Goal: Task Accomplishment & Management: Manage account settings

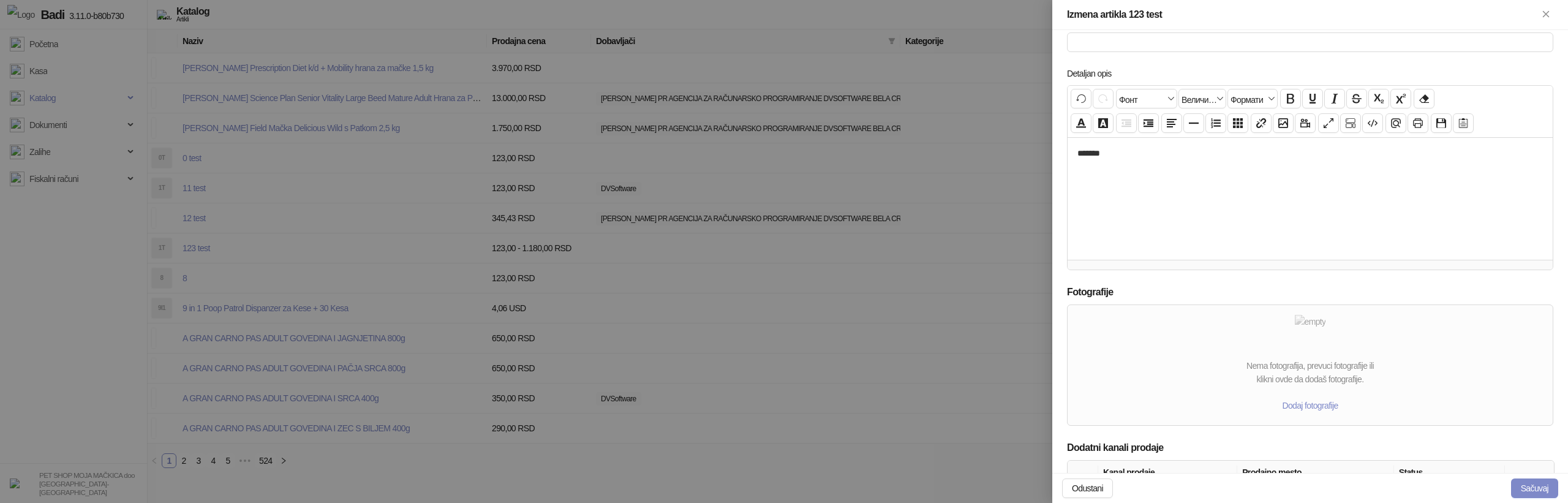
scroll to position [486, 0]
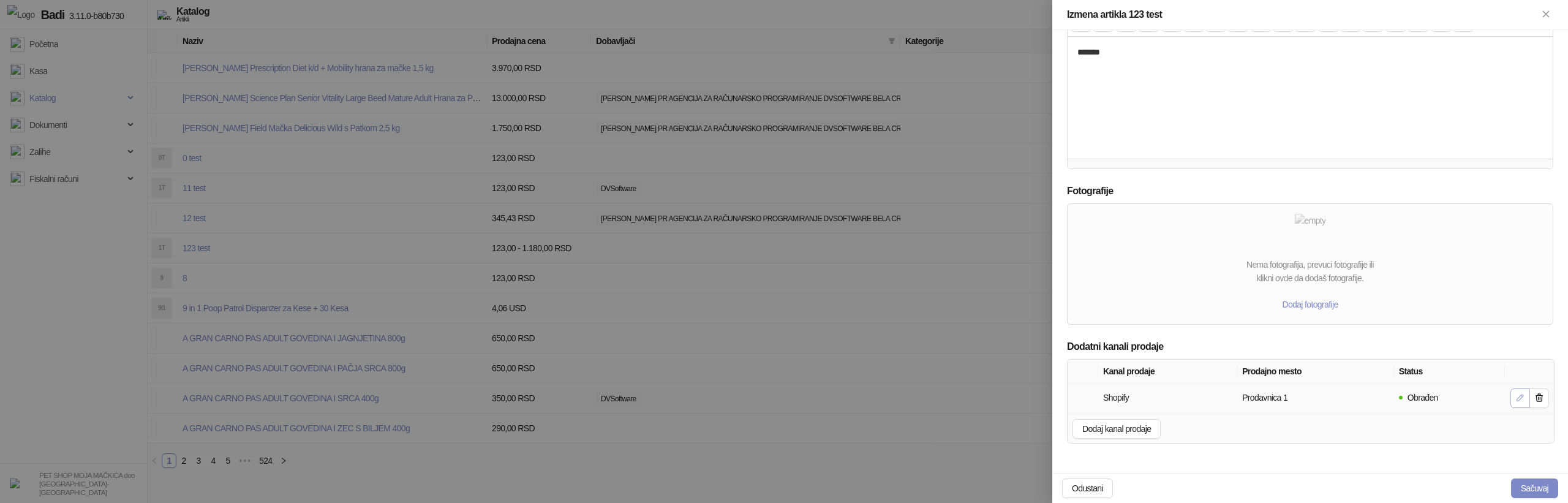
click at [1521, 392] on icon "button" at bounding box center [1520, 397] width 10 height 10
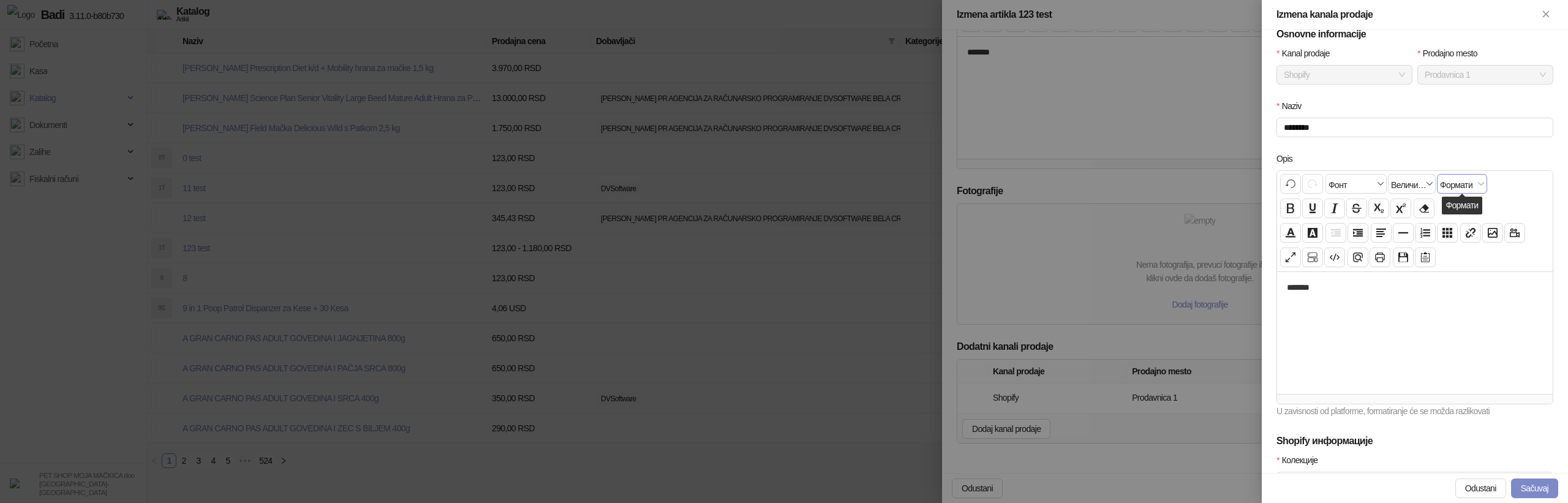
scroll to position [260, 0]
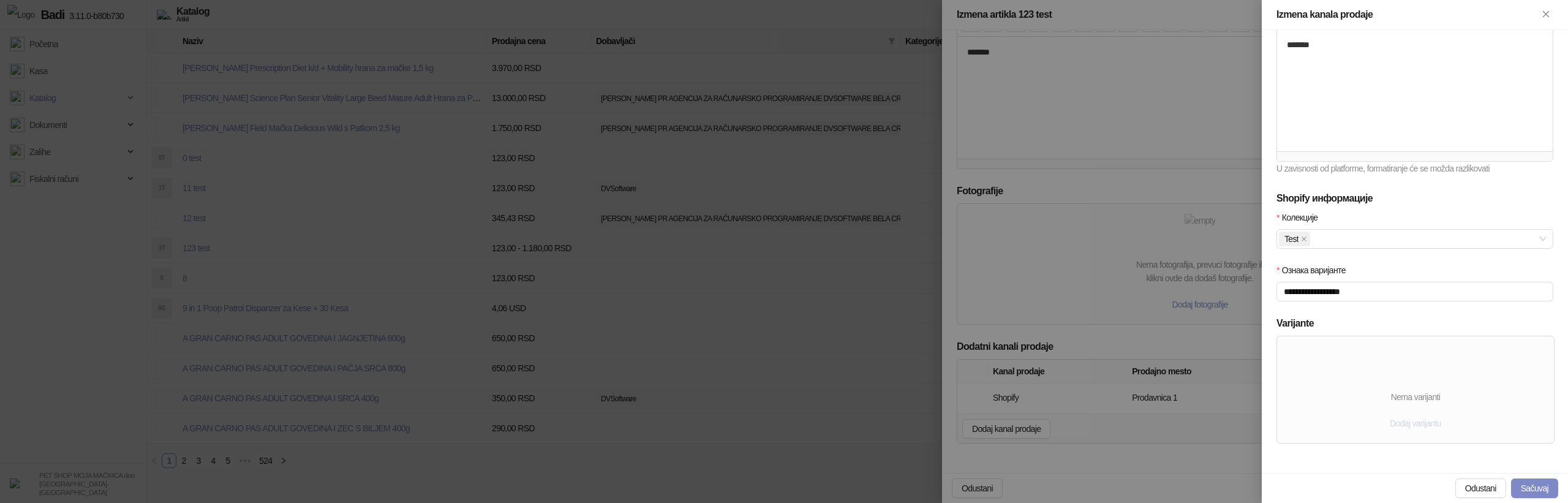
click at [1425, 428] on span "Dodaj varijantu" at bounding box center [1415, 423] width 51 height 10
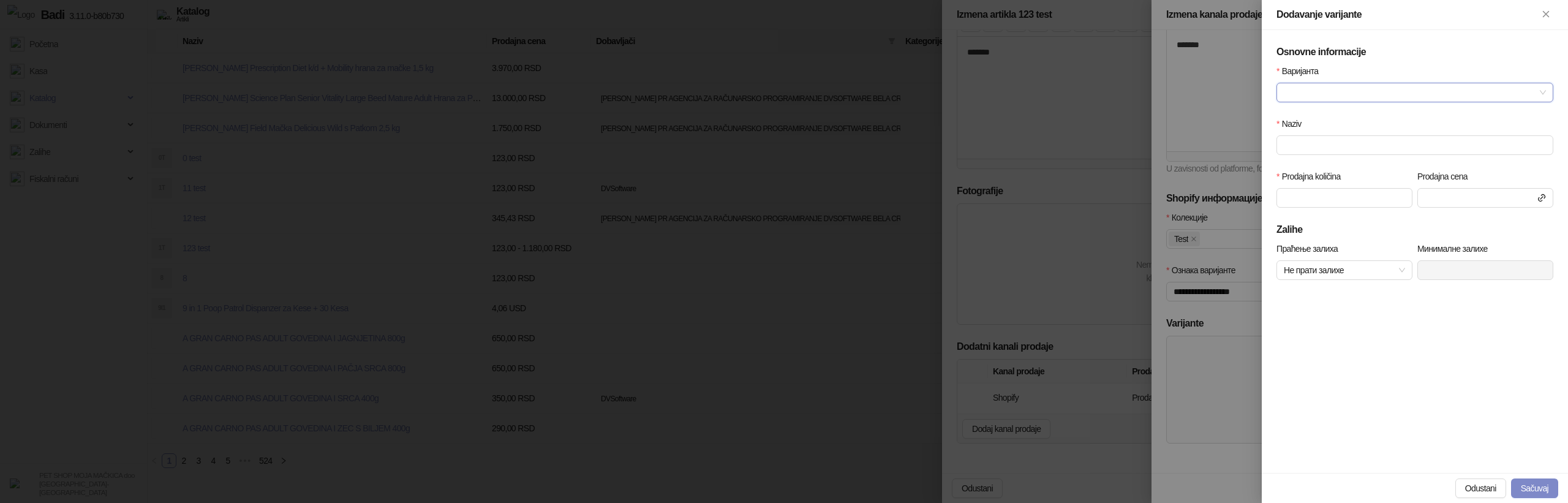
click at [1345, 90] on input "Варијанта" at bounding box center [1409, 92] width 251 height 19
click at [1316, 113] on div "Test" at bounding box center [1415, 116] width 257 height 13
click at [1405, 96] on span "Test" at bounding box center [1415, 92] width 262 height 19
click at [1371, 141] on div "adasdas" at bounding box center [1415, 136] width 257 height 13
click at [1380, 93] on span "adasdas" at bounding box center [1415, 92] width 262 height 19
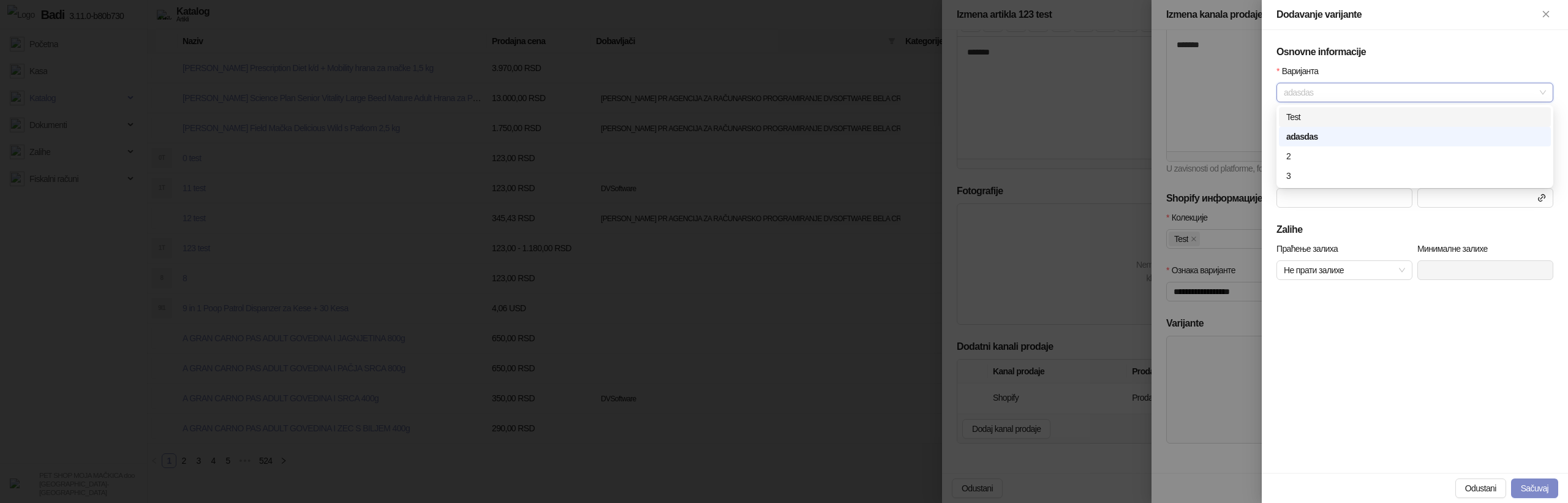
click at [1341, 114] on div "Test" at bounding box center [1415, 116] width 257 height 13
type input "****"
click at [979, 276] on div at bounding box center [784, 252] width 1568 height 503
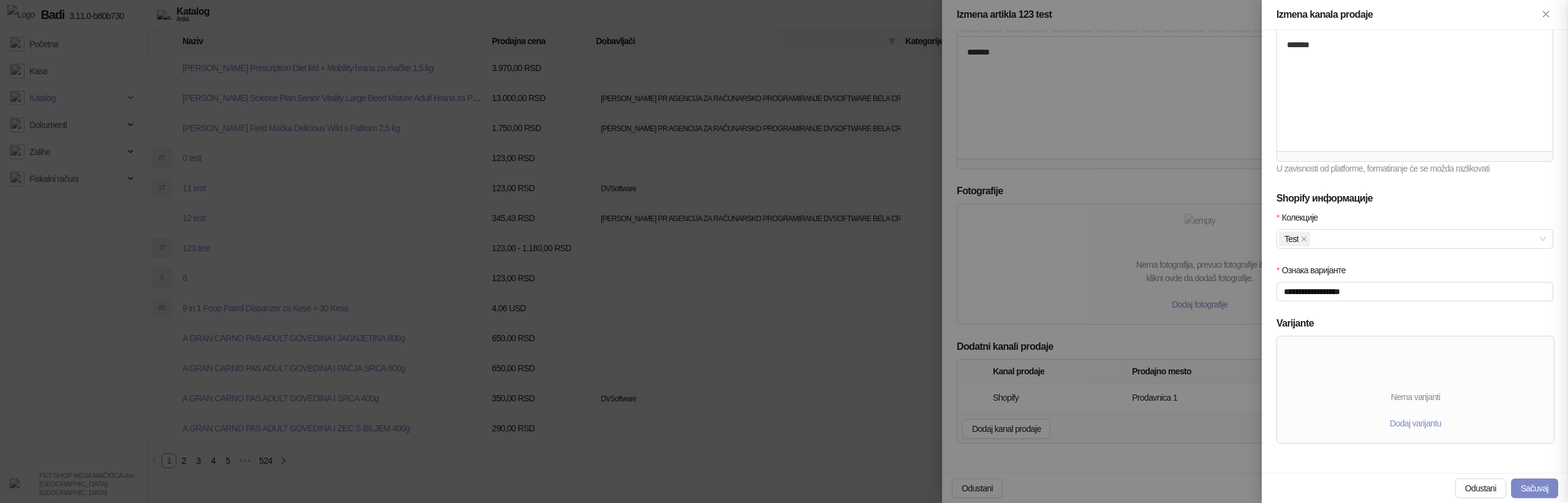
click at [1018, 270] on div at bounding box center [784, 252] width 1568 height 503
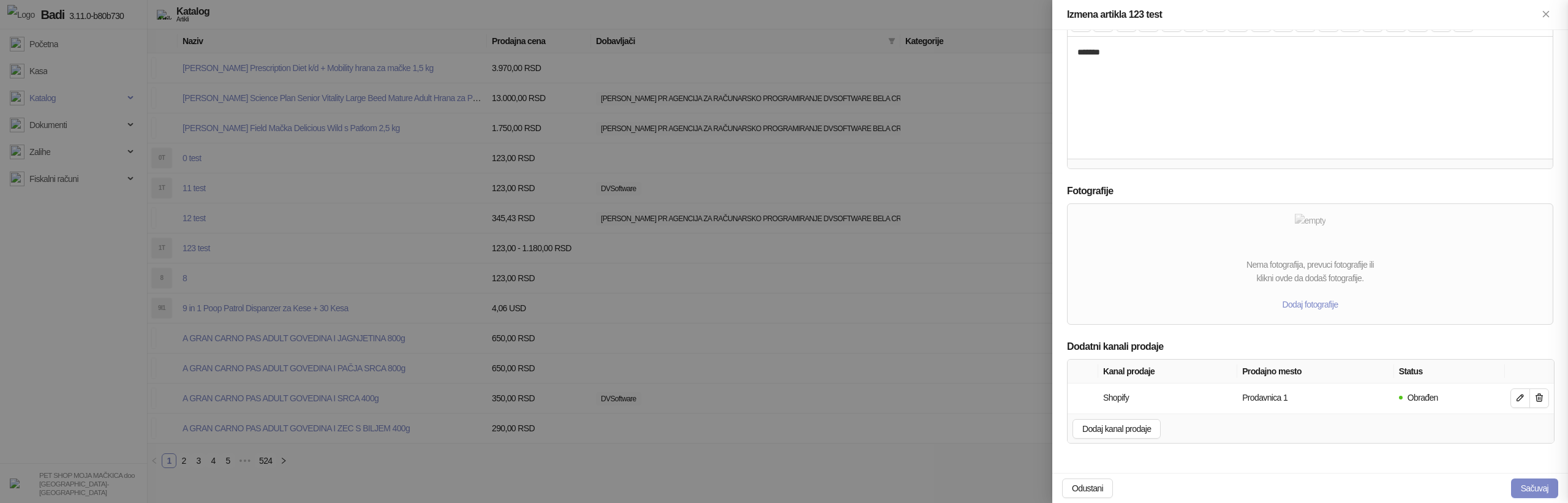
scroll to position [135, 0]
click at [1519, 397] on icon "button" at bounding box center [1520, 397] width 10 height 10
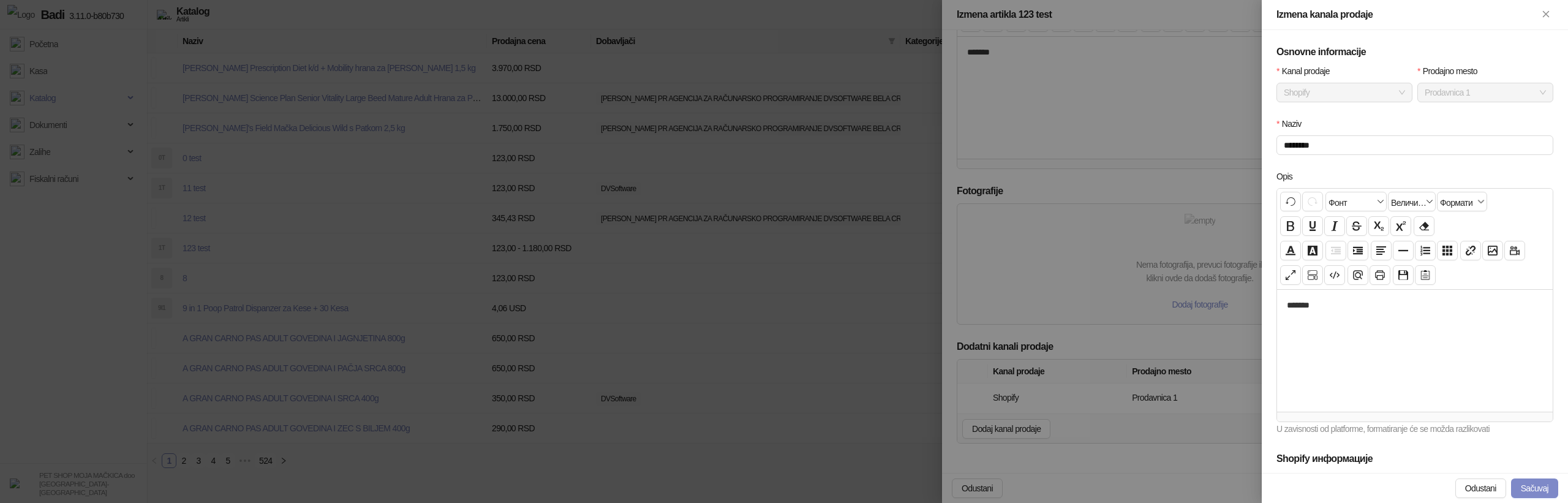
scroll to position [260, 0]
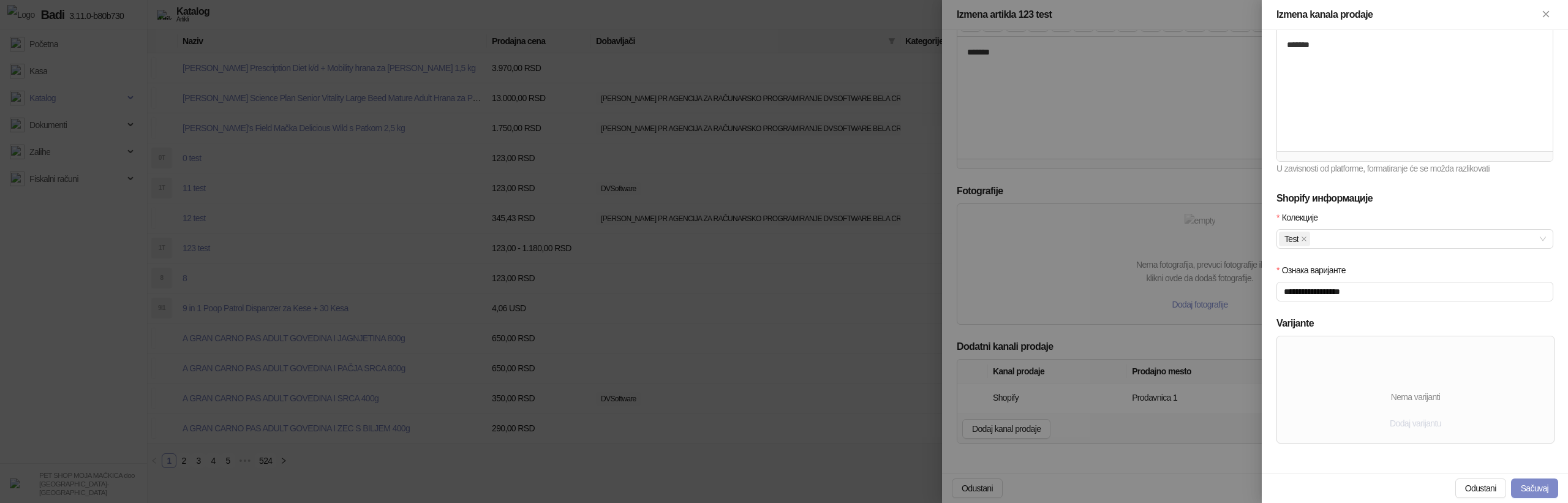
click at [1414, 419] on span "Dodaj varijantu" at bounding box center [1415, 423] width 51 height 10
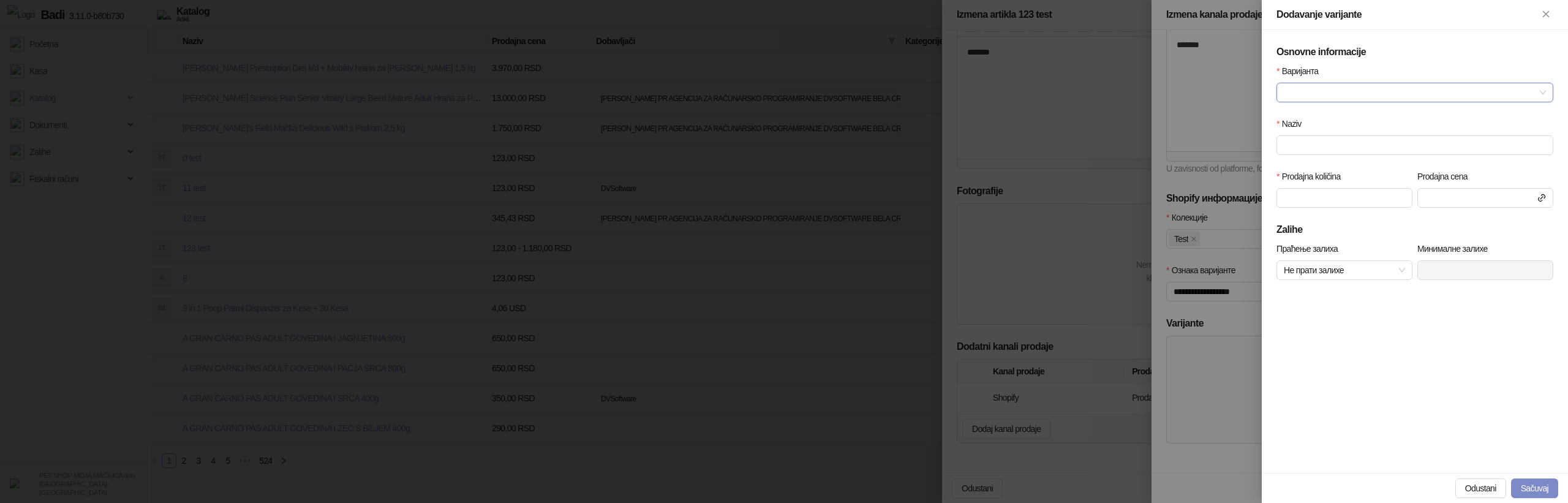
click at [1336, 92] on input "Варијанта" at bounding box center [1409, 92] width 251 height 19
click at [1313, 118] on div "Test" at bounding box center [1415, 116] width 257 height 13
type input "****"
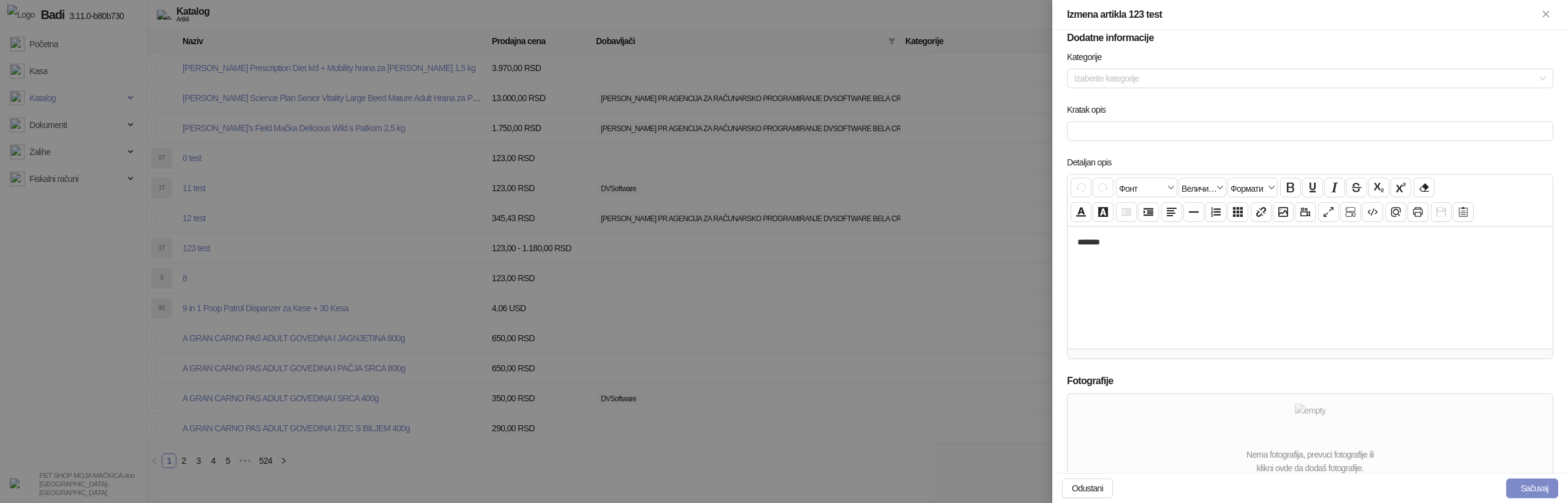
scroll to position [486, 0]
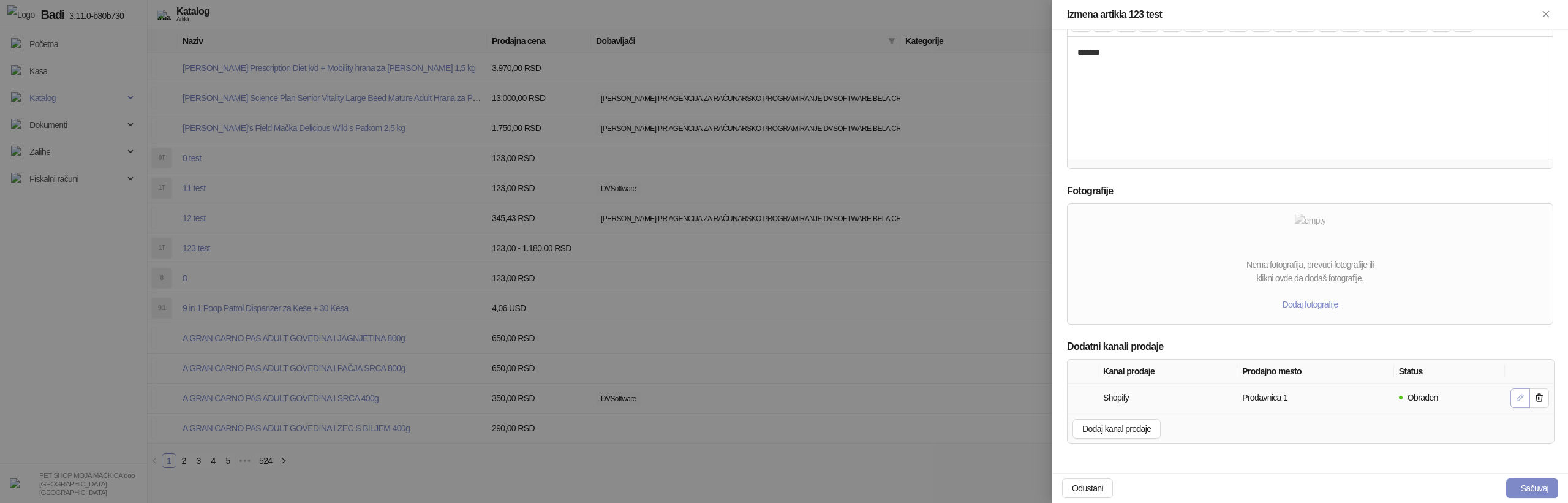
click at [1514, 398] on button "button" at bounding box center [1520, 398] width 20 height 20
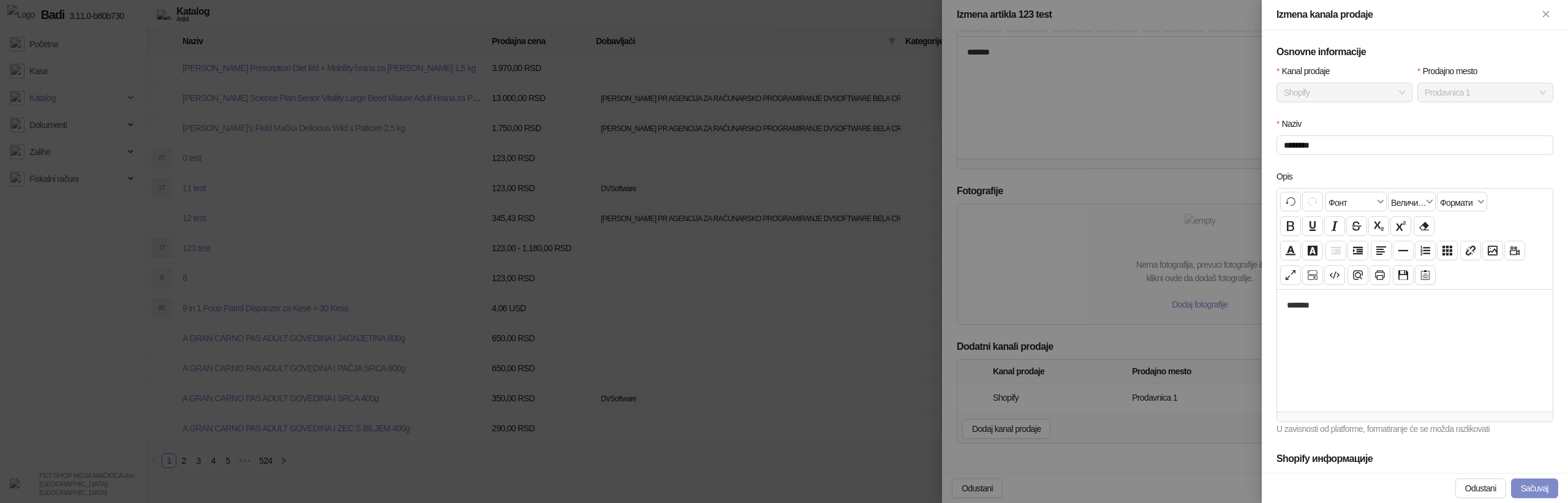
scroll to position [260, 0]
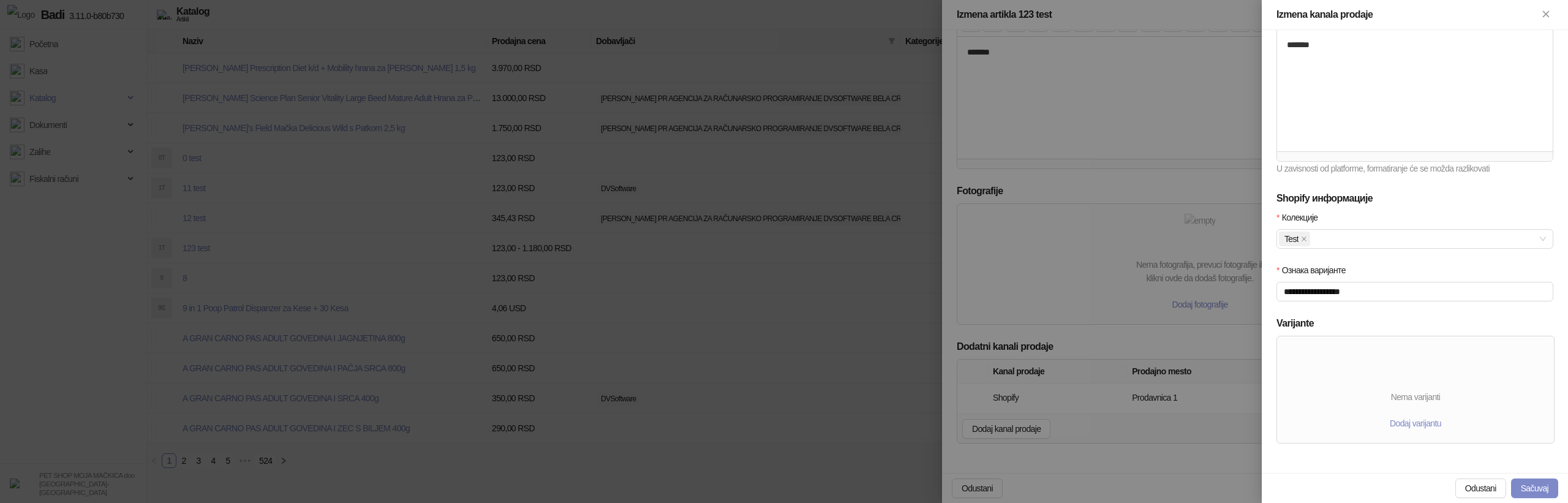
click at [1416, 409] on div "Nema varijanti Dodaj varijantu" at bounding box center [1415, 389] width 277 height 107
click at [1416, 424] on span "Dodaj varijantu" at bounding box center [1415, 423] width 51 height 10
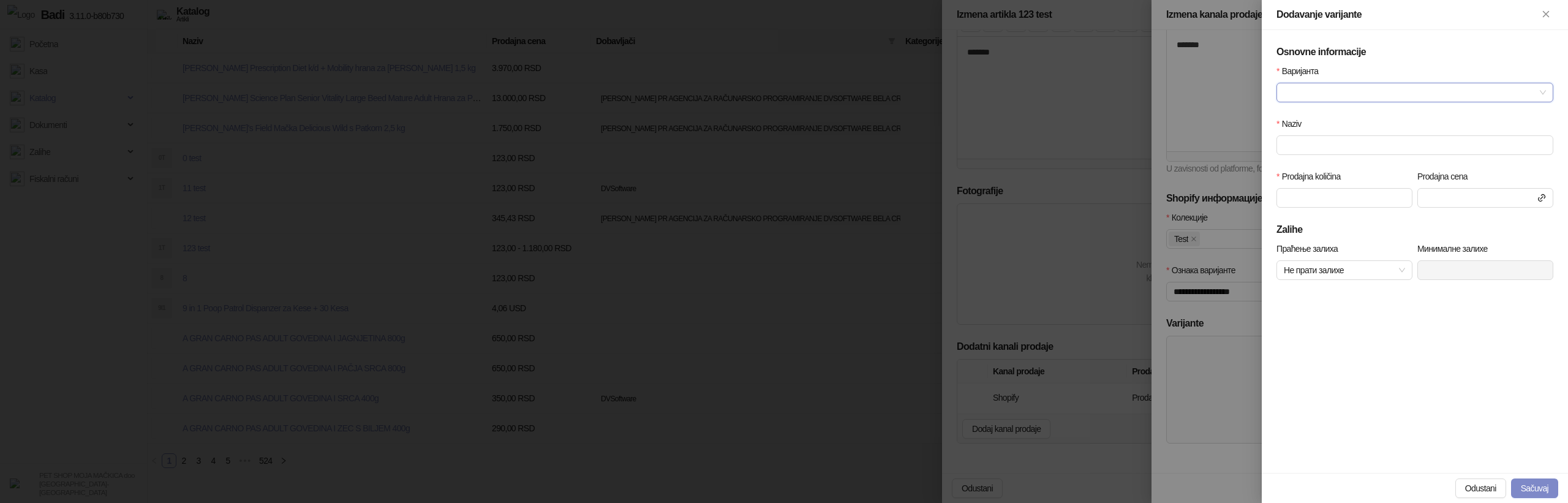
click at [1341, 95] on input "Варијанта" at bounding box center [1409, 92] width 251 height 19
click at [1332, 108] on div "Test" at bounding box center [1414, 116] width 272 height 20
type input "****"
type input "***"
click at [1522, 487] on button "Sačuvaj" at bounding box center [1535, 488] width 47 height 20
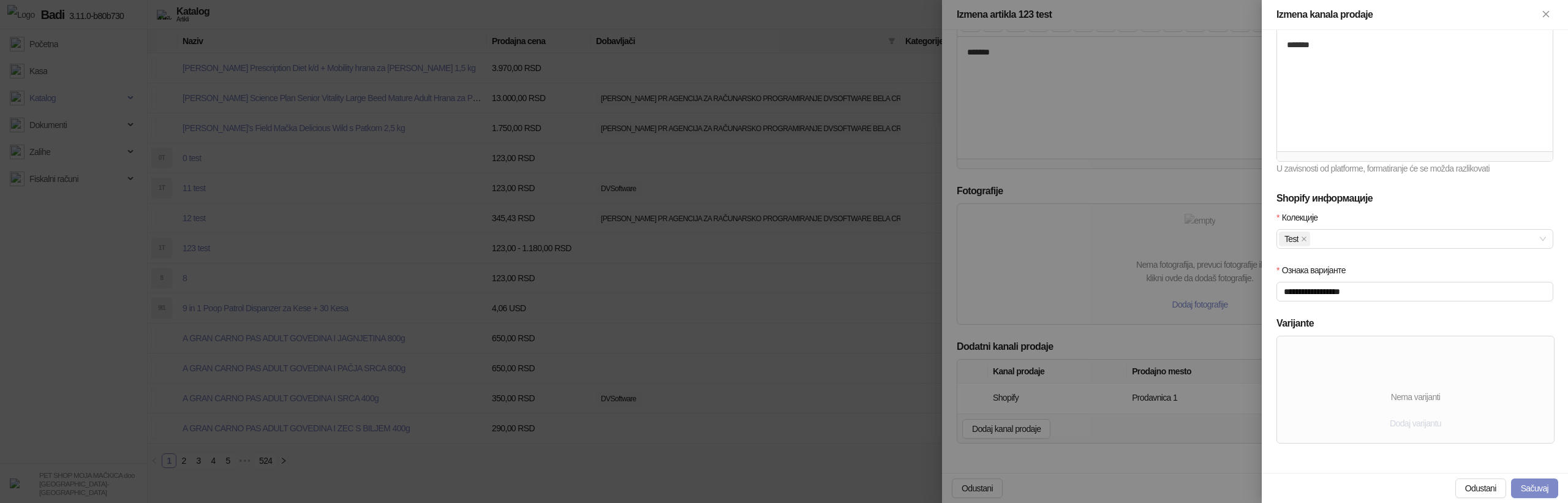
click at [1419, 426] on span "Dodaj varijantu" at bounding box center [1415, 423] width 51 height 10
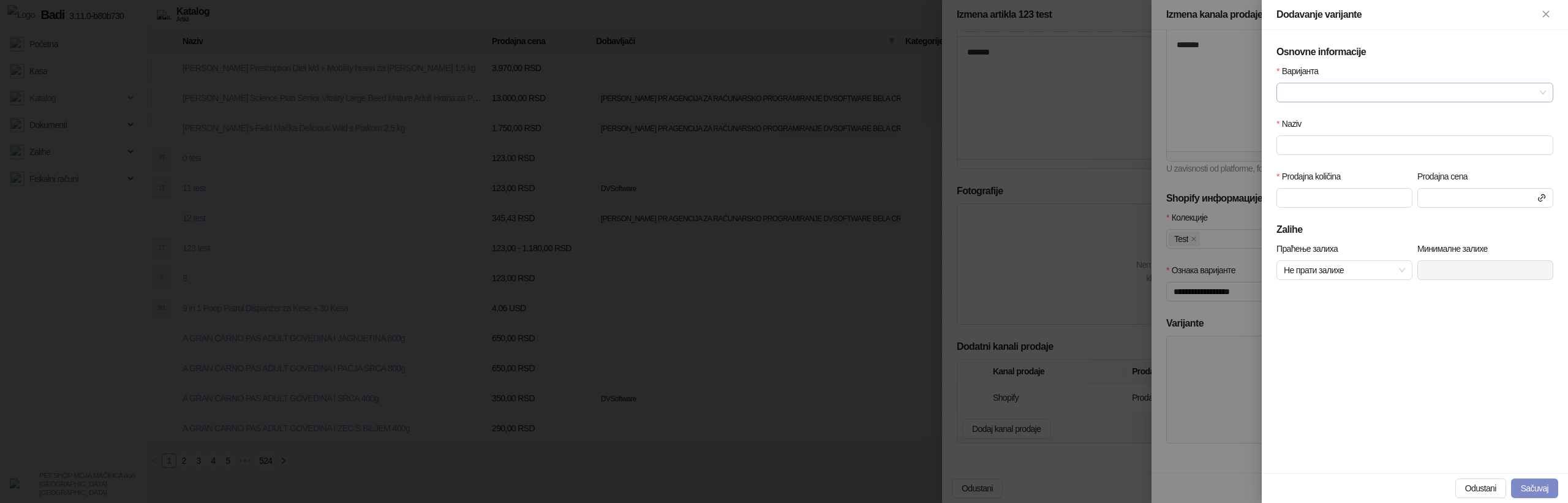
click at [1372, 88] on input "Варијанта" at bounding box center [1409, 92] width 251 height 19
click at [1337, 111] on div "Test" at bounding box center [1415, 116] width 257 height 13
type input "****"
type input "***"
click at [1534, 484] on button "Sačuvaj" at bounding box center [1535, 488] width 47 height 20
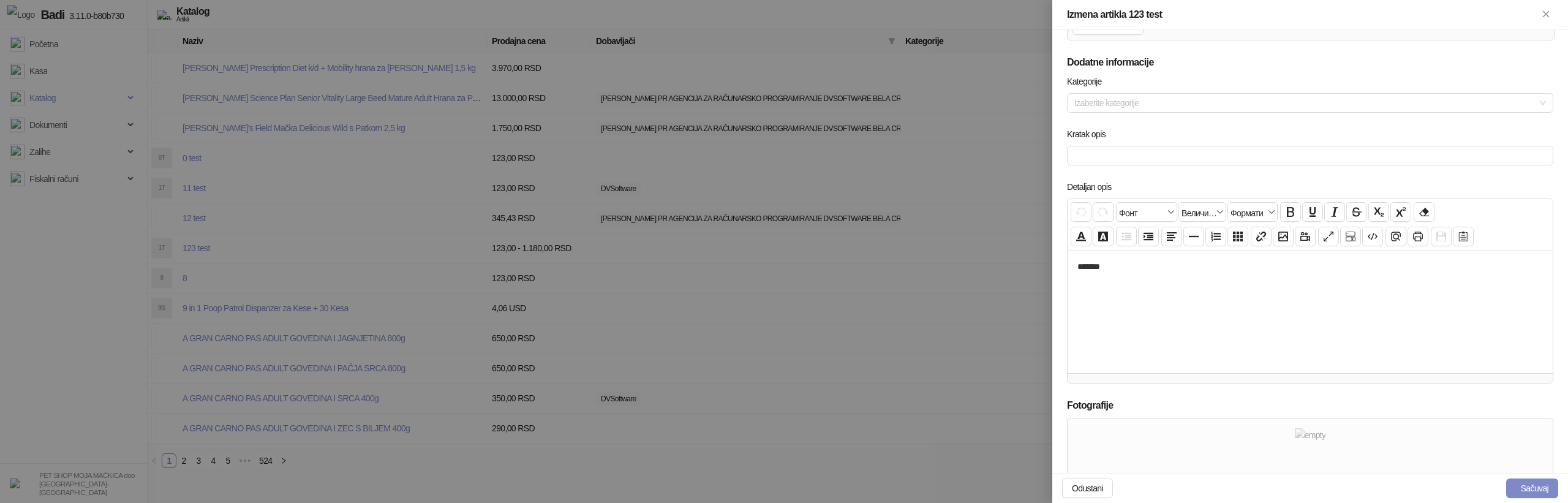
scroll to position [486, 0]
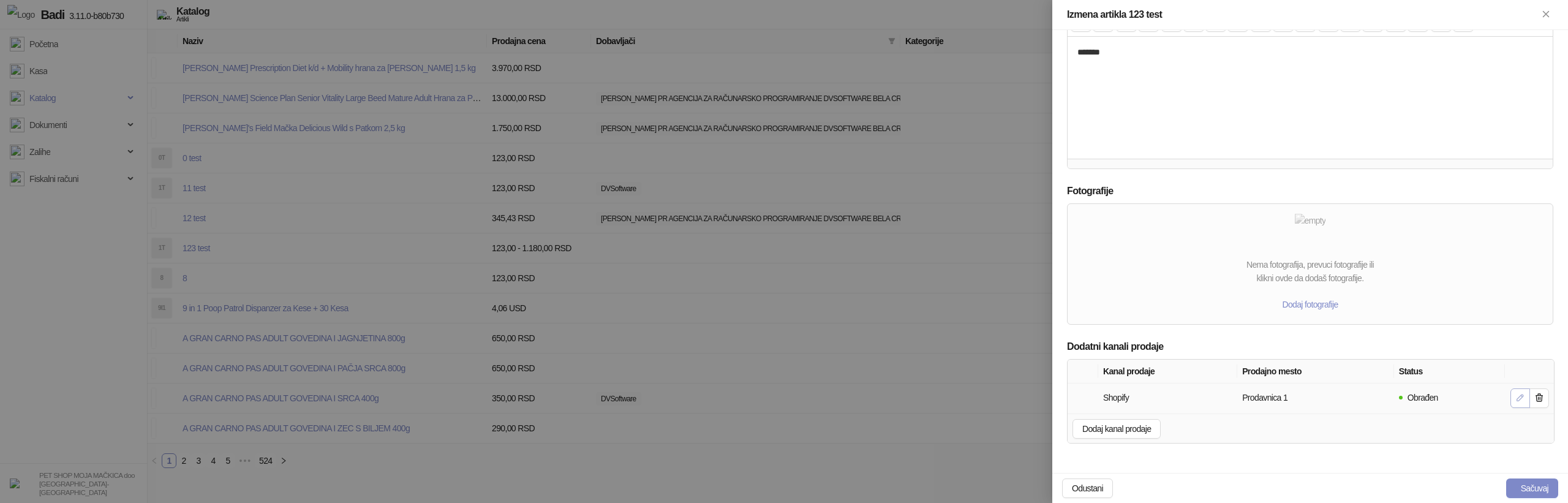
click at [1519, 403] on span "button" at bounding box center [1520, 397] width 10 height 11
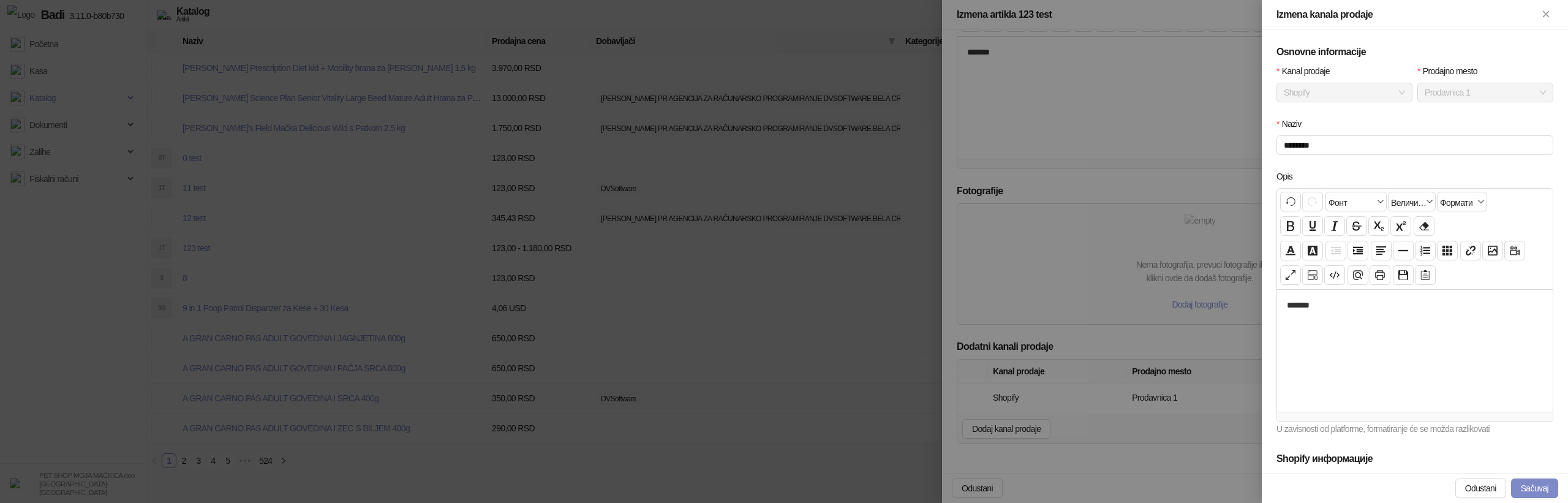
scroll to position [260, 0]
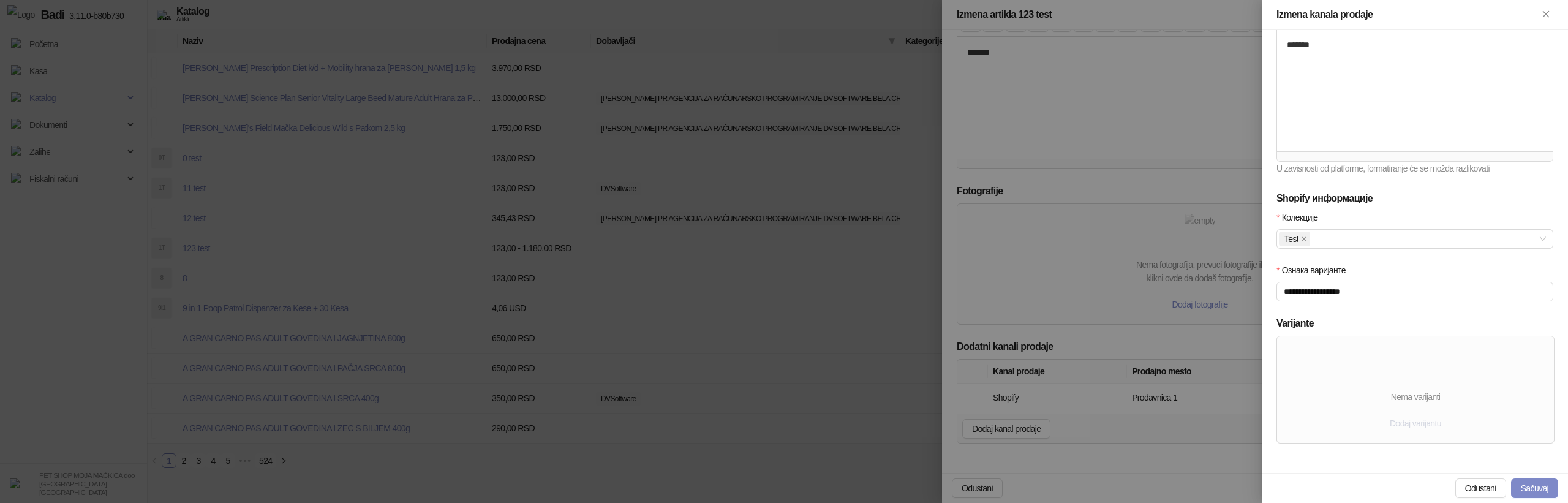
click at [1401, 427] on span "Dodaj varijantu" at bounding box center [1415, 423] width 51 height 10
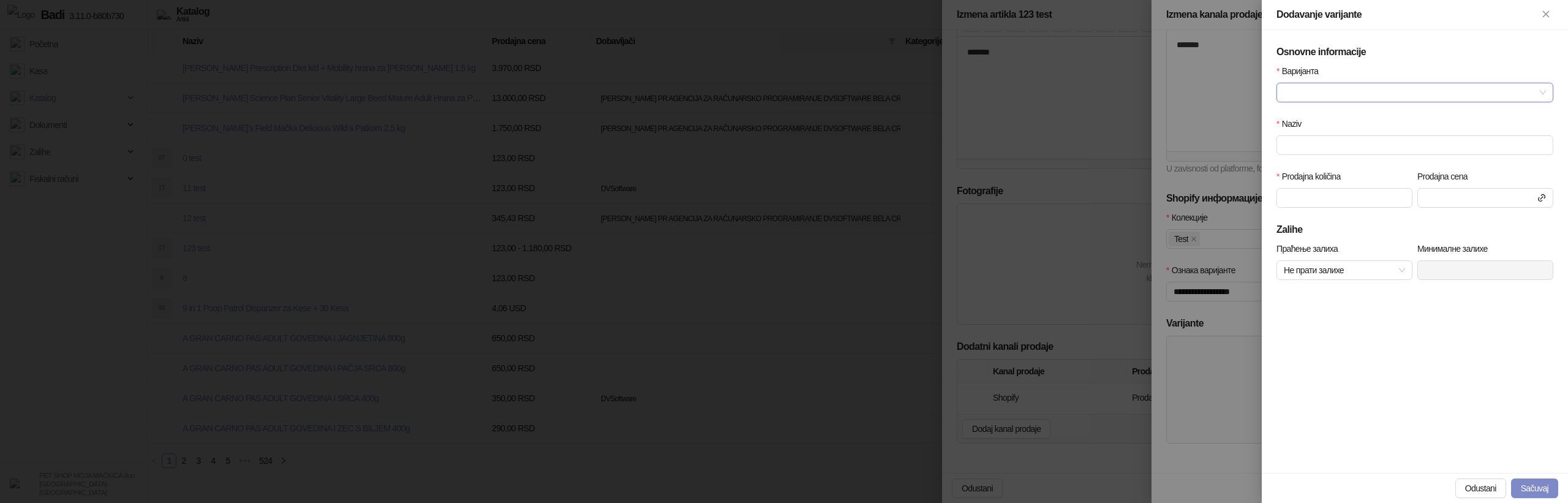
click at [1327, 95] on input "Варијанта" at bounding box center [1409, 92] width 251 height 19
click at [1320, 108] on div "Test" at bounding box center [1414, 116] width 272 height 20
type input "****"
type input "***"
click at [1532, 491] on button "Sačuvaj" at bounding box center [1535, 488] width 47 height 20
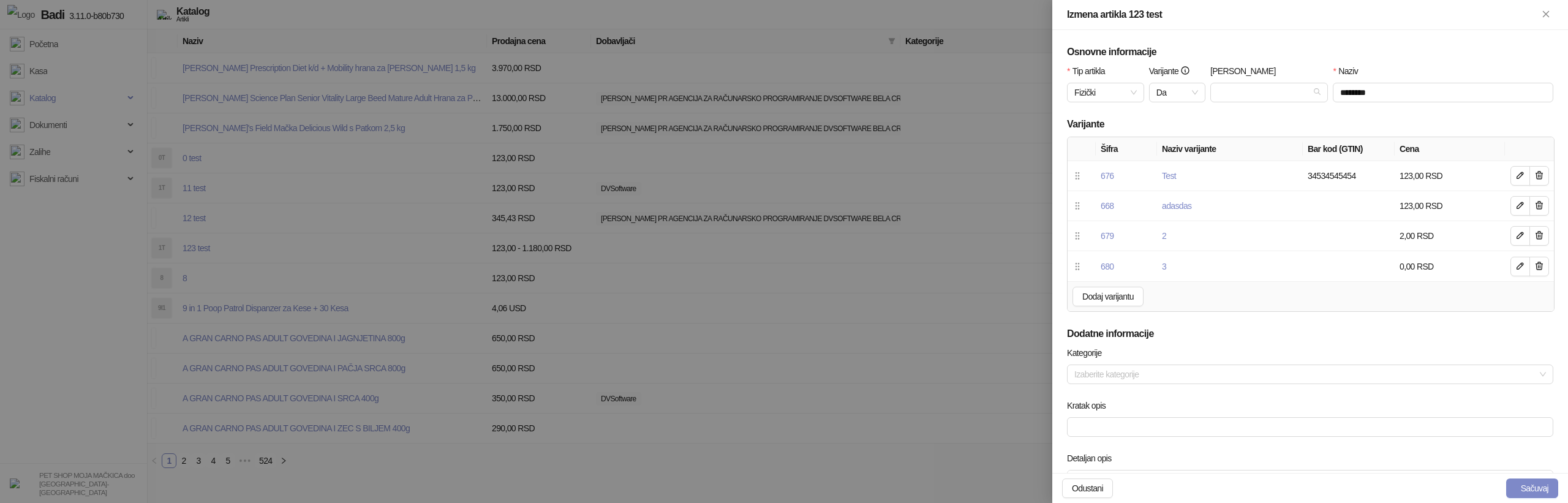
scroll to position [486, 0]
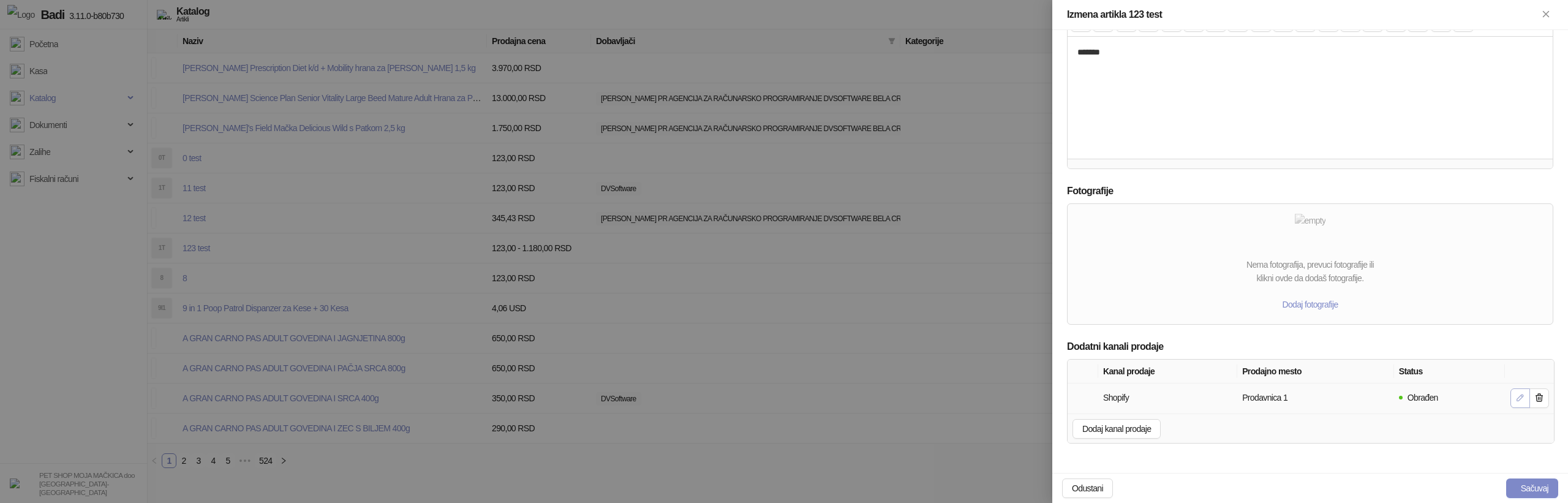
click at [1519, 393] on icon "button" at bounding box center [1520, 397] width 10 height 10
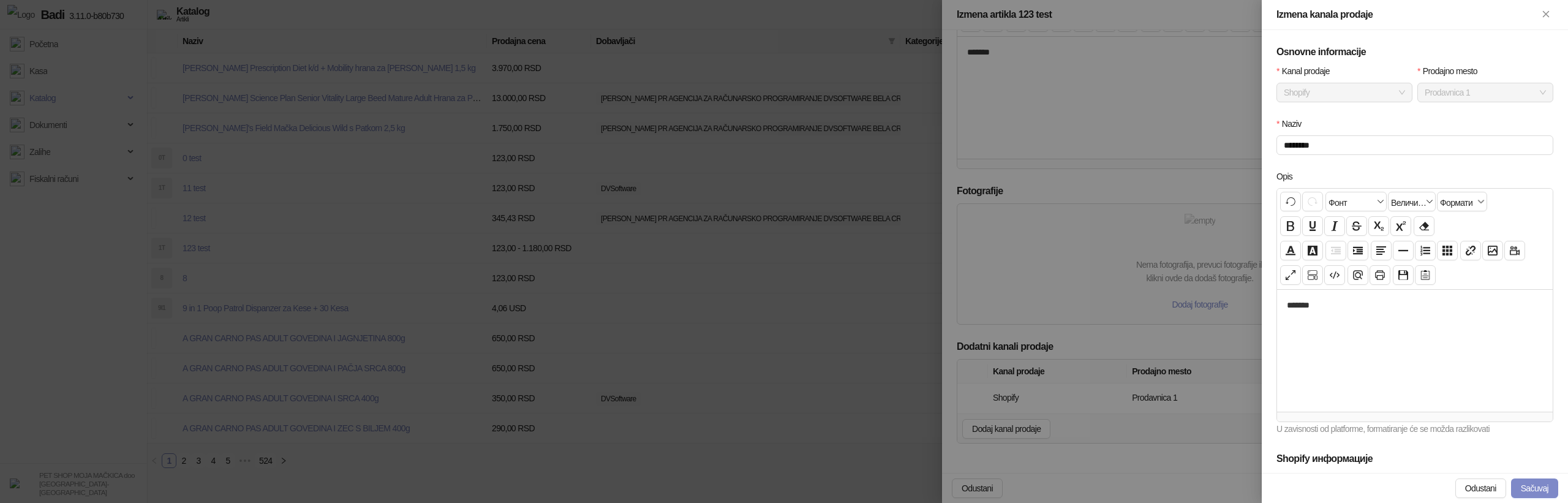
scroll to position [260, 0]
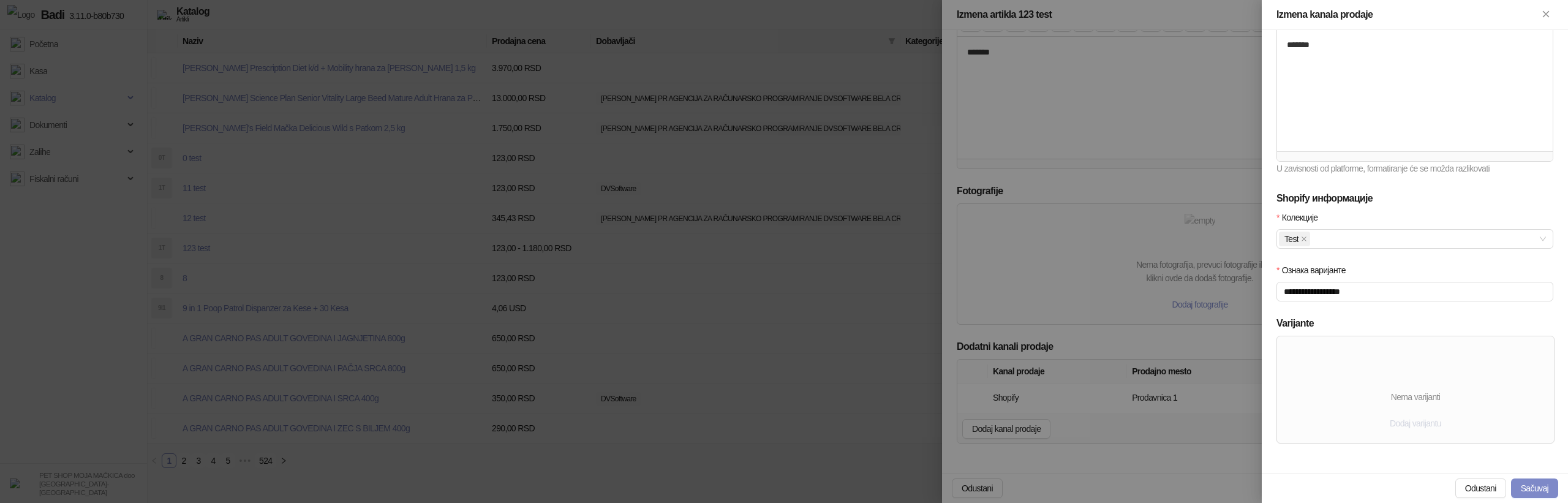
click at [1416, 421] on span "Dodaj varijantu" at bounding box center [1415, 423] width 51 height 10
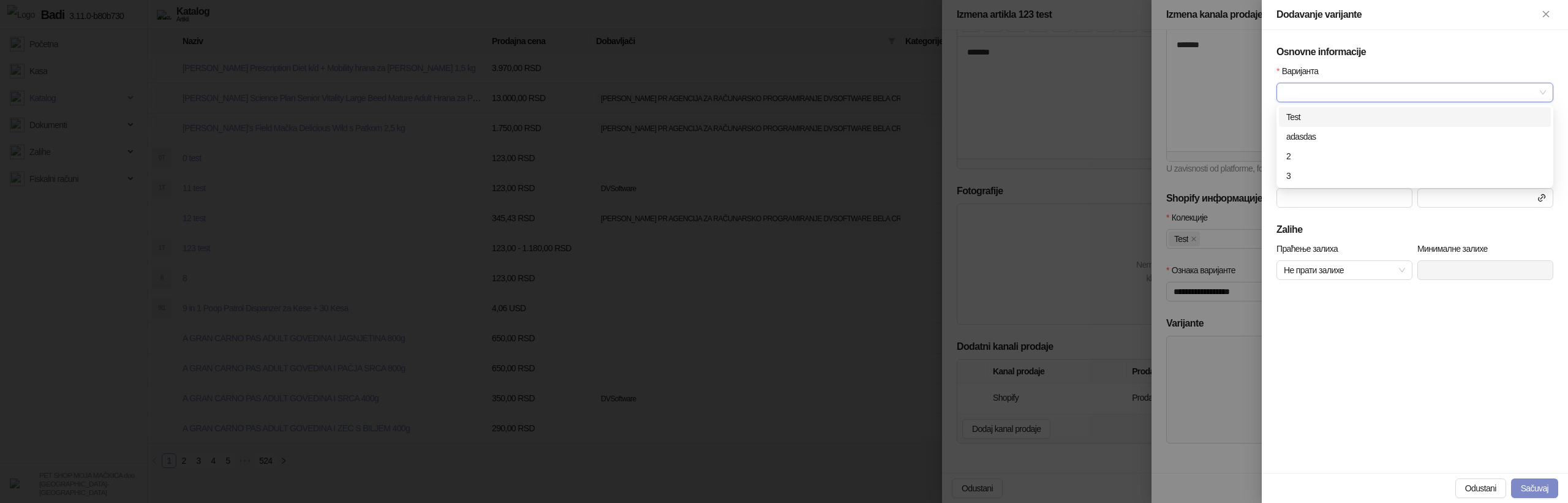
click at [1389, 86] on input "Варијанта" at bounding box center [1409, 92] width 251 height 19
click at [1355, 111] on div "Test" at bounding box center [1415, 116] width 257 height 13
type input "****"
type input "***"
click at [1537, 485] on button "Sačuvaj" at bounding box center [1535, 488] width 47 height 20
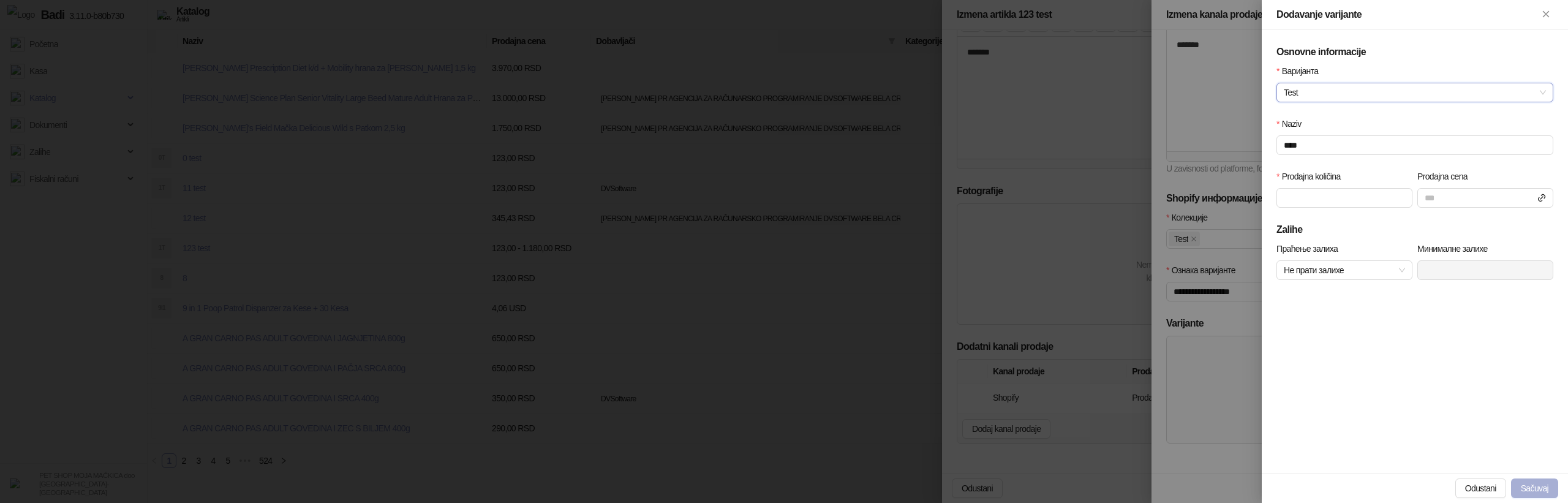
scroll to position [237, 0]
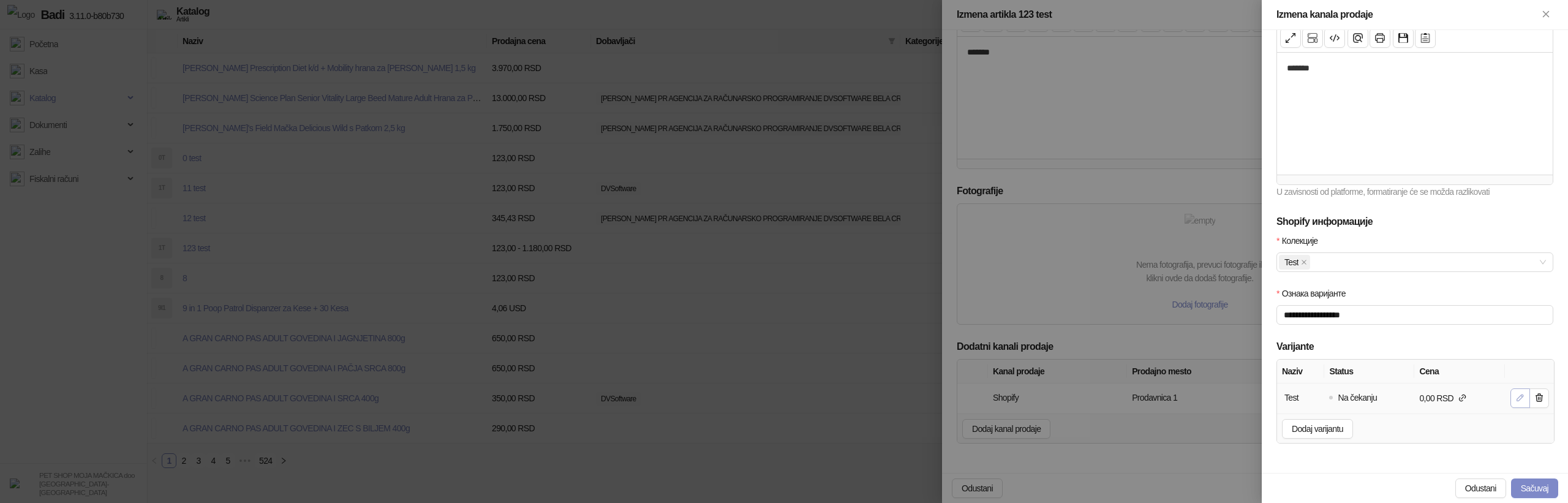
click at [1514, 392] on button "button" at bounding box center [1520, 398] width 20 height 20
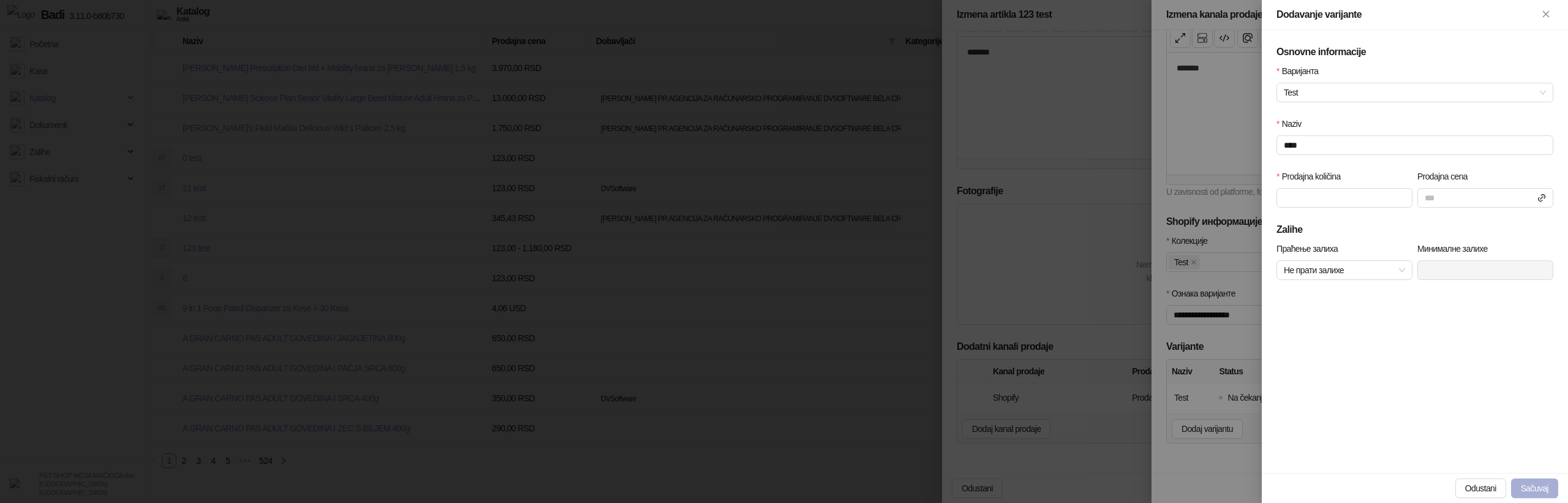
click at [1544, 486] on button "Sačuvaj" at bounding box center [1535, 488] width 47 height 20
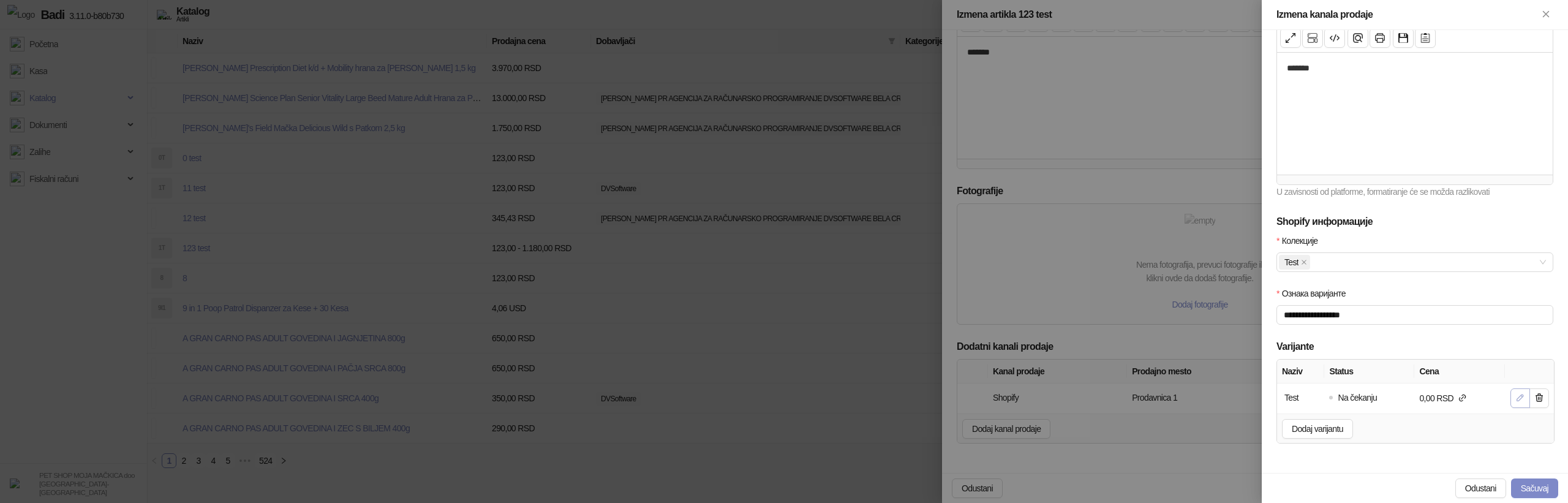
click at [1521, 398] on icon "button" at bounding box center [1520, 397] width 6 height 6
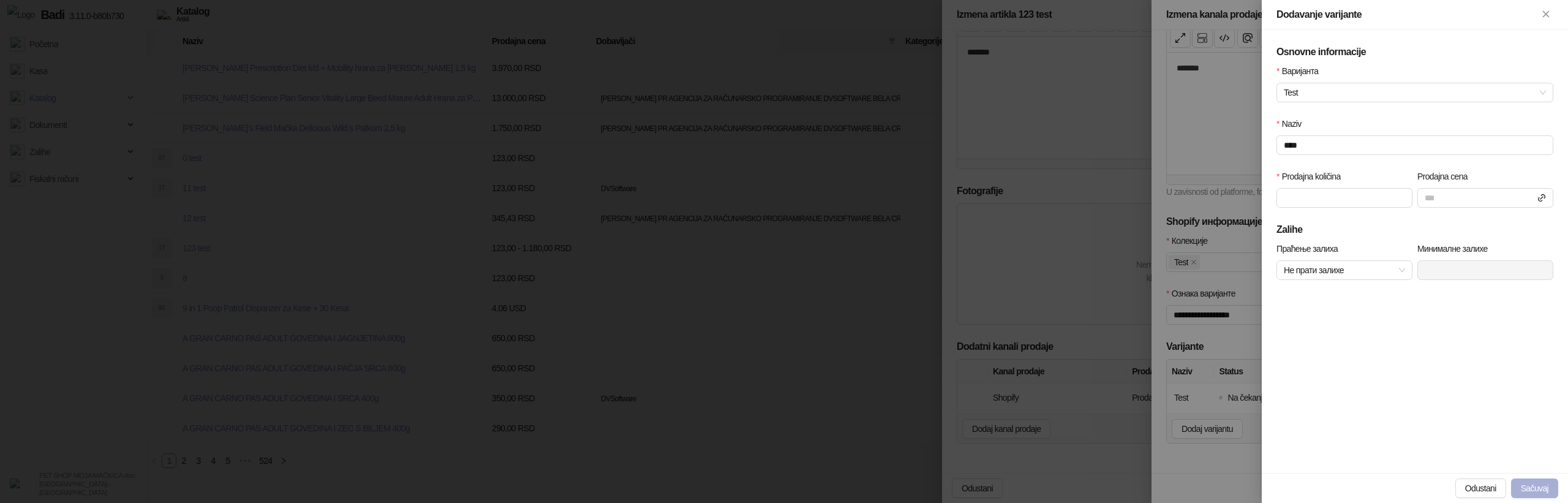
click at [1535, 484] on button "Sačuvaj" at bounding box center [1535, 488] width 47 height 20
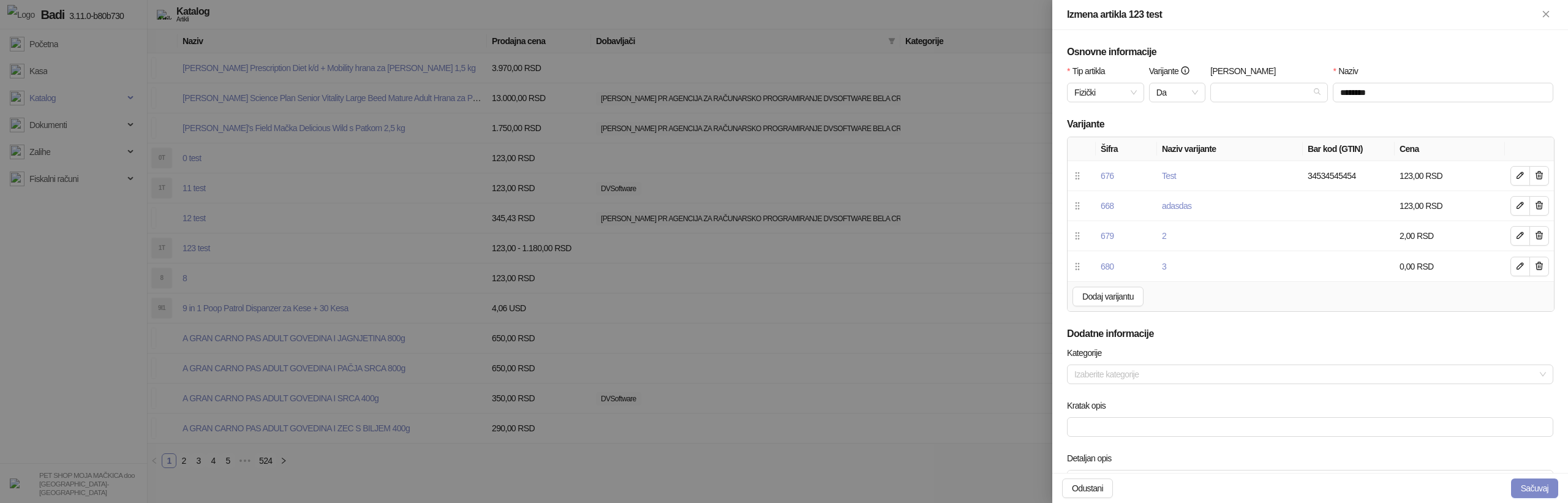
scroll to position [486, 0]
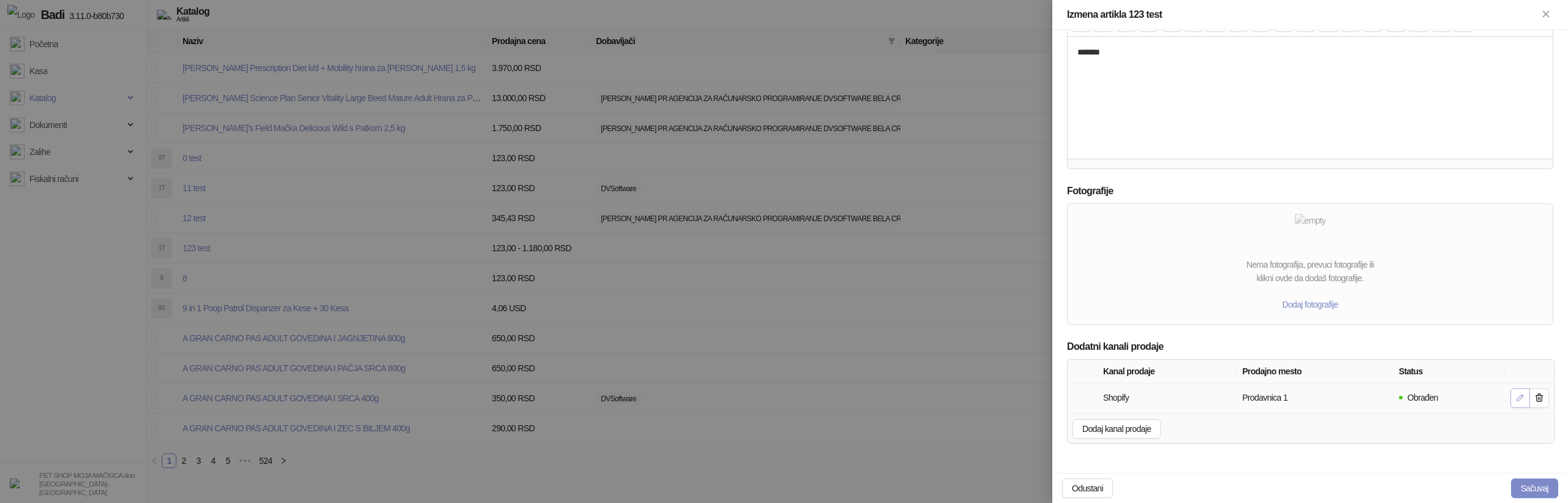
click at [1517, 397] on icon "button" at bounding box center [1520, 397] width 10 height 10
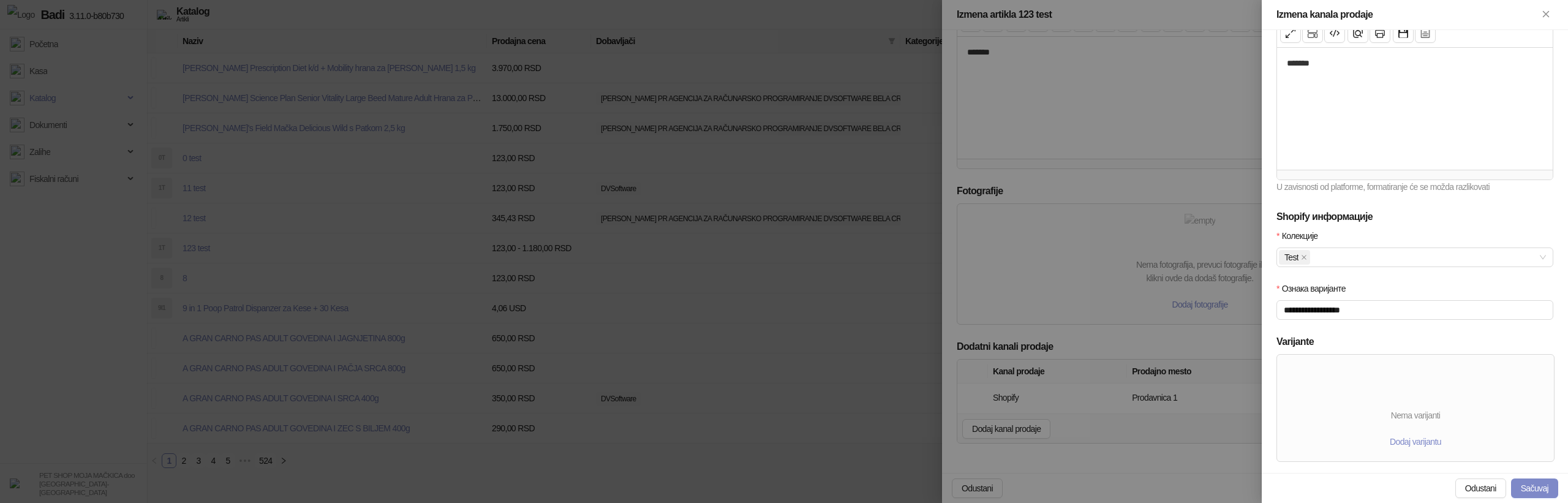
scroll to position [260, 0]
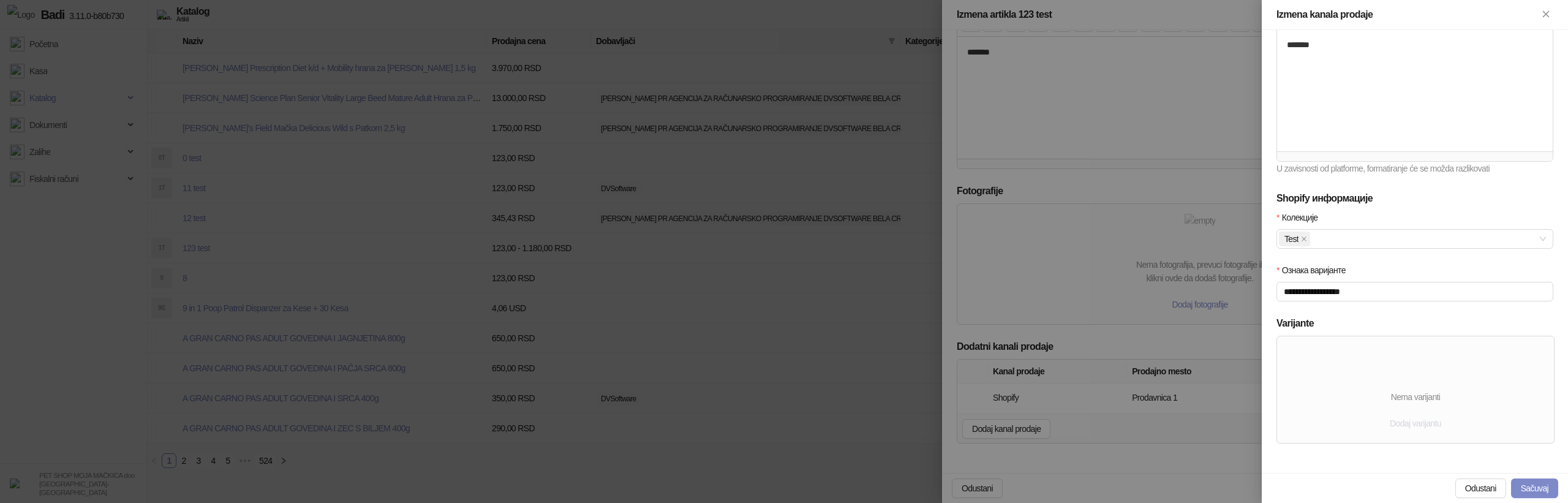
click at [1398, 424] on span "Dodaj varijantu" at bounding box center [1415, 423] width 51 height 10
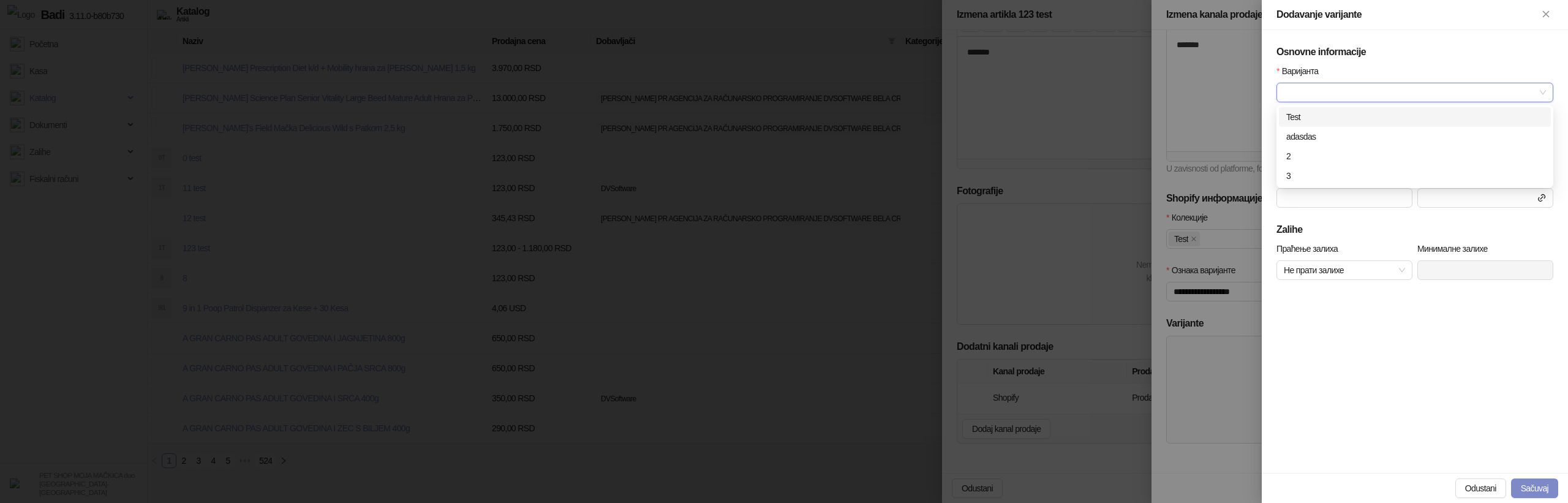
click at [1348, 93] on input "Варијанта" at bounding box center [1409, 92] width 251 height 19
click at [1327, 113] on div "Test" at bounding box center [1415, 116] width 257 height 13
type input "****"
type input "***"
click at [1532, 493] on button "Sačuvaj" at bounding box center [1535, 488] width 47 height 20
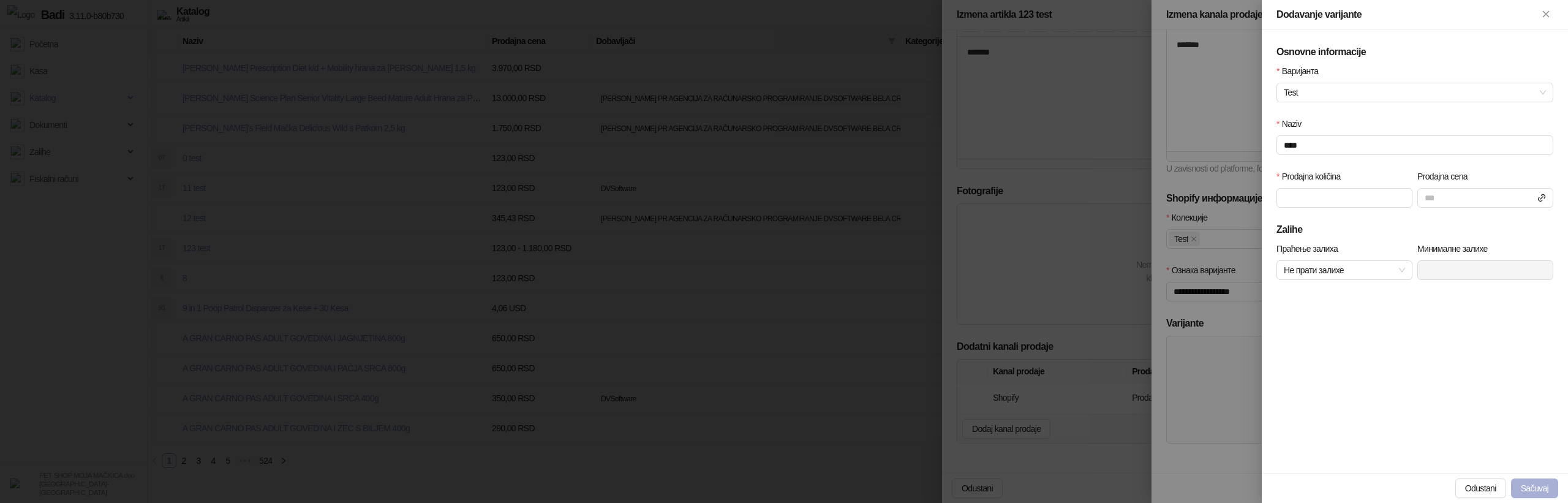
scroll to position [237, 0]
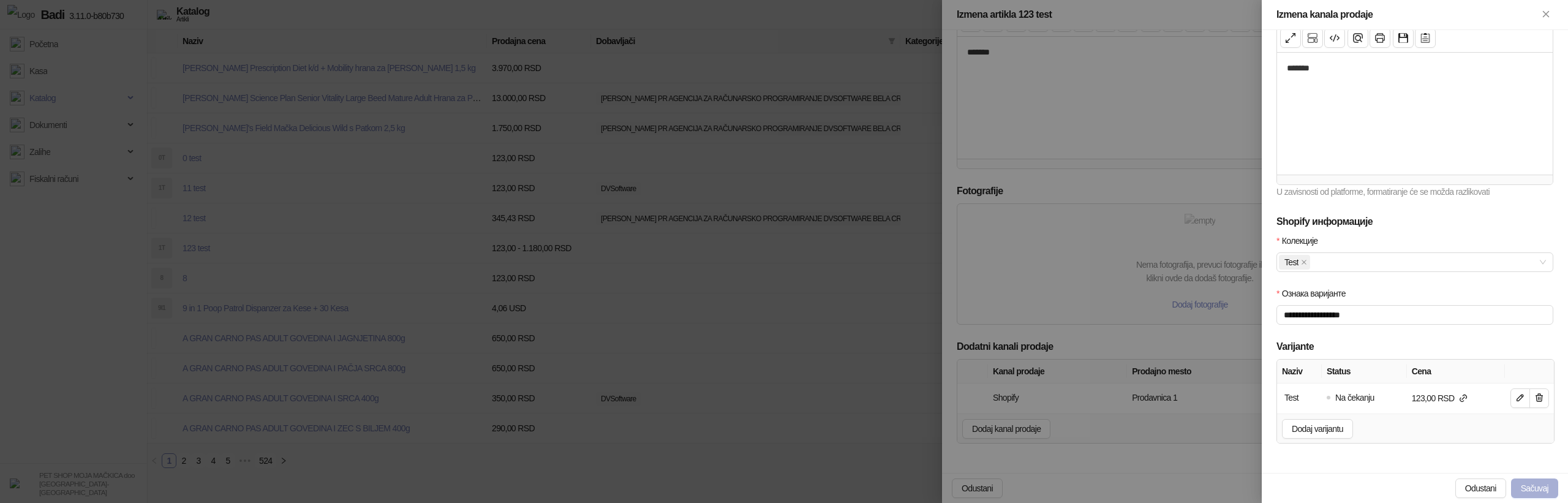
click at [1531, 487] on button "Sačuvaj" at bounding box center [1535, 488] width 47 height 20
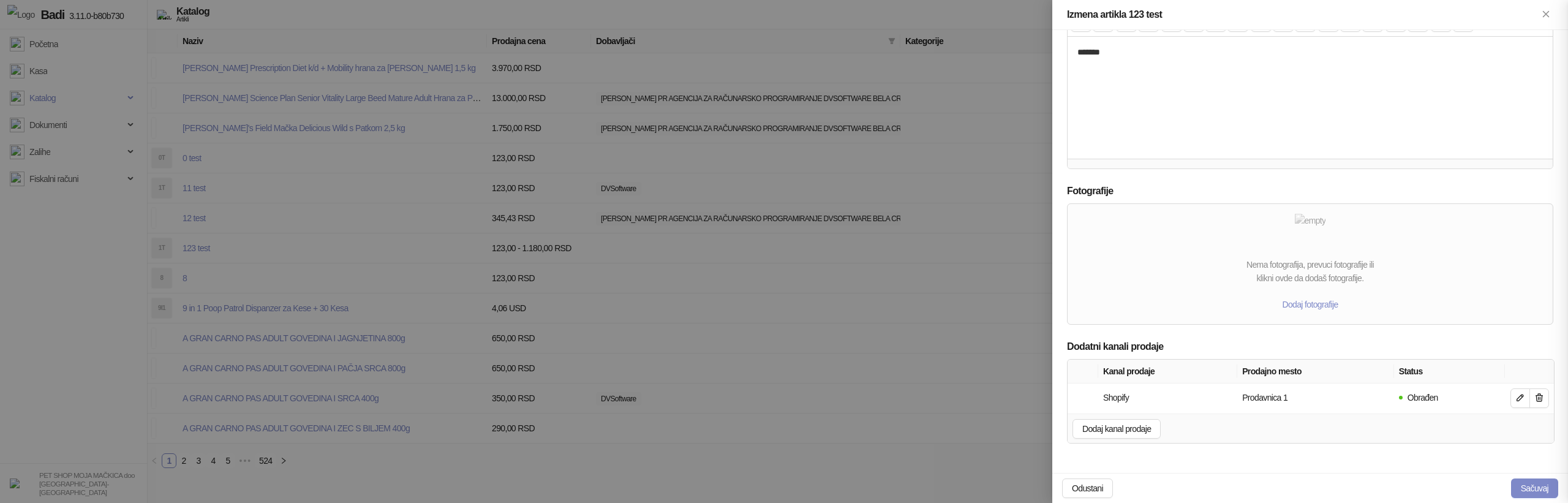
scroll to position [135, 0]
click at [1544, 493] on button "Sačuvaj" at bounding box center [1535, 488] width 47 height 20
click at [1539, 486] on button "Sačuvaj" at bounding box center [1535, 488] width 47 height 20
click at [1530, 487] on button "Sačuvaj" at bounding box center [1535, 488] width 47 height 20
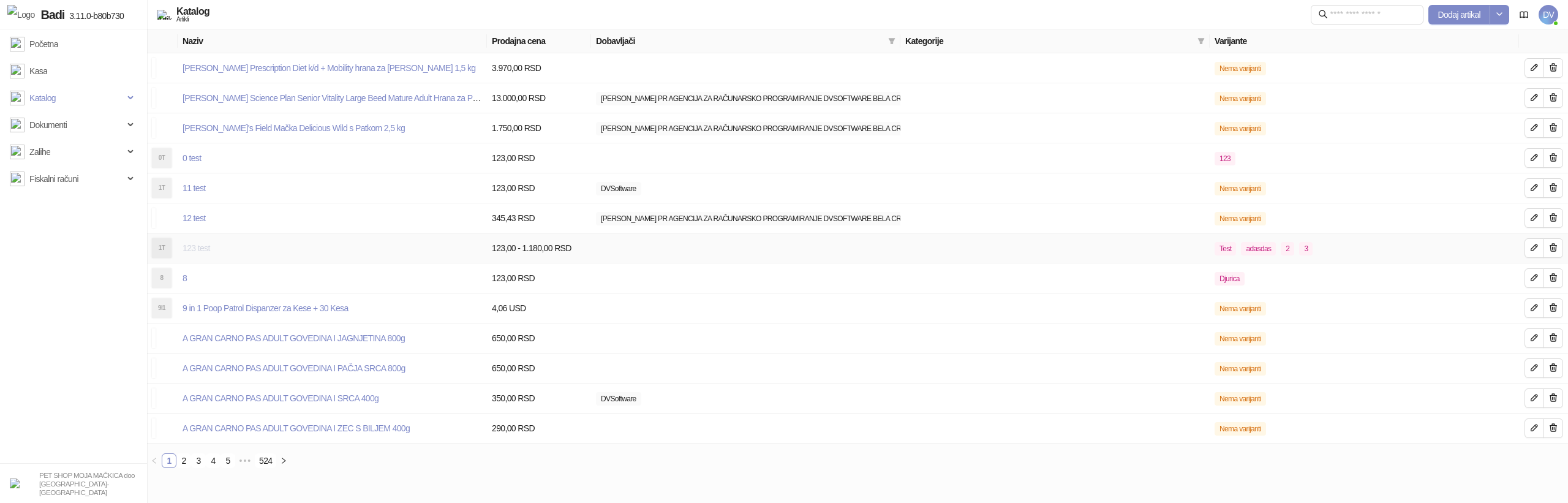
click at [198, 246] on link "123 test" at bounding box center [196, 248] width 28 height 10
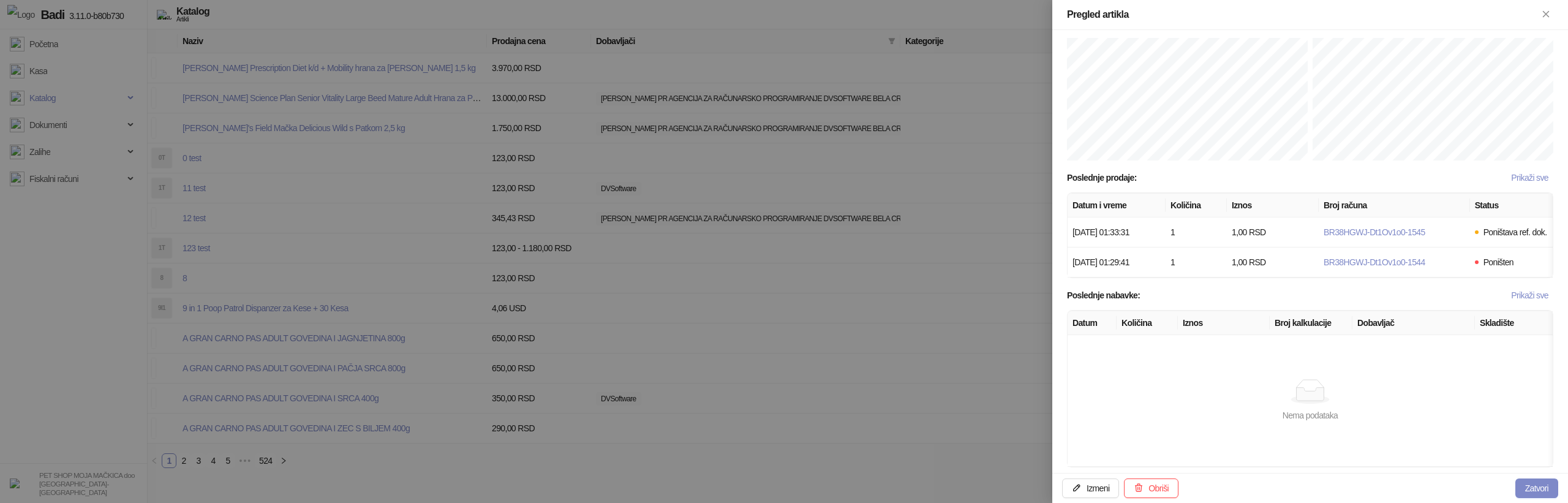
scroll to position [689, 0]
click at [872, 336] on div at bounding box center [784, 252] width 1568 height 503
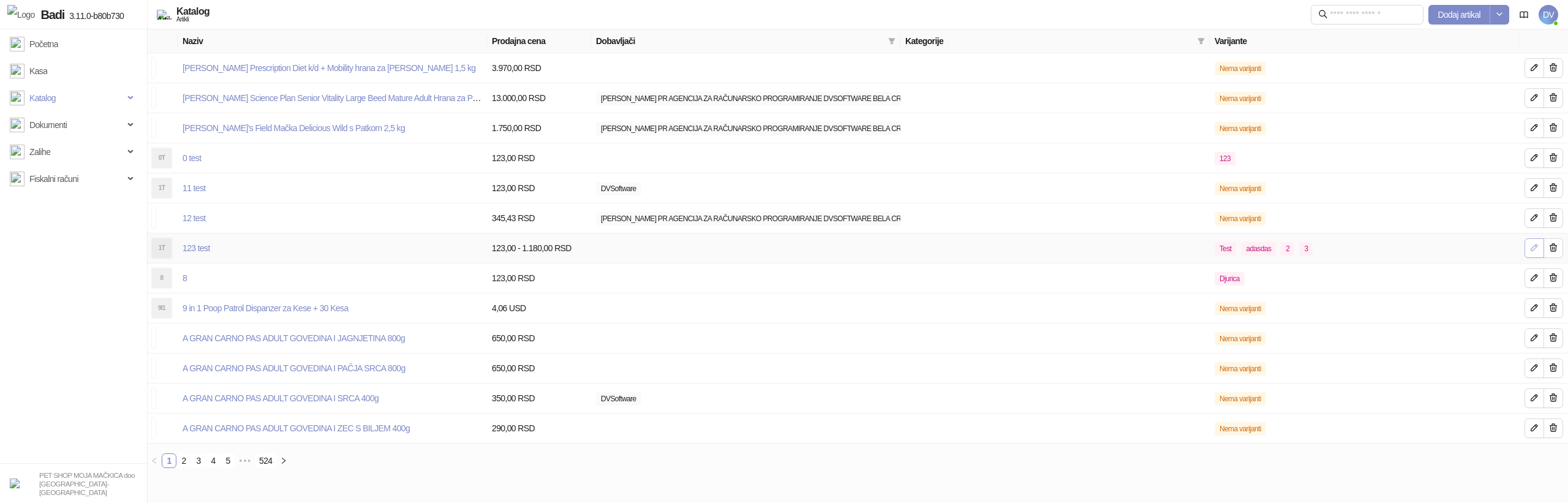
click at [1532, 240] on button "button" at bounding box center [1534, 248] width 20 height 20
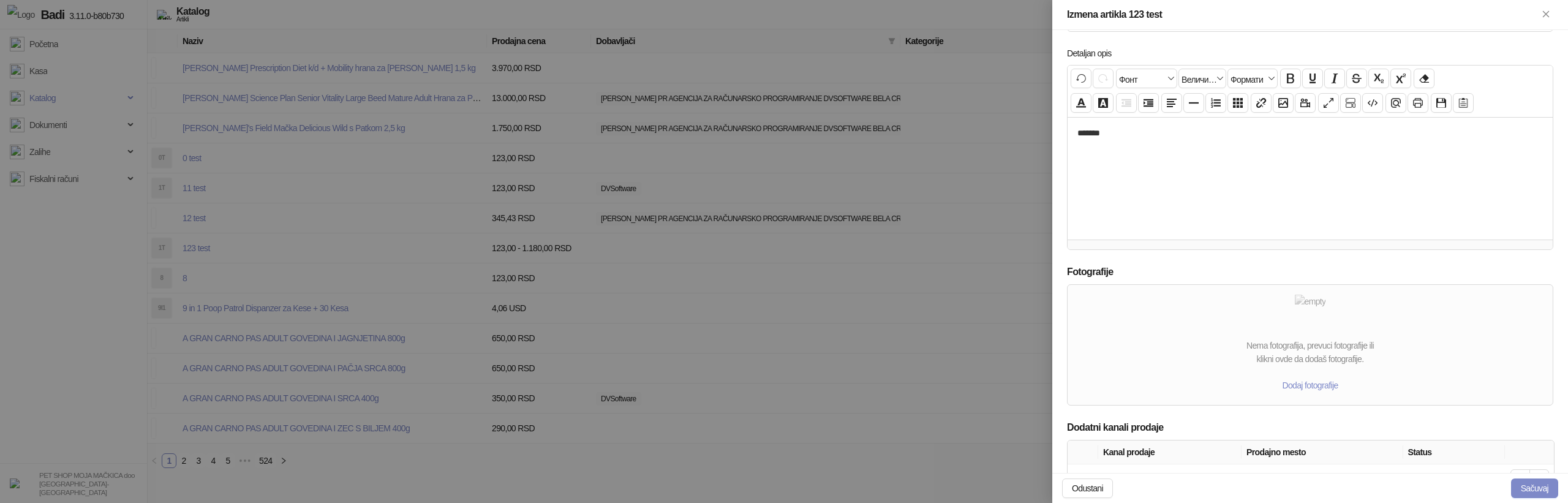
scroll to position [486, 0]
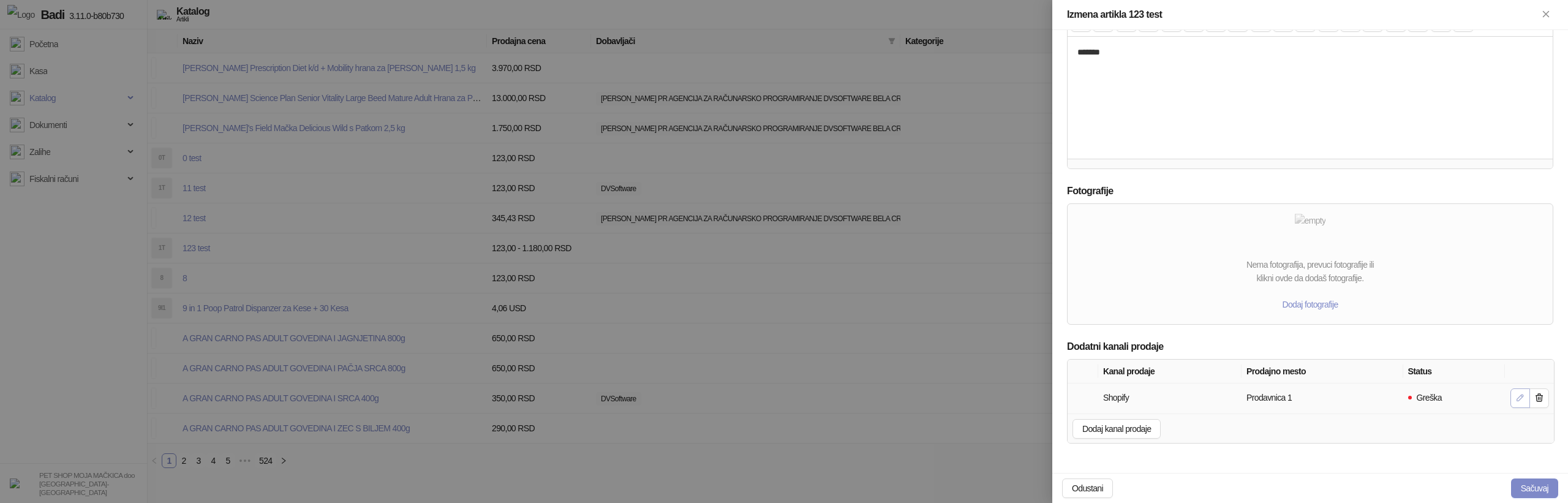
click at [1519, 396] on icon "button" at bounding box center [1520, 397] width 10 height 10
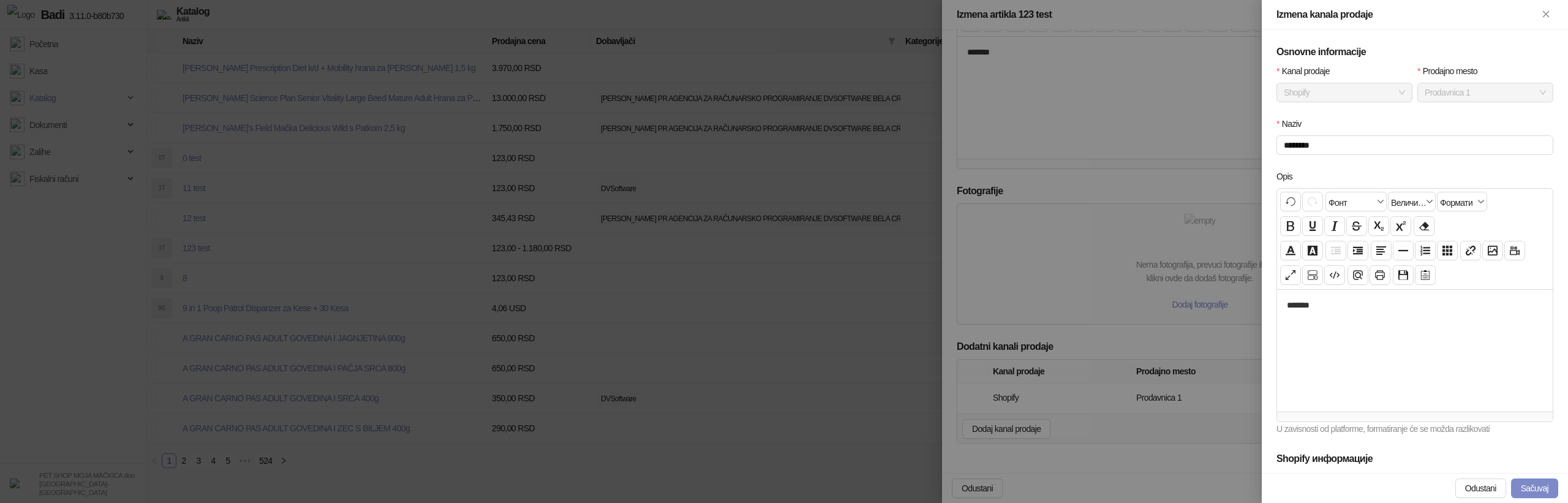
scroll to position [260, 0]
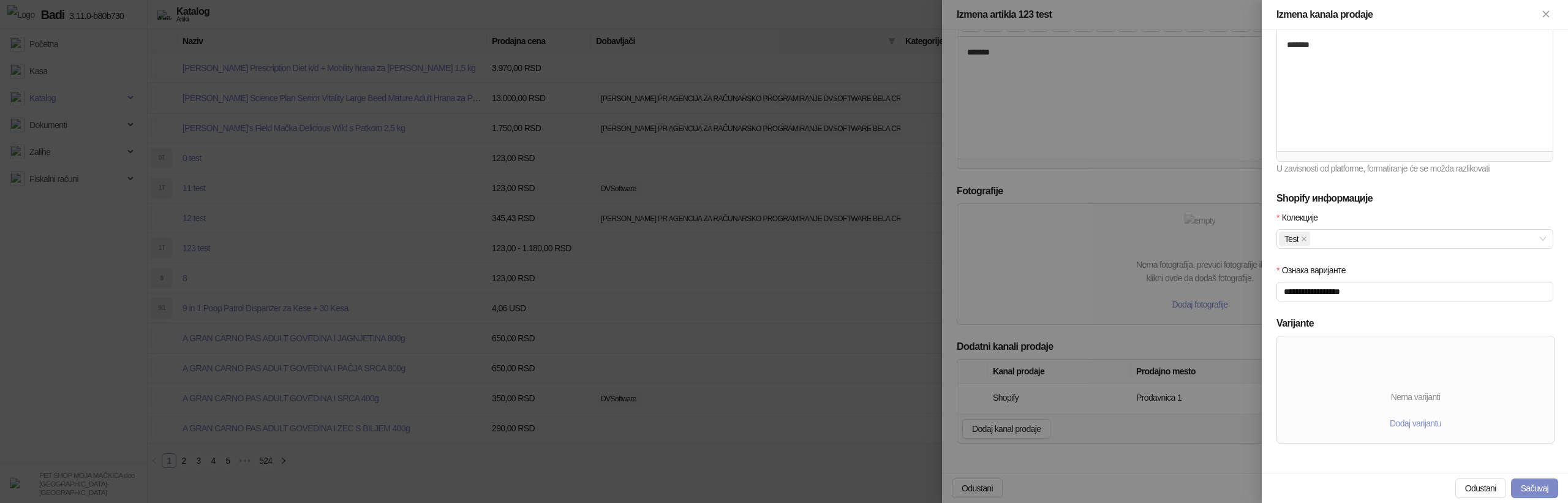
click at [865, 281] on div at bounding box center [784, 252] width 1568 height 503
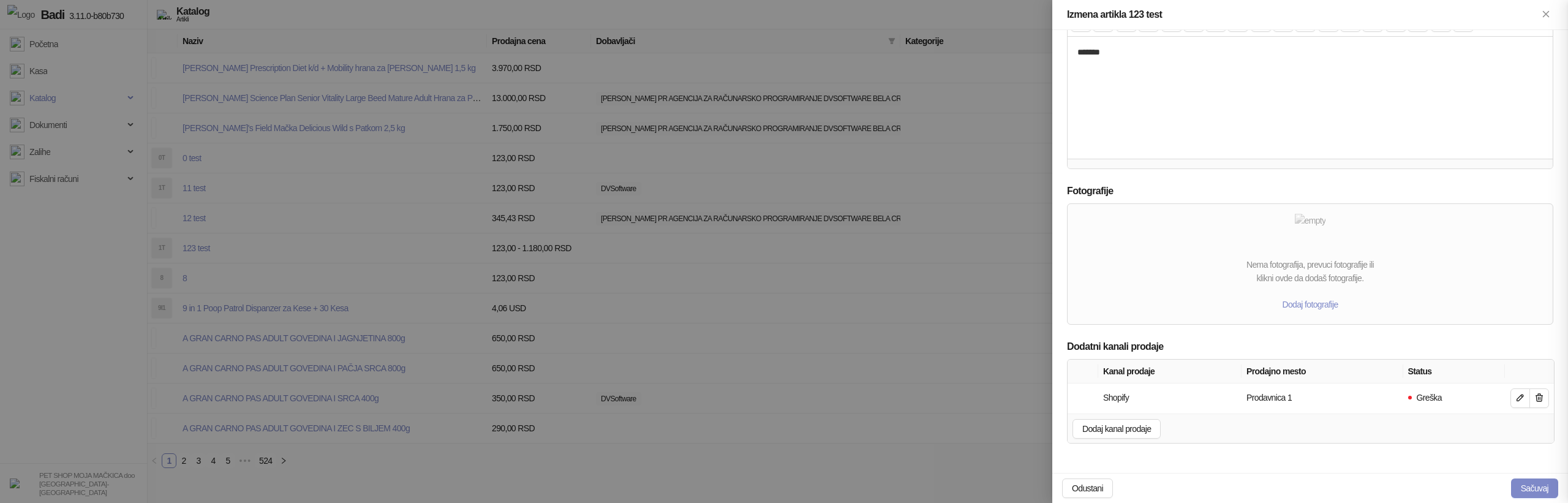
click at [865, 281] on div at bounding box center [784, 252] width 1568 height 503
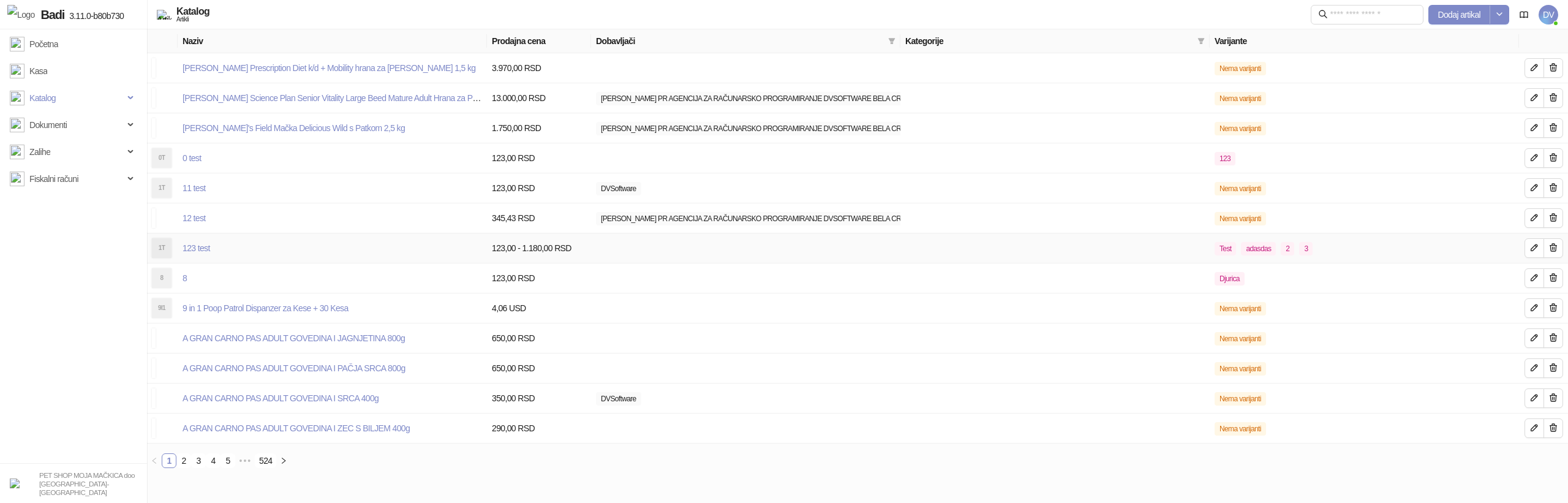
click at [212, 252] on td "123 test" at bounding box center [332, 248] width 309 height 30
click at [202, 250] on link "123 test" at bounding box center [196, 248] width 28 height 10
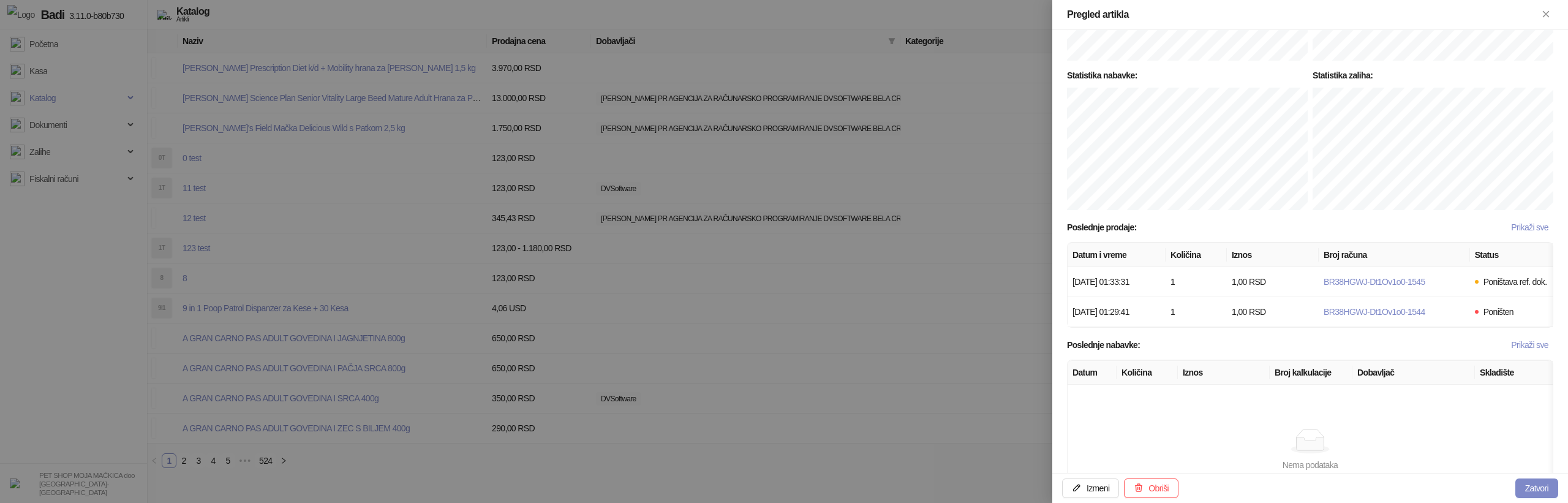
scroll to position [722, 0]
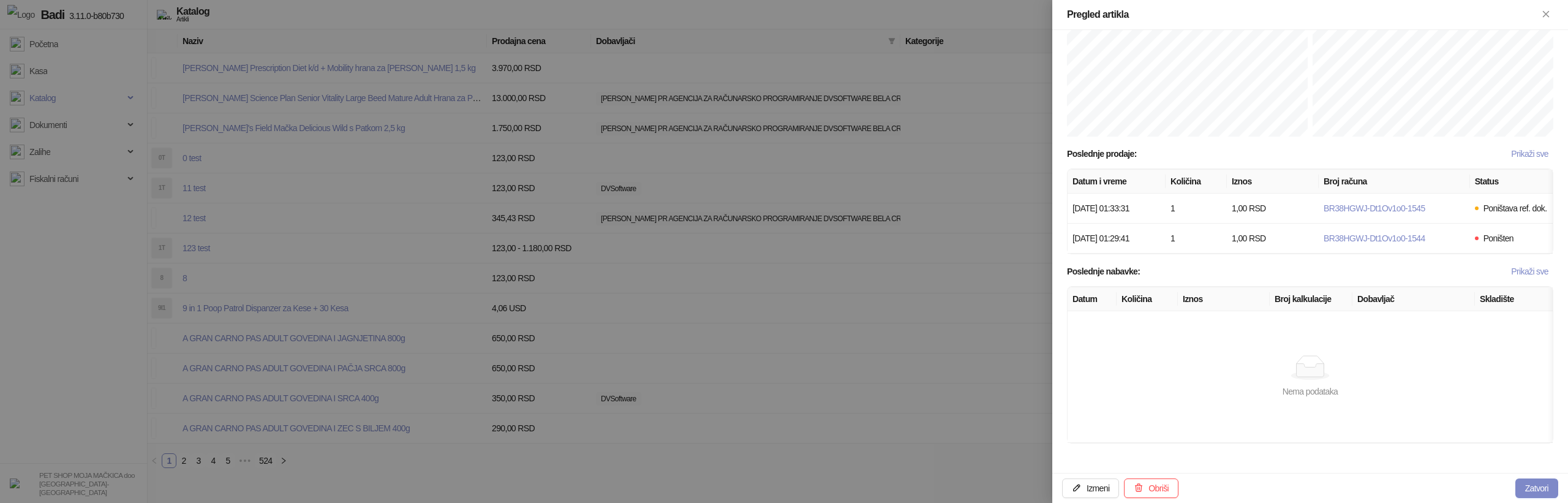
click at [889, 260] on div at bounding box center [784, 252] width 1568 height 503
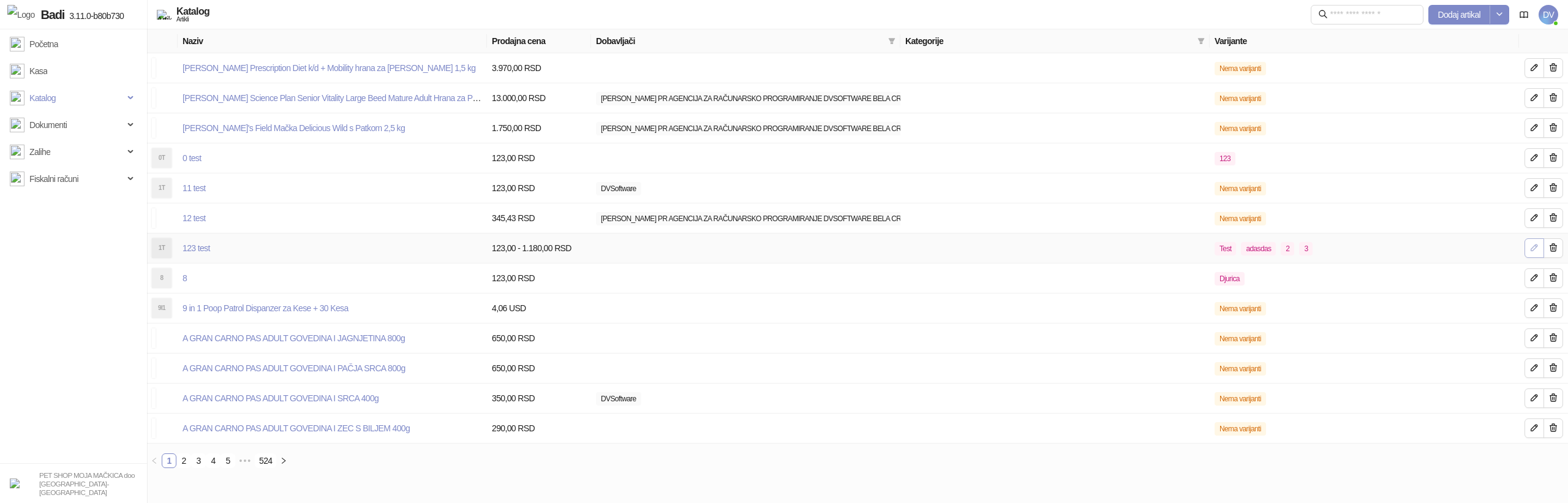
click at [1533, 248] on icon "button" at bounding box center [1534, 247] width 10 height 10
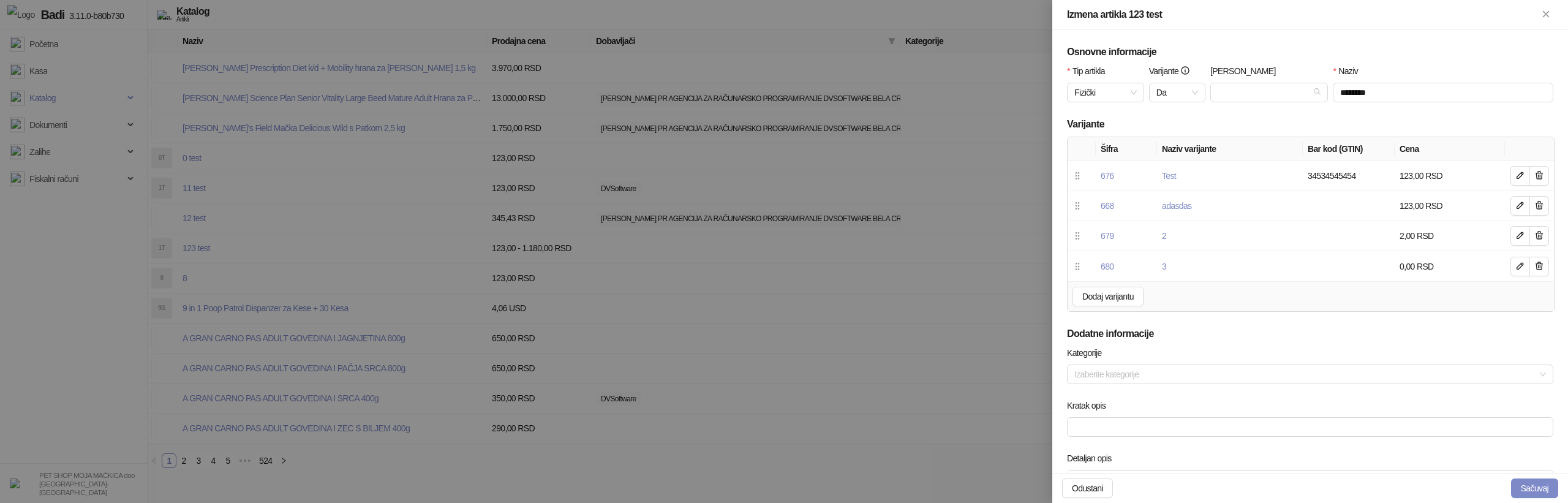
scroll to position [486, 0]
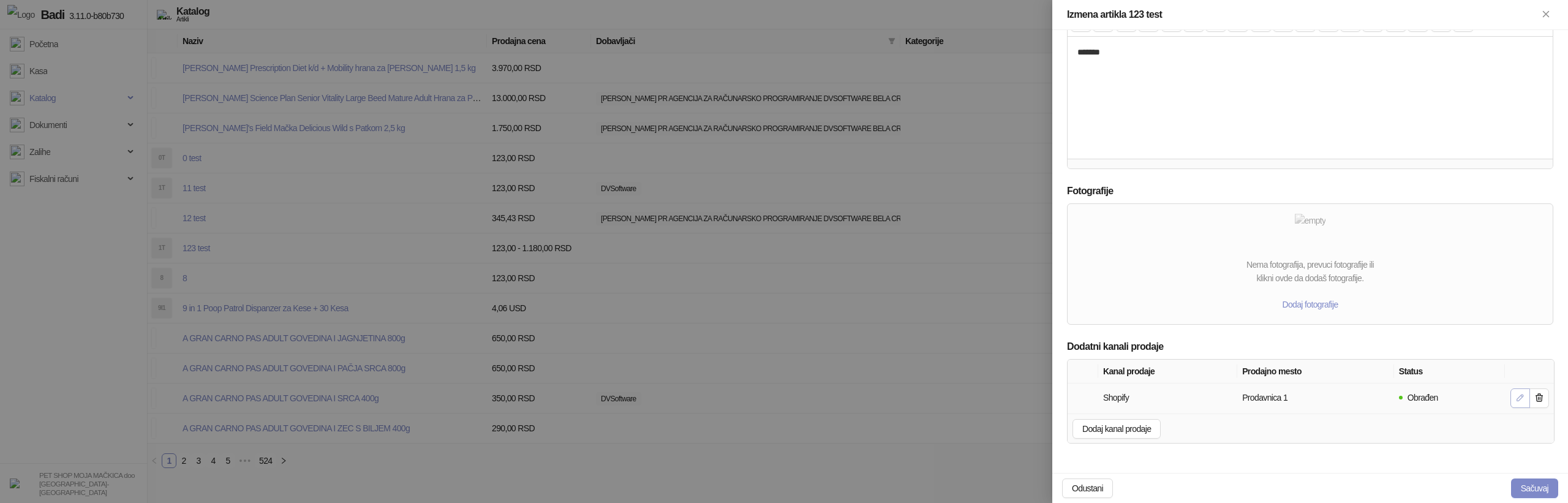
click at [1519, 399] on icon "button" at bounding box center [1520, 397] width 6 height 6
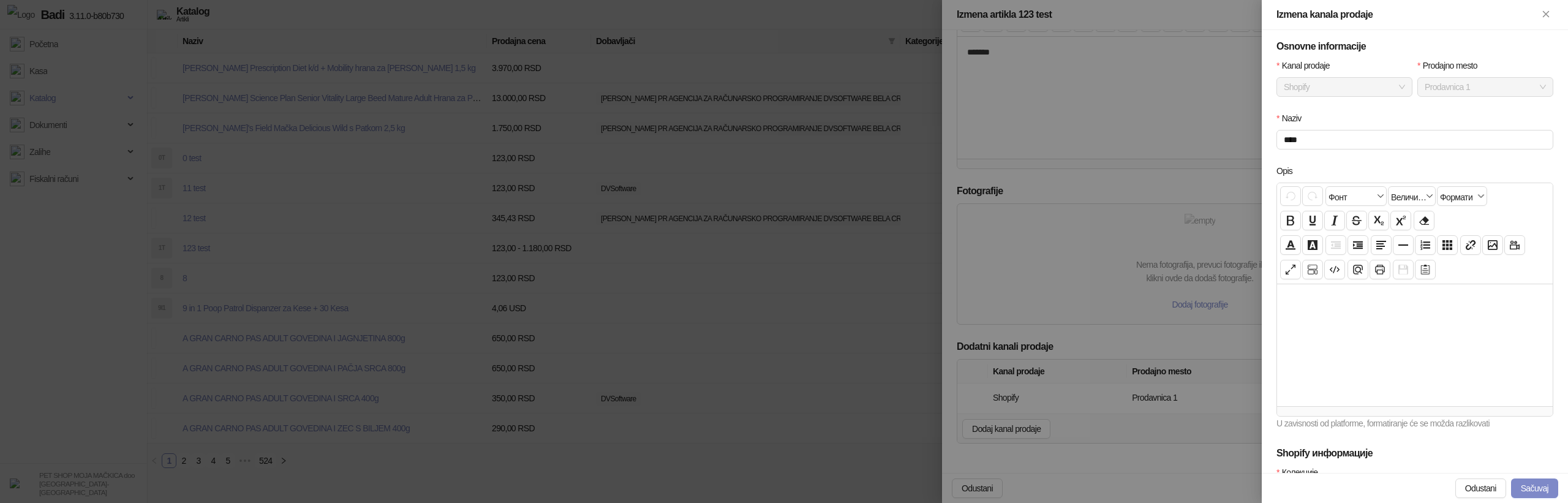
scroll to position [260, 0]
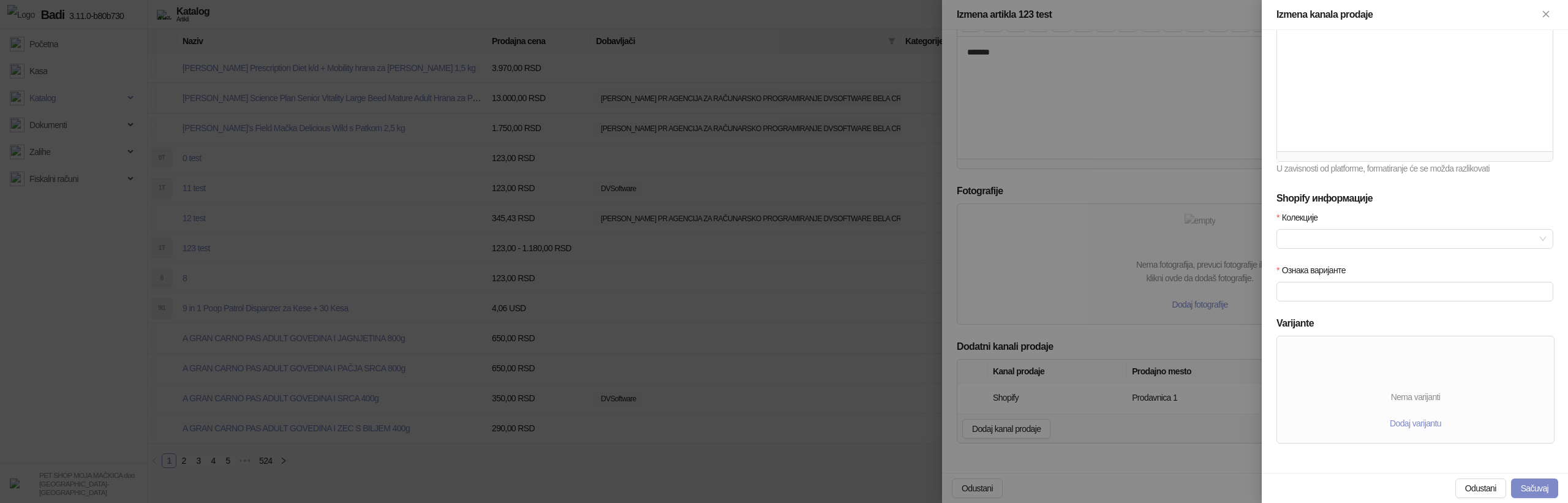
click at [1113, 305] on div at bounding box center [784, 252] width 1568 height 503
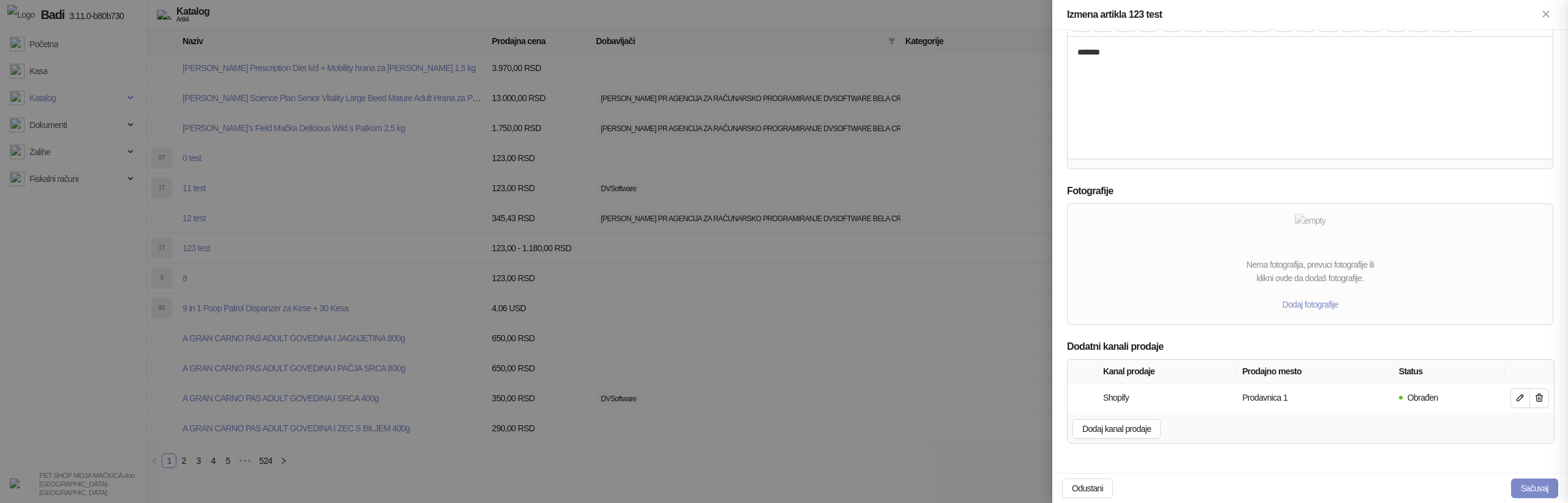
scroll to position [135, 0]
click at [1525, 404] on button "button" at bounding box center [1520, 398] width 20 height 20
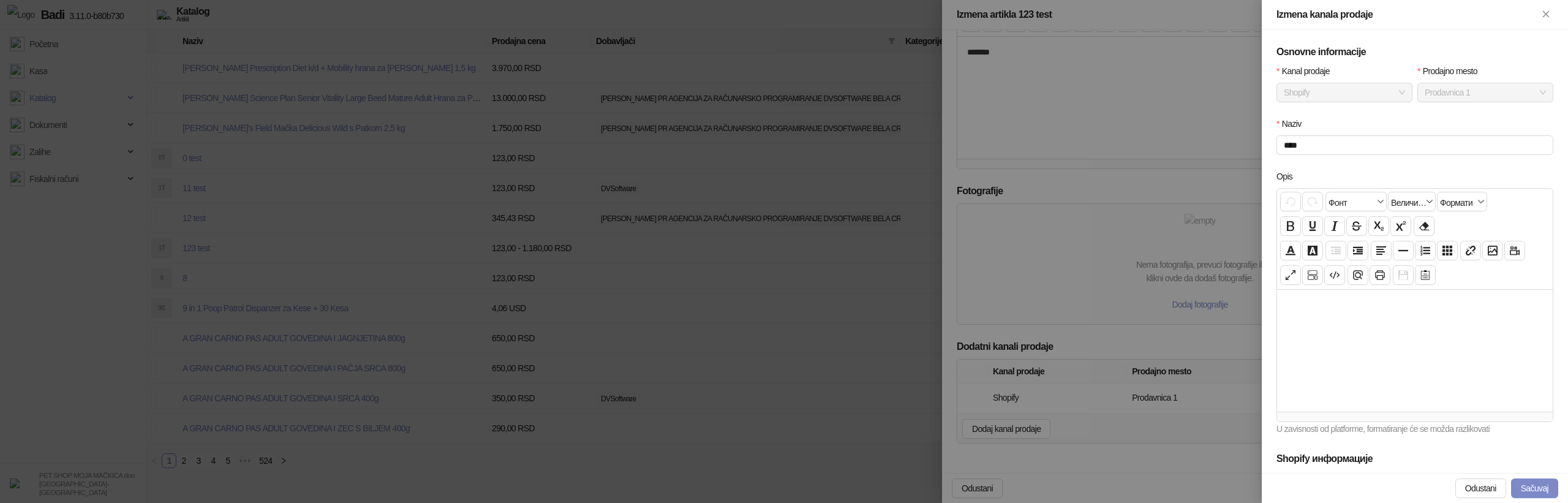
scroll to position [260, 0]
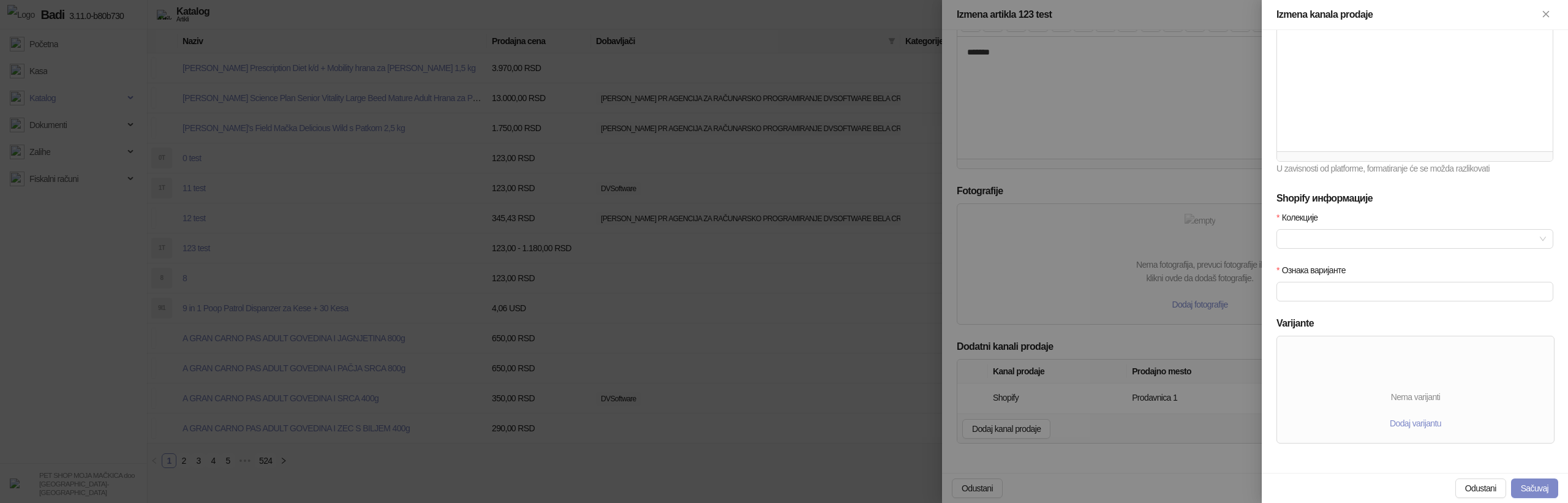
click at [562, 373] on div at bounding box center [784, 252] width 1568 height 503
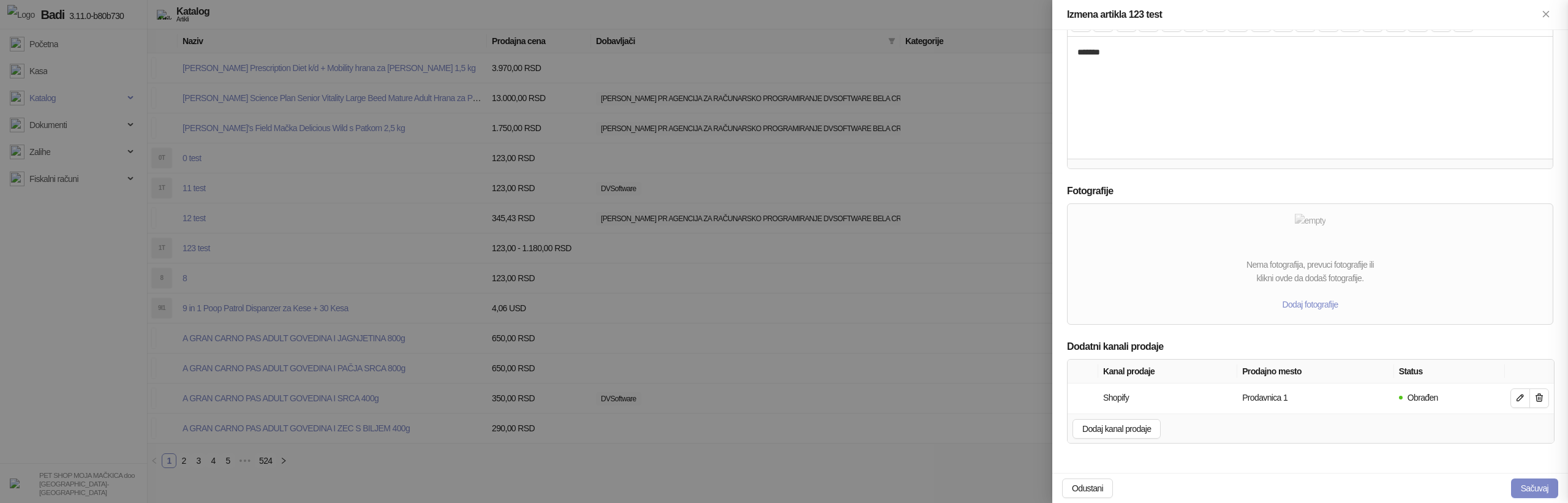
scroll to position [135, 0]
click at [609, 299] on div at bounding box center [784, 252] width 1568 height 503
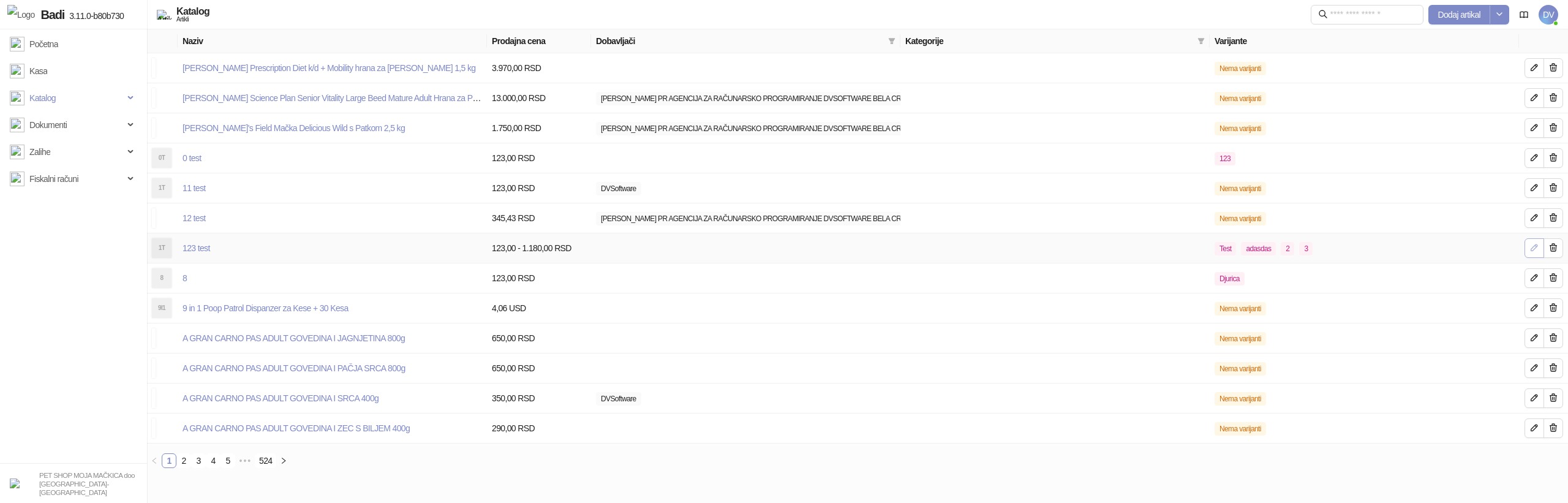
click at [1534, 249] on icon "button" at bounding box center [1534, 248] width 6 height 6
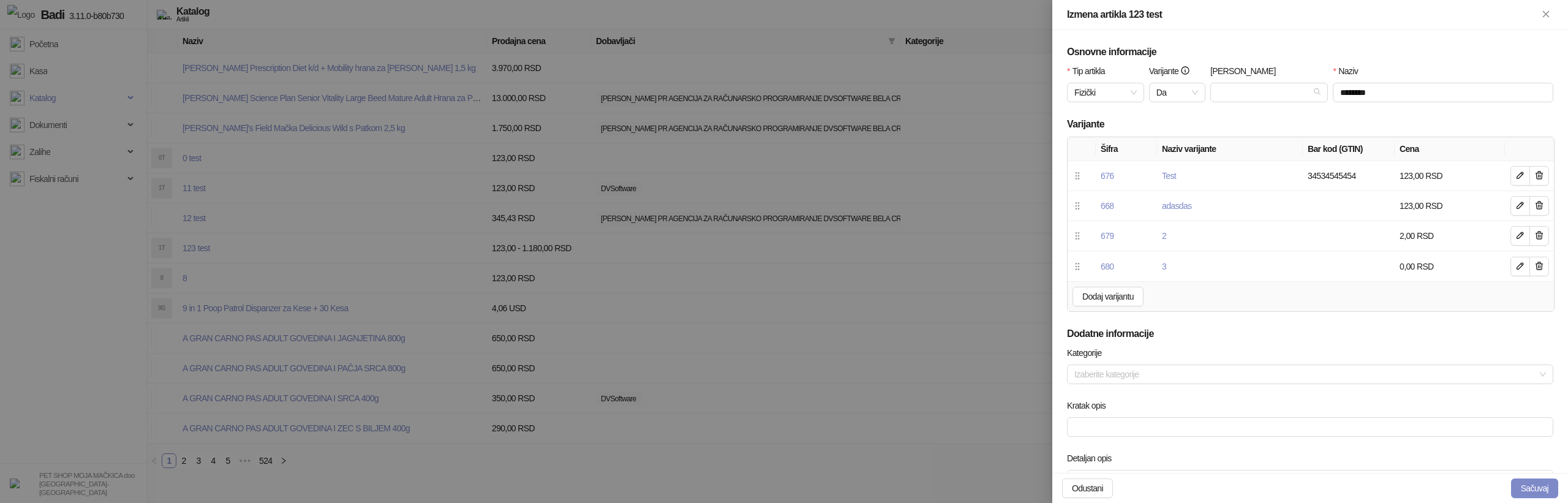
click at [271, 267] on div at bounding box center [784, 252] width 1568 height 503
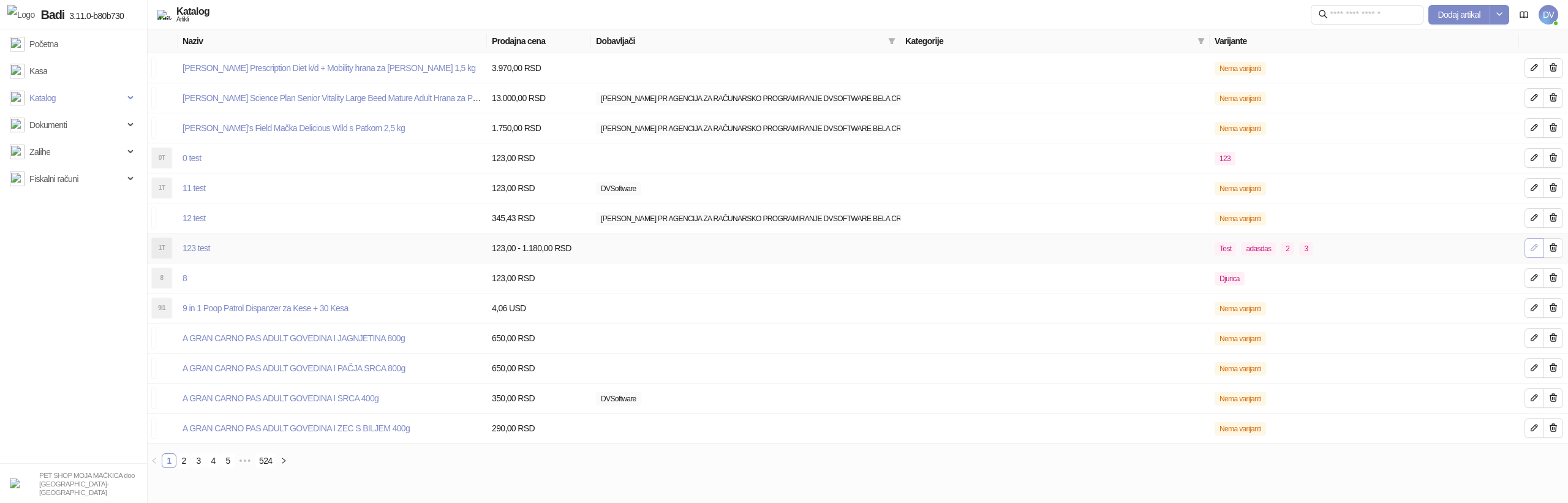
click at [1535, 249] on icon "button" at bounding box center [1534, 247] width 10 height 10
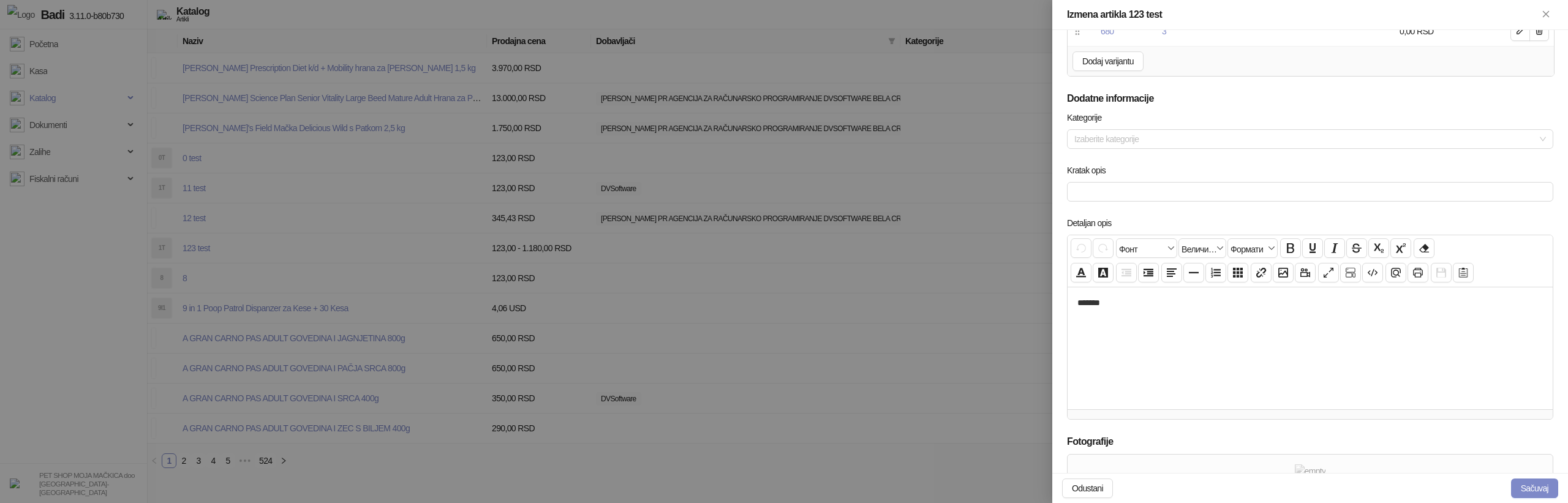
scroll to position [486, 0]
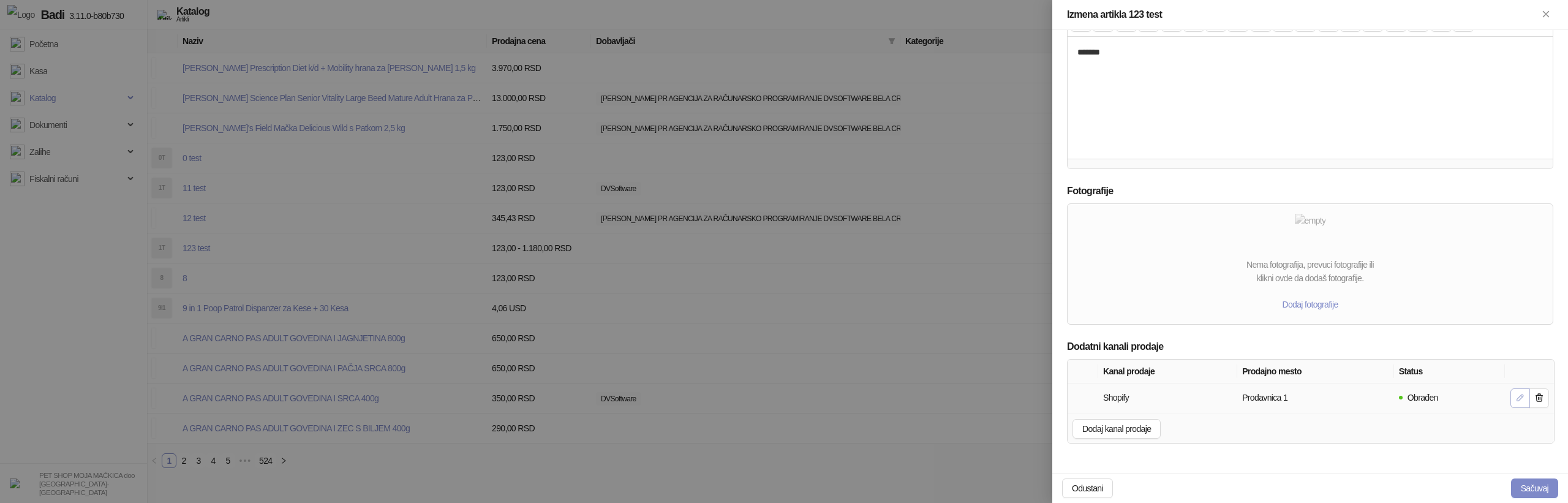
click at [1516, 394] on icon "button" at bounding box center [1520, 397] width 10 height 10
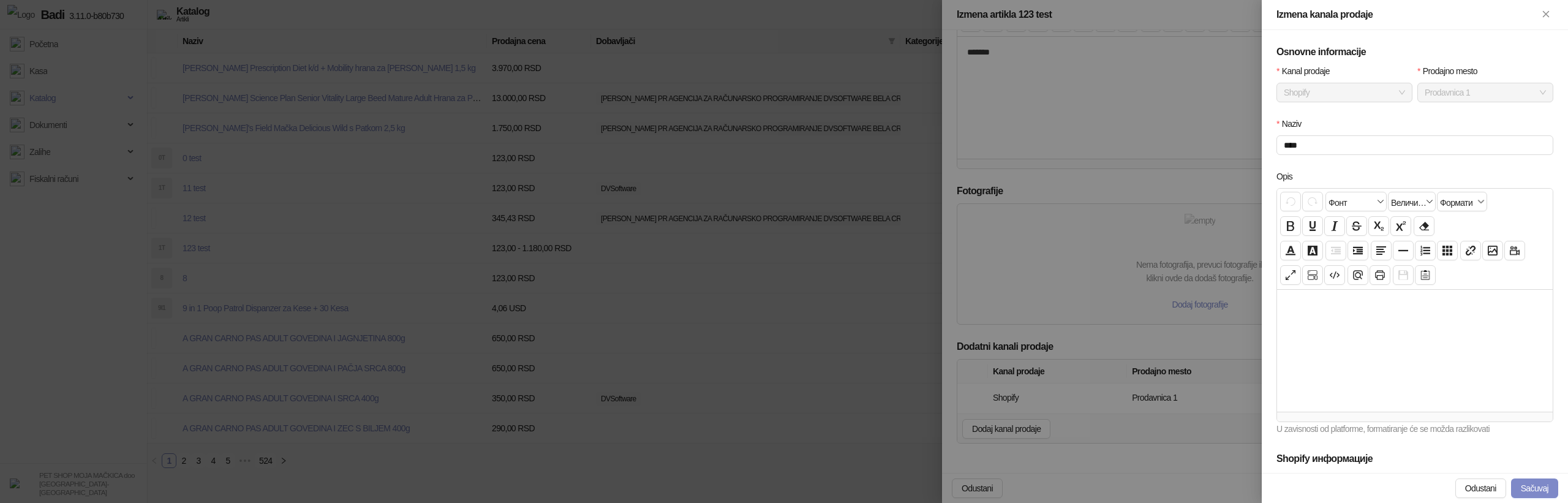
scroll to position [260, 0]
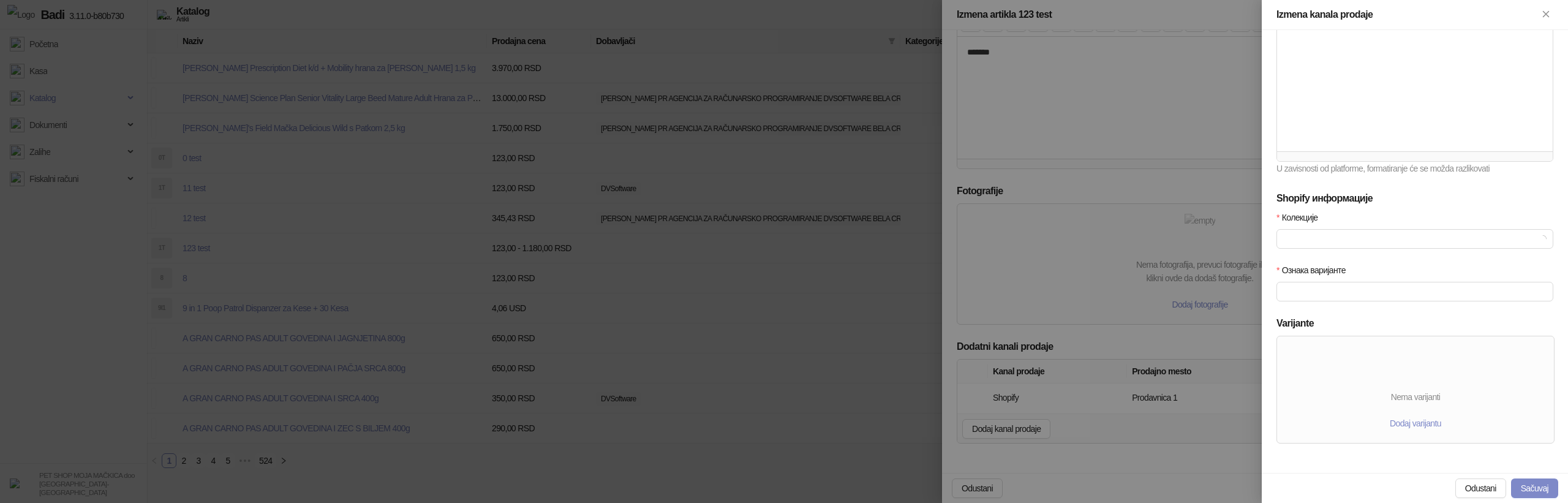
click at [1421, 412] on div "Nema varijanti Dodaj varijantu" at bounding box center [1415, 389] width 277 height 107
click at [1421, 420] on span "Dodaj varijantu" at bounding box center [1415, 423] width 51 height 10
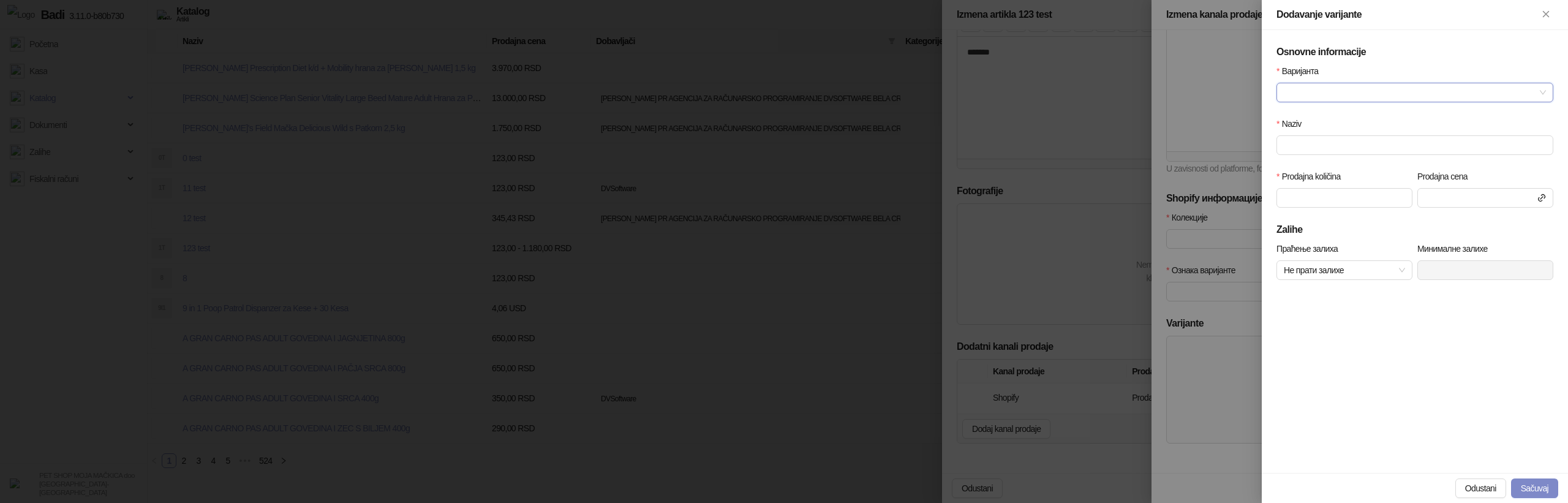
click at [1314, 89] on input "Варијанта" at bounding box center [1409, 92] width 251 height 19
click at [1317, 115] on div "Test" at bounding box center [1415, 116] width 257 height 13
type input "****"
type input "***"
click at [1532, 488] on button "Sačuvaj" at bounding box center [1535, 488] width 47 height 20
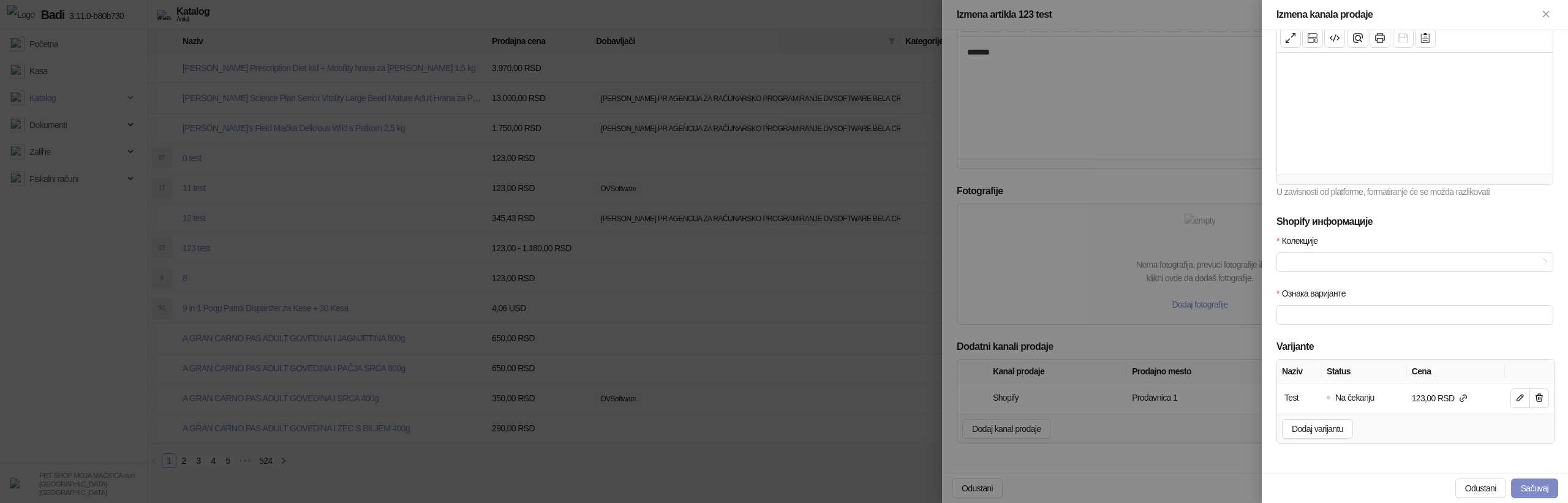
scroll to position [237, 0]
click at [1527, 486] on button "Sačuvaj" at bounding box center [1535, 488] width 47 height 20
click at [1071, 342] on div at bounding box center [784, 252] width 1568 height 503
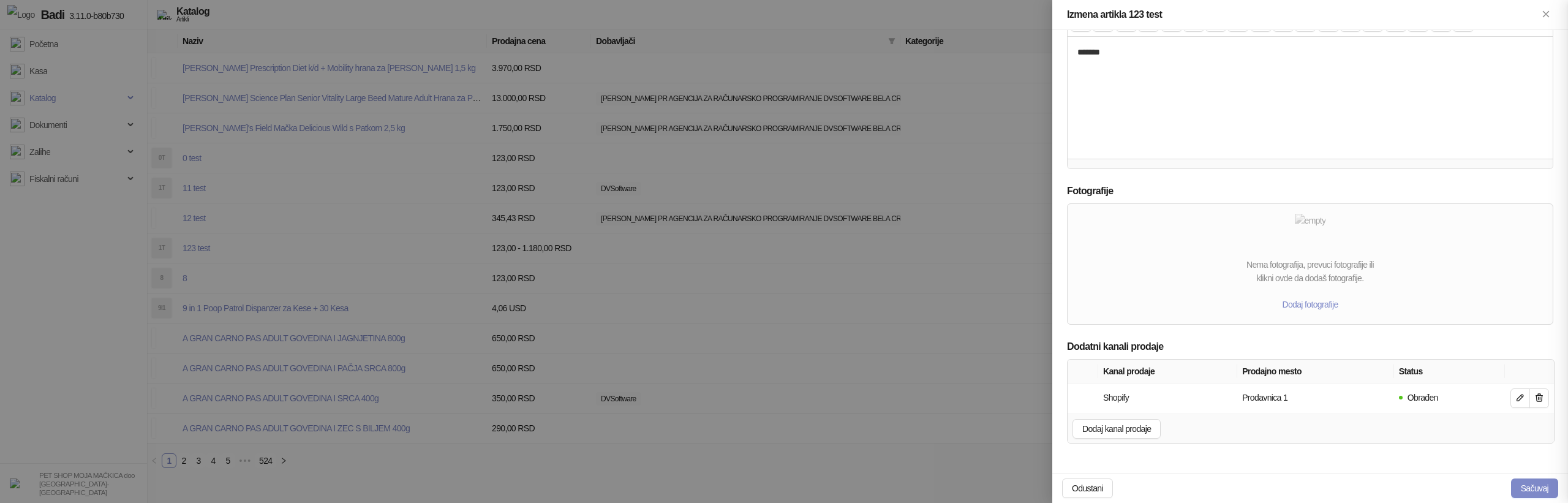
scroll to position [135, 0]
click at [865, 434] on div at bounding box center [784, 252] width 1568 height 503
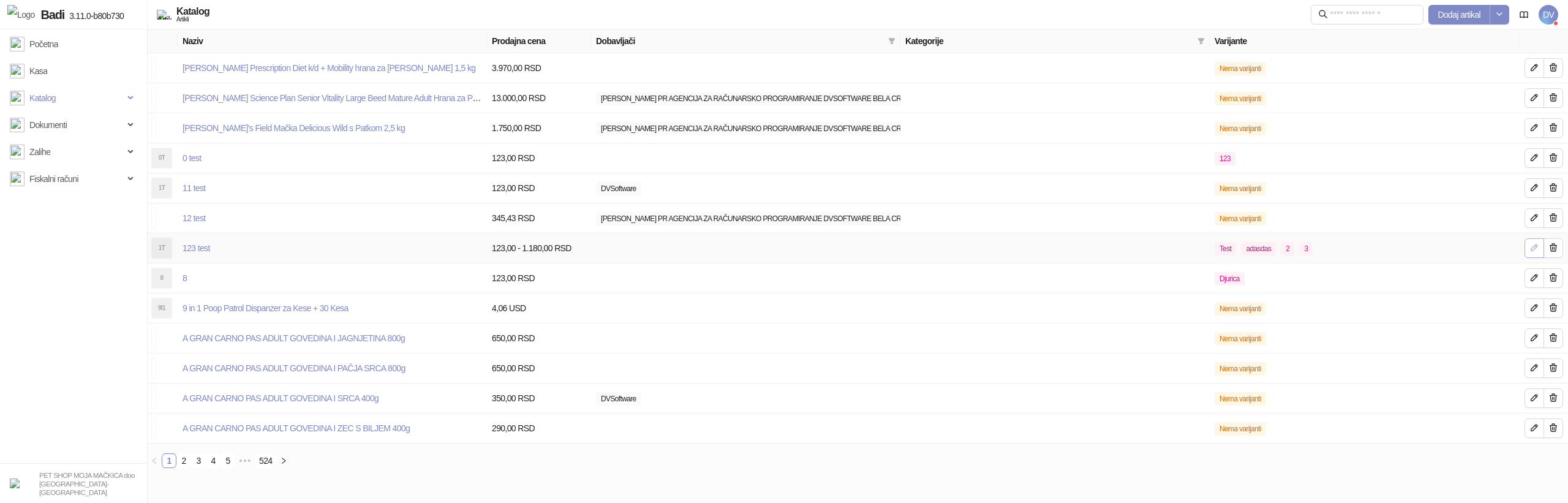
click at [1530, 253] on span "button" at bounding box center [1534, 248] width 10 height 11
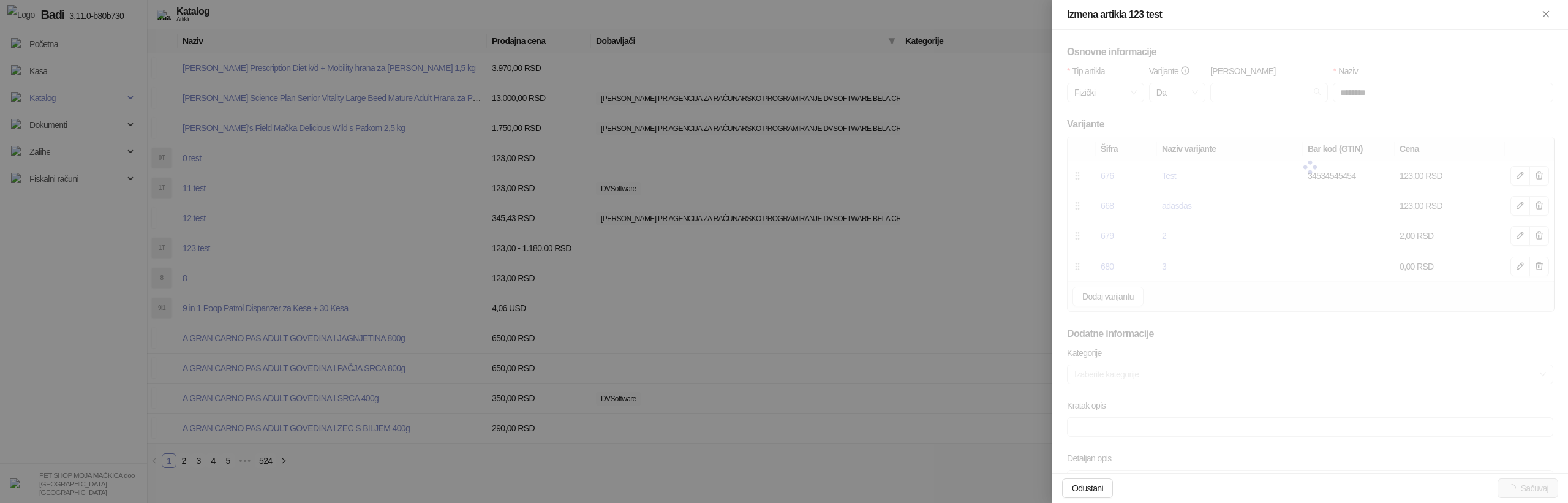
scroll to position [486, 0]
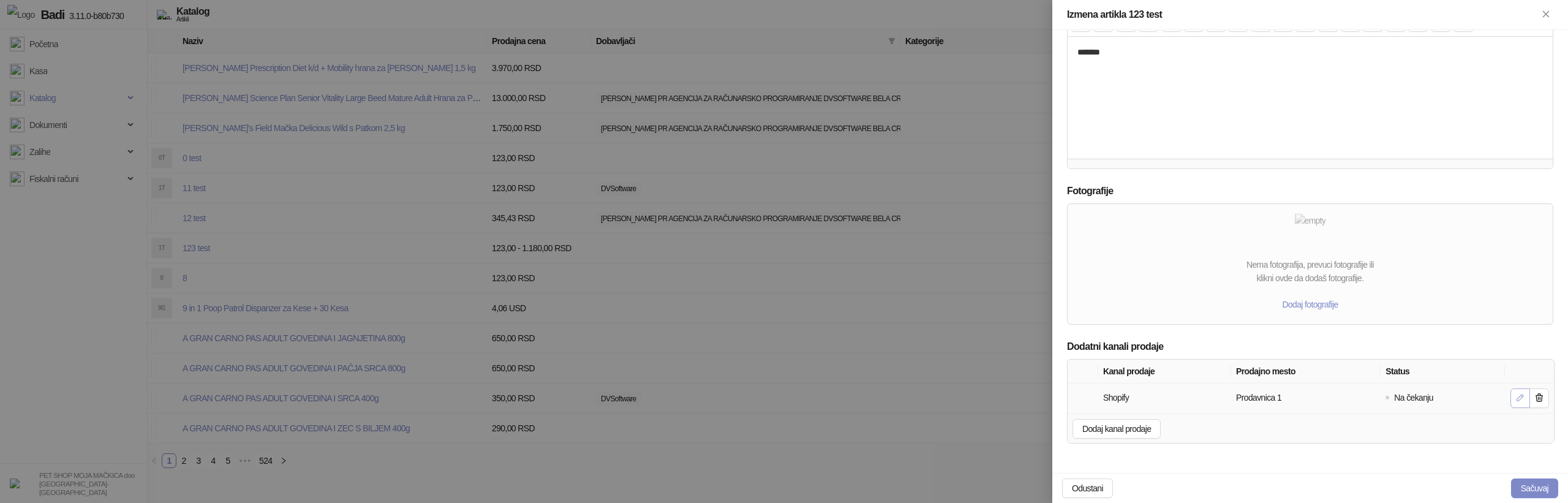
click at [1521, 394] on icon "button" at bounding box center [1520, 397] width 10 height 10
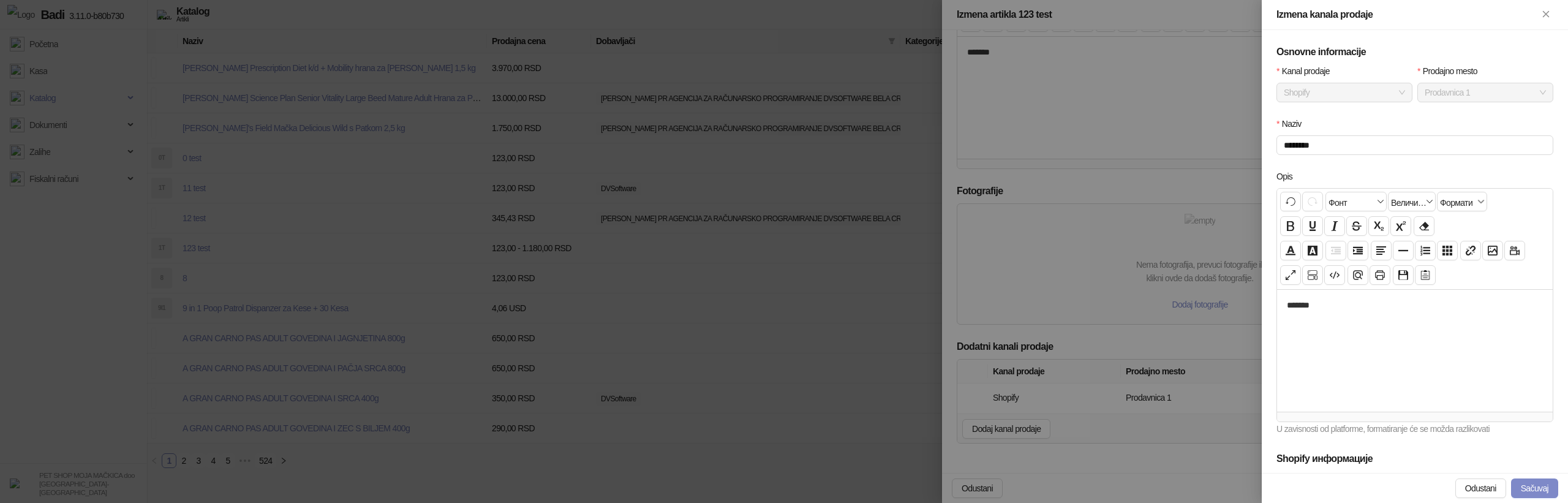
scroll to position [260, 0]
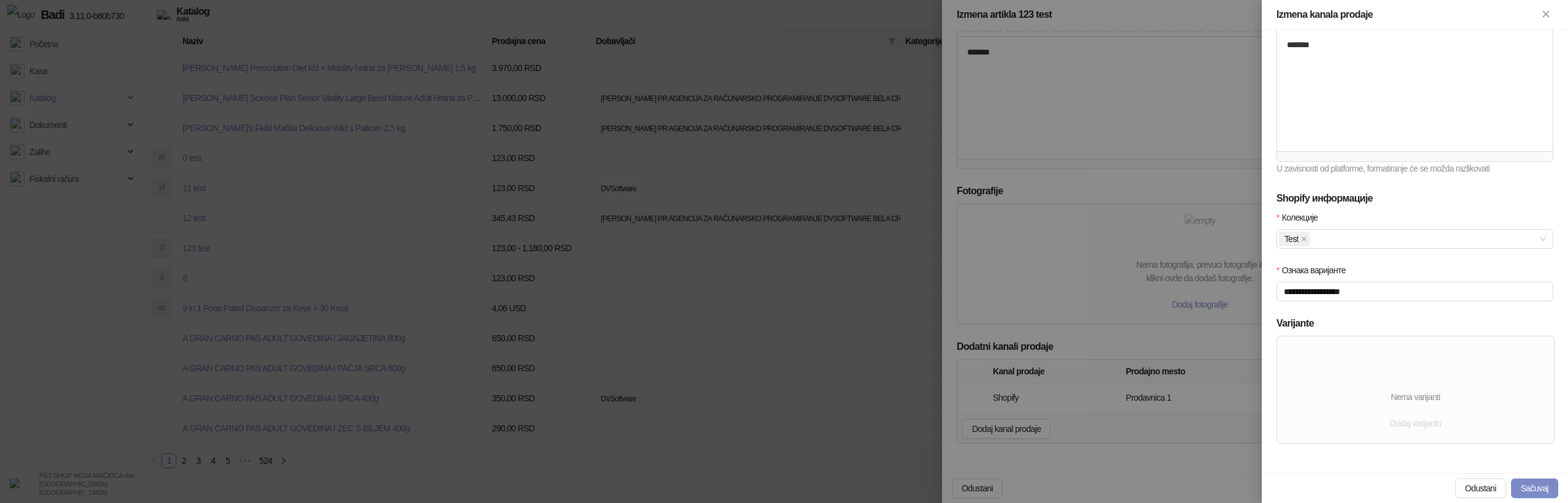
click at [1411, 424] on span "Dodaj varijantu" at bounding box center [1415, 423] width 51 height 10
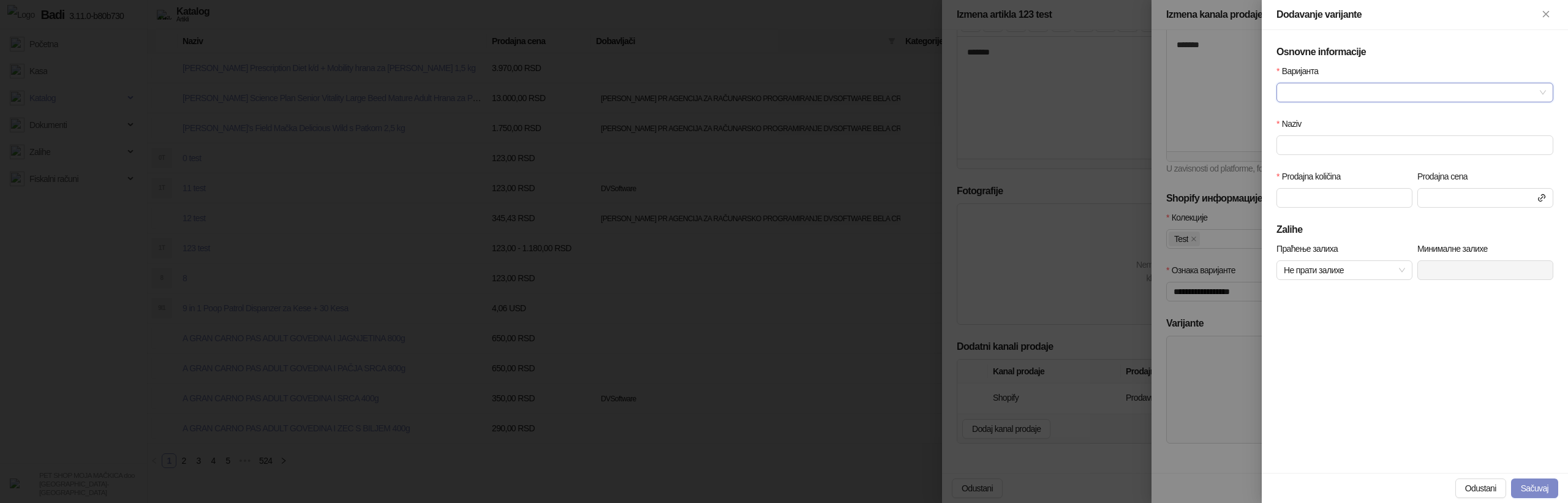
click at [1348, 93] on input "Варијанта" at bounding box center [1409, 92] width 251 height 19
click at [1340, 112] on div "Test" at bounding box center [1415, 116] width 257 height 13
type input "****"
type input "***"
click at [1529, 479] on button "Sačuvaj" at bounding box center [1535, 488] width 47 height 20
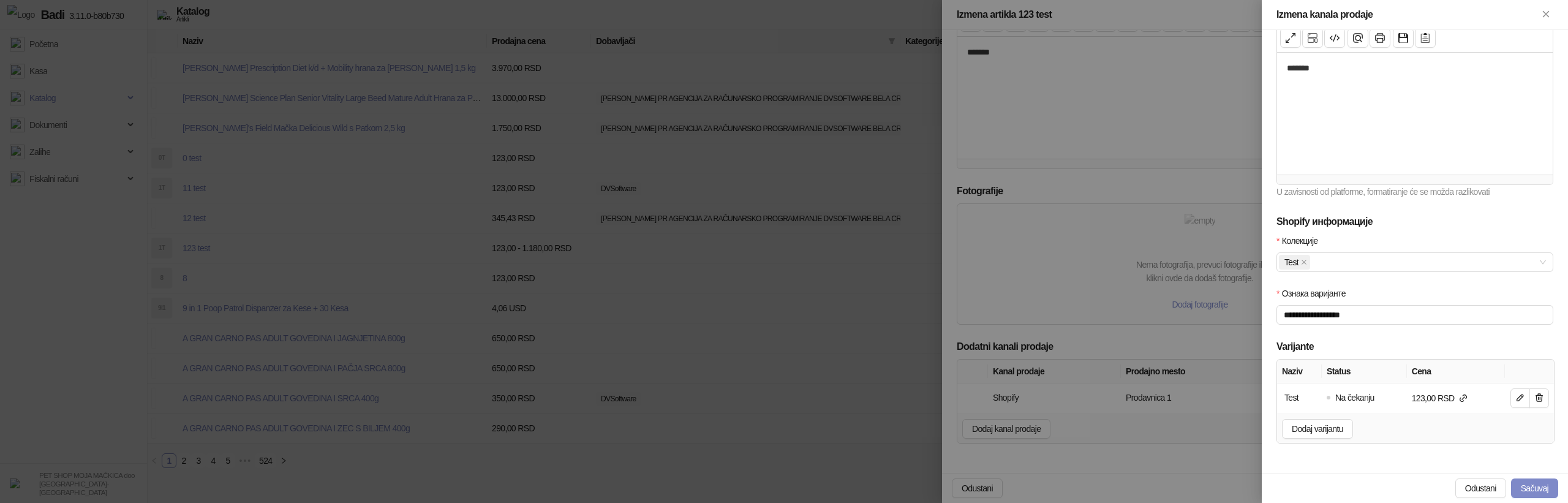
scroll to position [237, 0]
click at [1533, 489] on button "Sačuvaj" at bounding box center [1535, 488] width 47 height 20
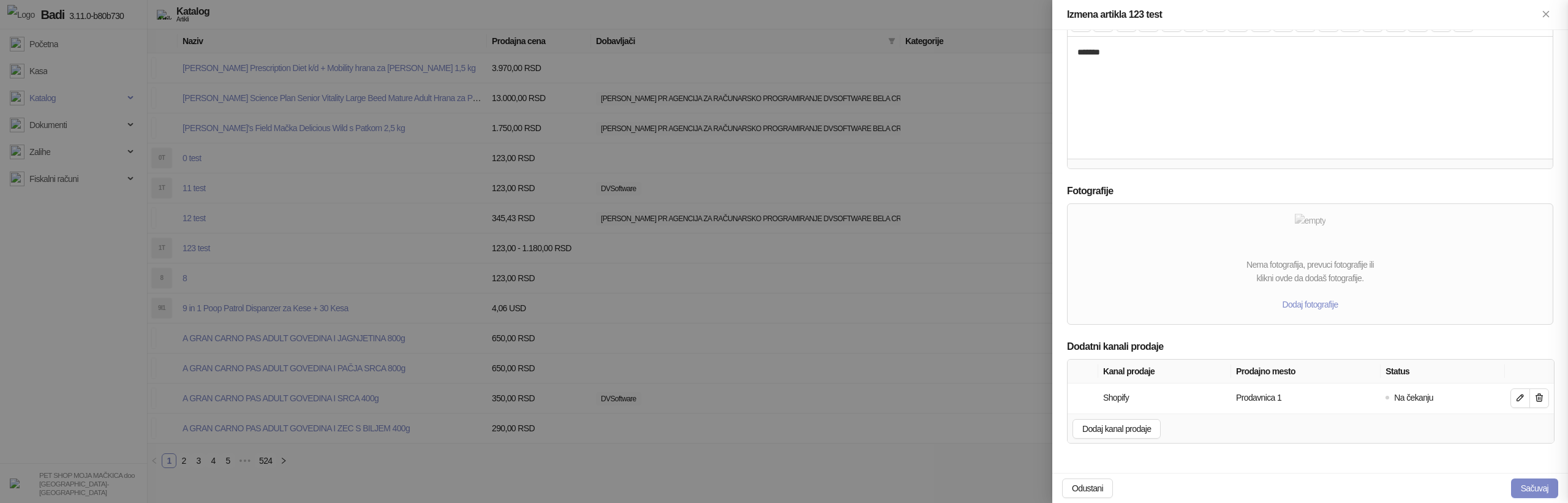
scroll to position [135, 0]
click at [1533, 489] on button "Sačuvaj" at bounding box center [1535, 488] width 47 height 20
click at [1515, 489] on button "Sačuvaj" at bounding box center [1535, 488] width 47 height 20
click at [1535, 487] on button "Sačuvaj" at bounding box center [1535, 488] width 47 height 20
click at [1543, 488] on button "Sačuvaj" at bounding box center [1535, 488] width 47 height 20
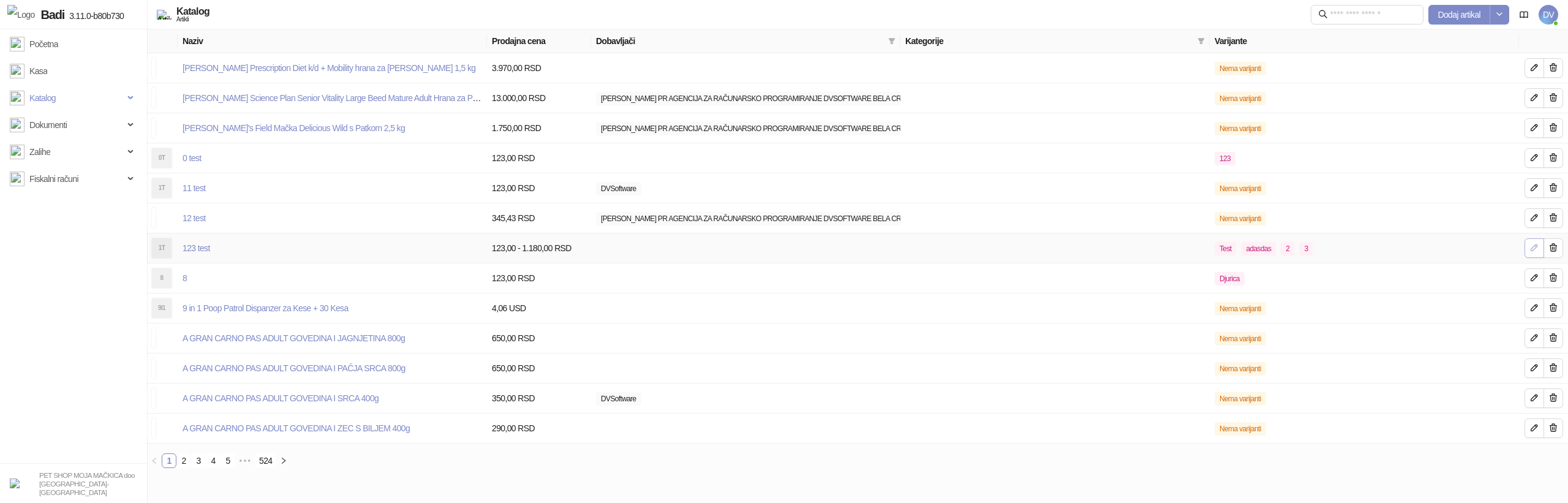
click at [1535, 243] on icon "button" at bounding box center [1534, 247] width 10 height 10
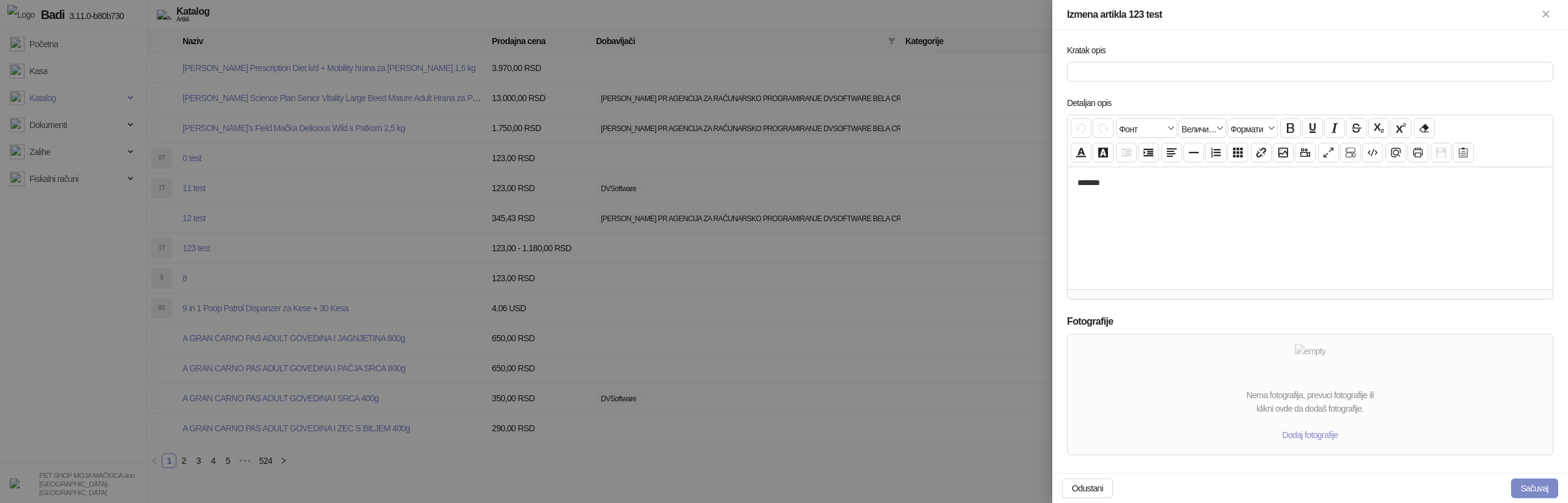
scroll to position [486, 0]
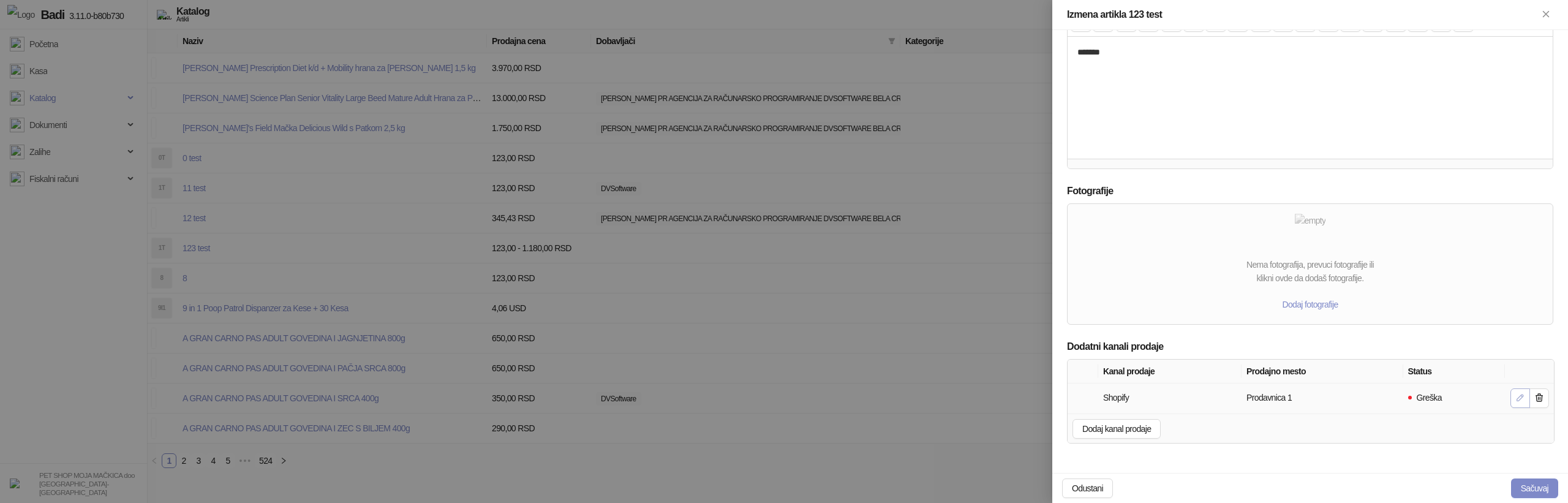
click at [1519, 400] on icon "button" at bounding box center [1520, 397] width 10 height 10
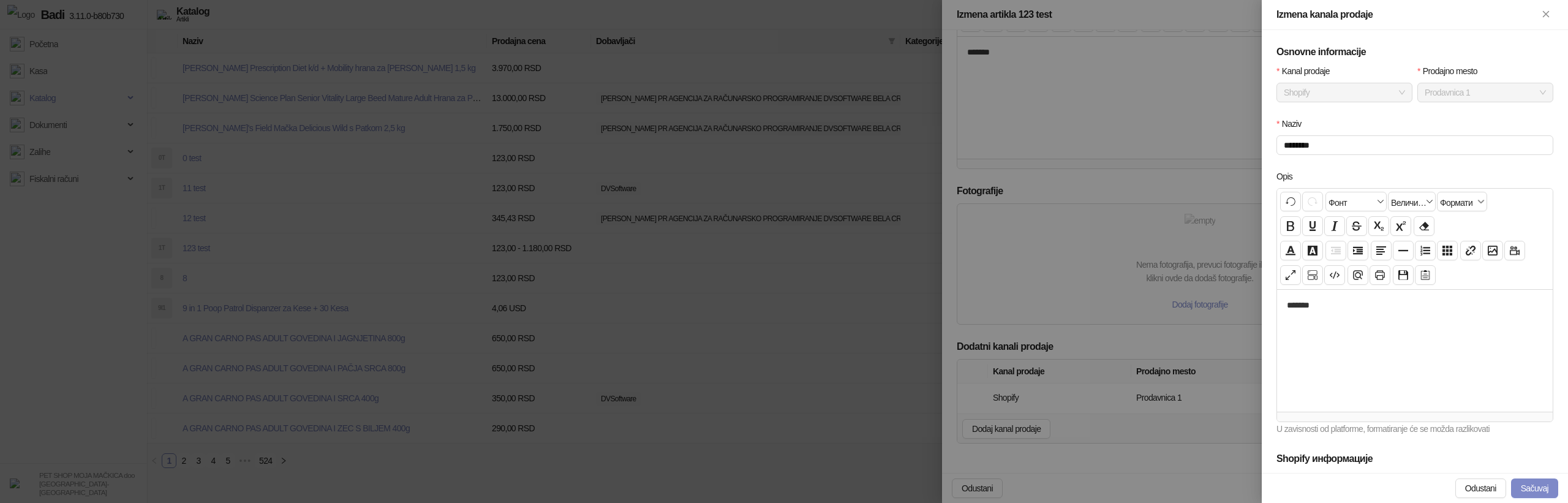
scroll to position [237, 0]
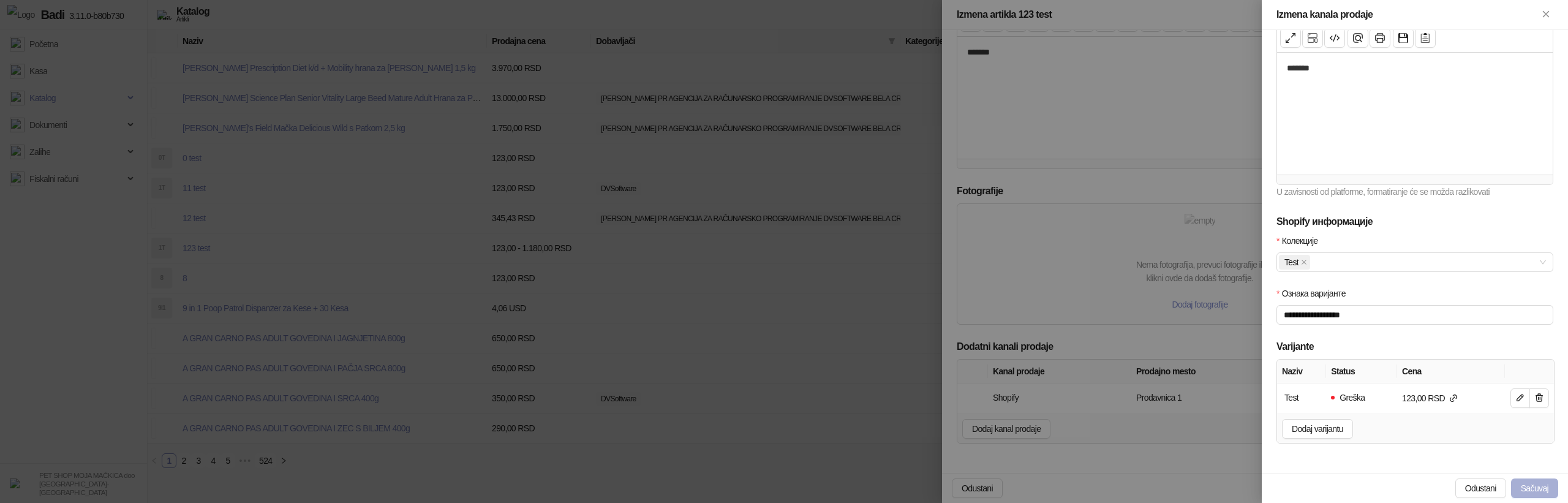
click at [1526, 485] on button "Sačuvaj" at bounding box center [1535, 488] width 47 height 20
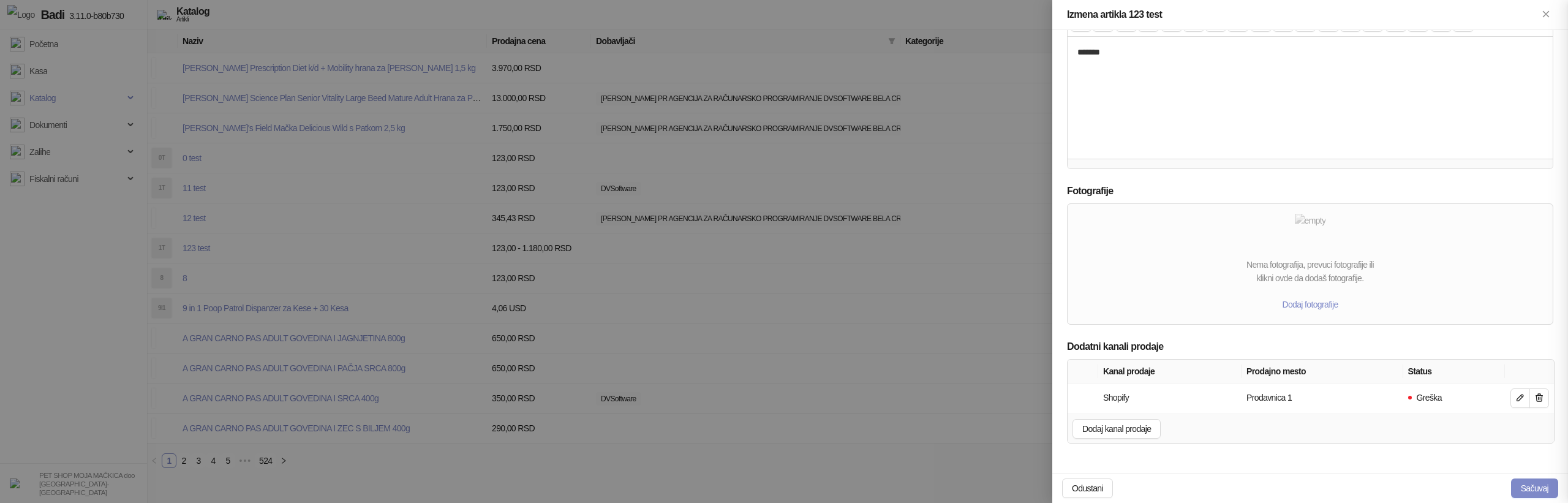
scroll to position [135, 0]
click at [1529, 484] on button "Sačuvaj" at bounding box center [1535, 488] width 47 height 20
click at [1543, 401] on icon "button" at bounding box center [1539, 397] width 10 height 10
click at [1312, 449] on span "Dodaj kanal prodaje" at bounding box center [1310, 446] width 68 height 10
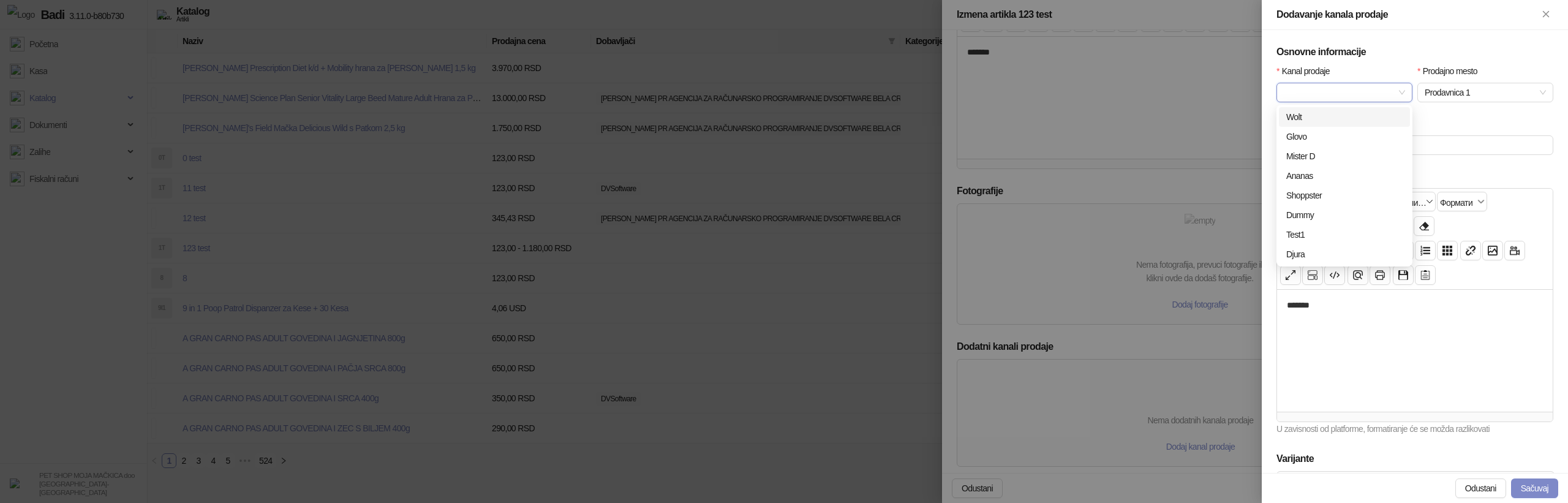
click at [1363, 93] on input "Kanal prodaje" at bounding box center [1339, 92] width 110 height 19
click at [1320, 251] on div "Shopify" at bounding box center [1345, 254] width 116 height 13
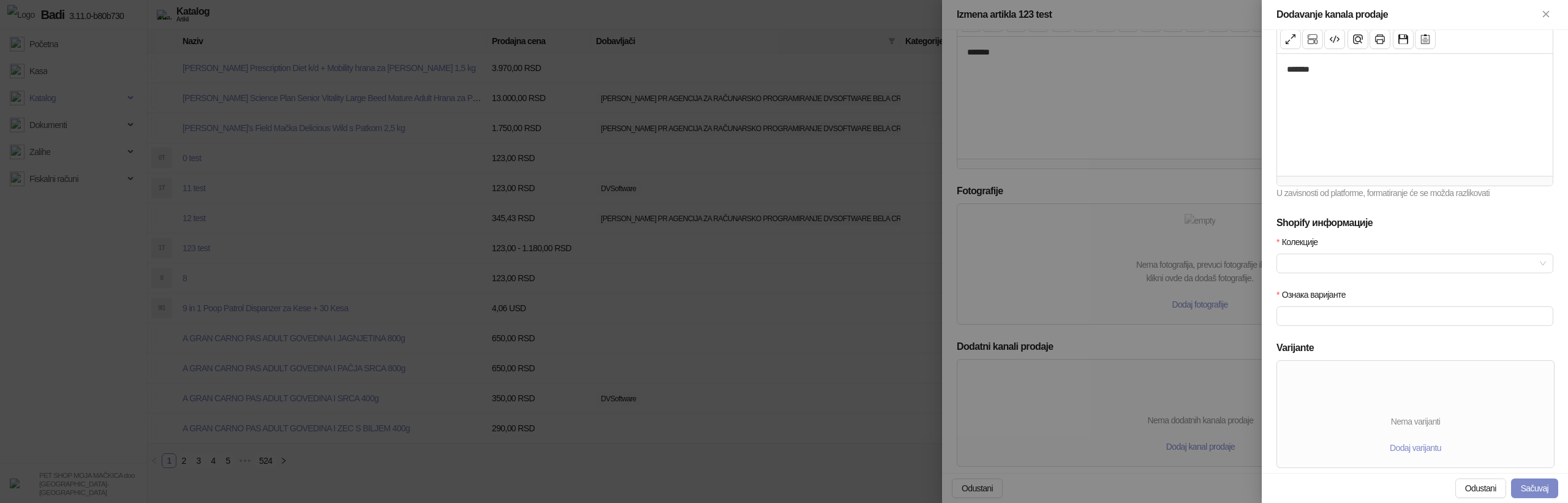
scroll to position [260, 0]
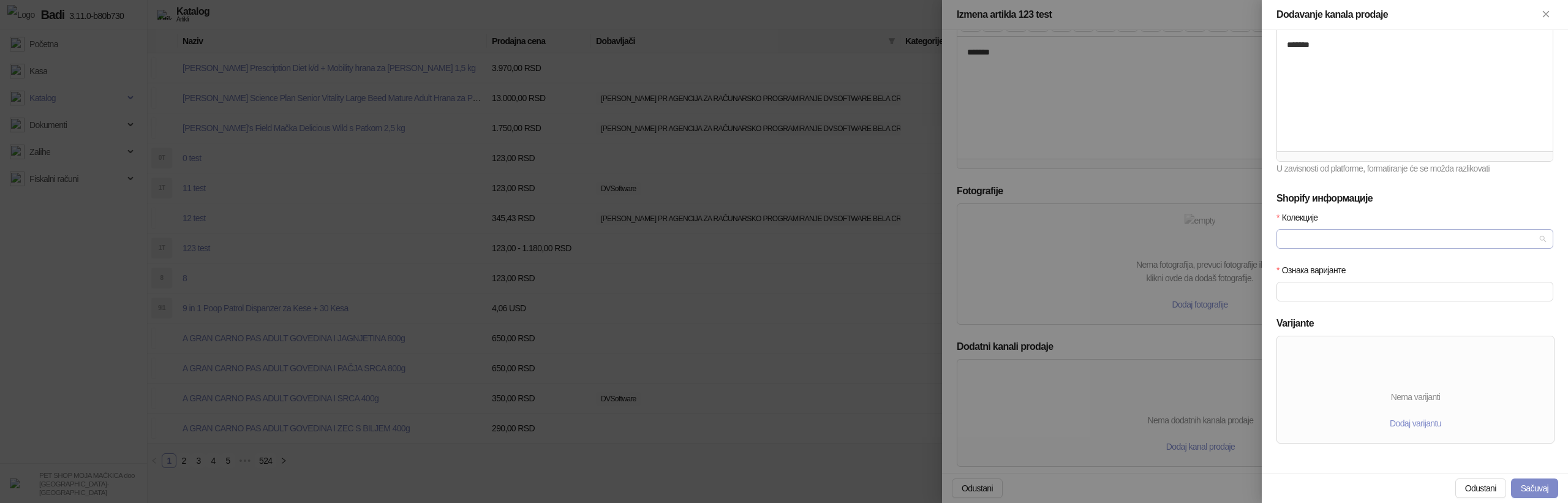
click at [1351, 242] on div at bounding box center [1408, 239] width 259 height 17
click at [1338, 286] on div "Test" at bounding box center [1415, 283] width 257 height 13
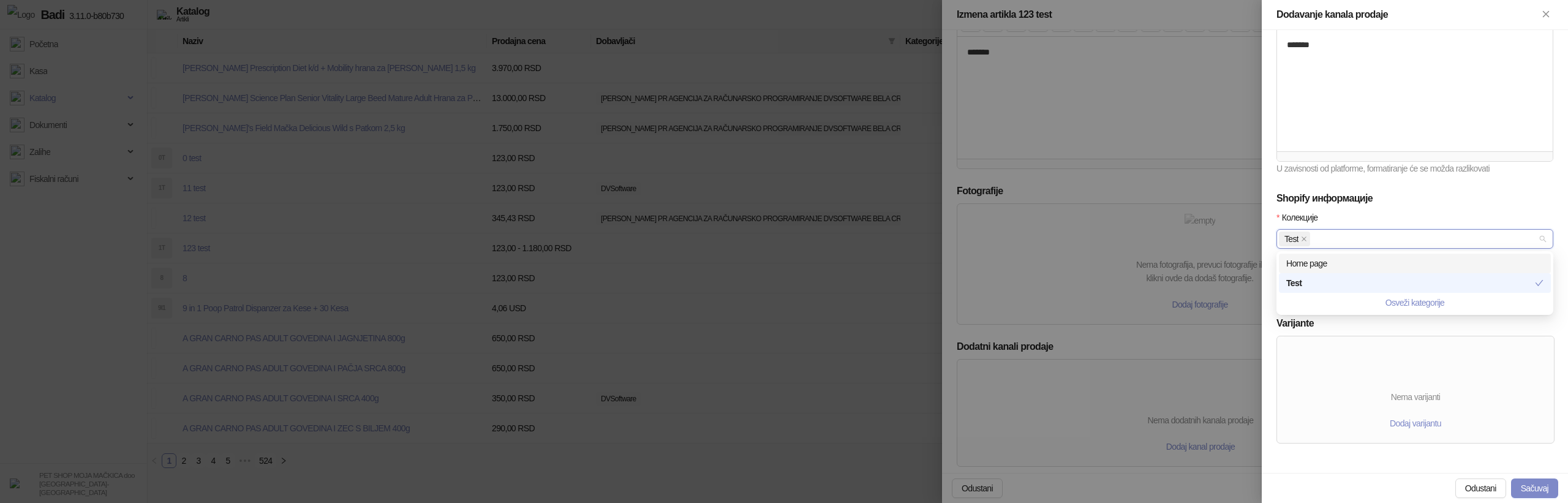
click at [1345, 265] on div "Home page" at bounding box center [1415, 263] width 257 height 13
click at [1357, 218] on div "Колекције" at bounding box center [1414, 220] width 277 height 19
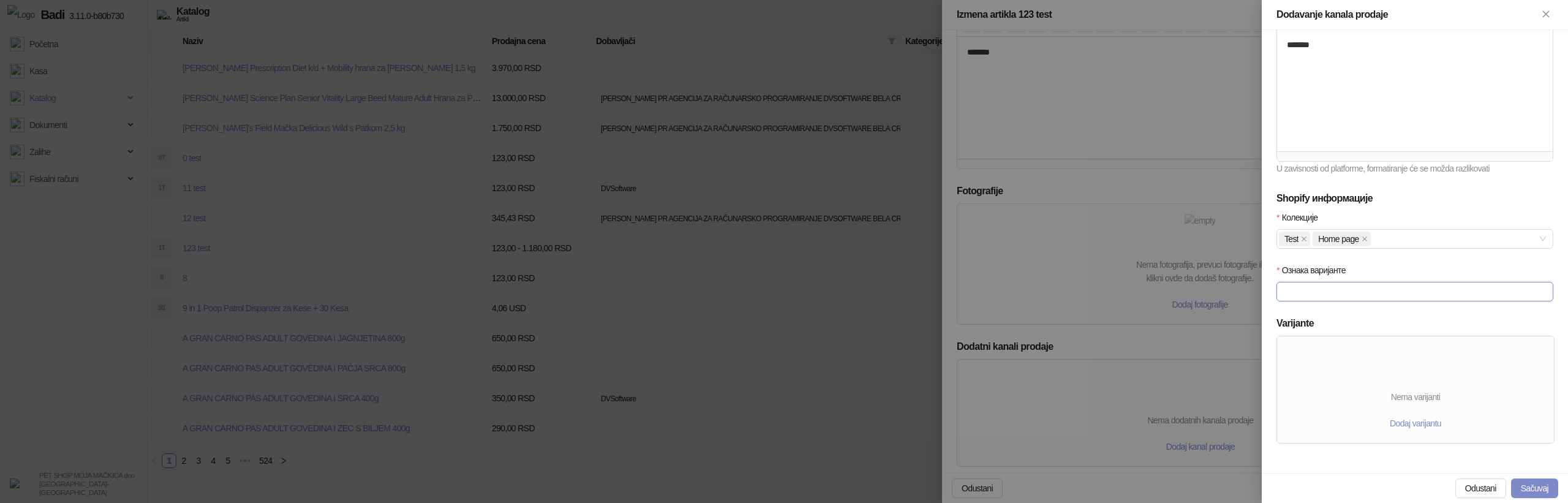
click at [1361, 297] on input "Ознака варијанте" at bounding box center [1414, 291] width 277 height 20
type input "**********"
click at [1418, 423] on span "Dodaj varijantu" at bounding box center [1415, 423] width 51 height 10
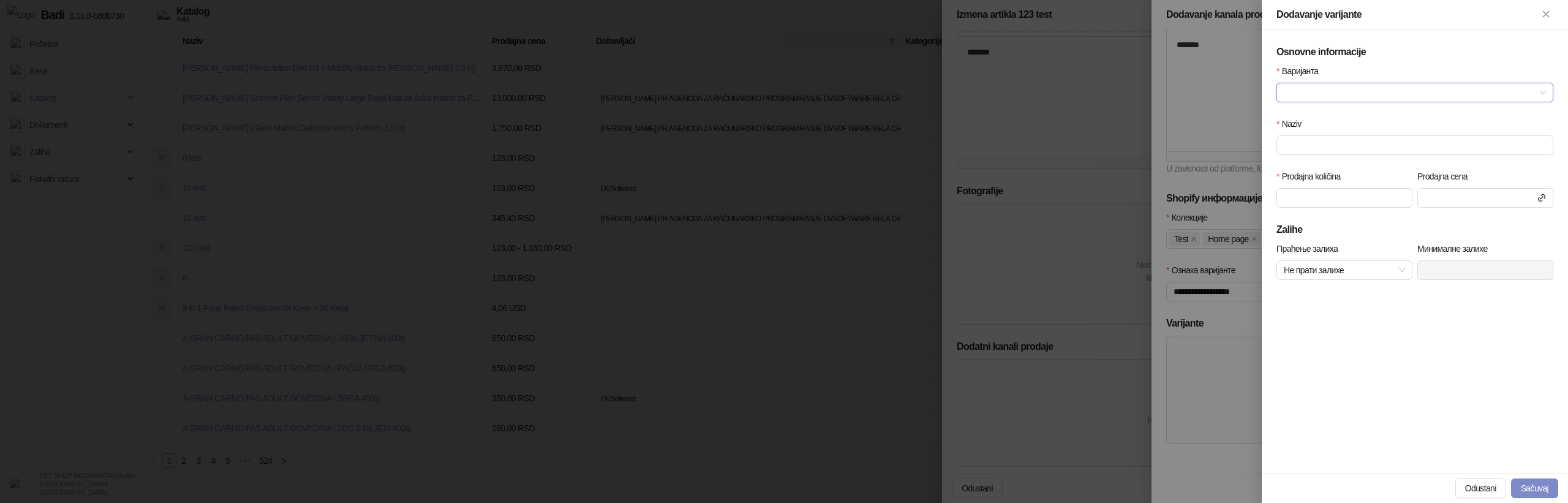
click at [1329, 93] on input "Варијанта" at bounding box center [1409, 92] width 251 height 19
click at [1325, 117] on div "Test" at bounding box center [1415, 116] width 257 height 13
type input "****"
type input "***"
click at [1538, 484] on button "Sačuvaj" at bounding box center [1535, 488] width 47 height 20
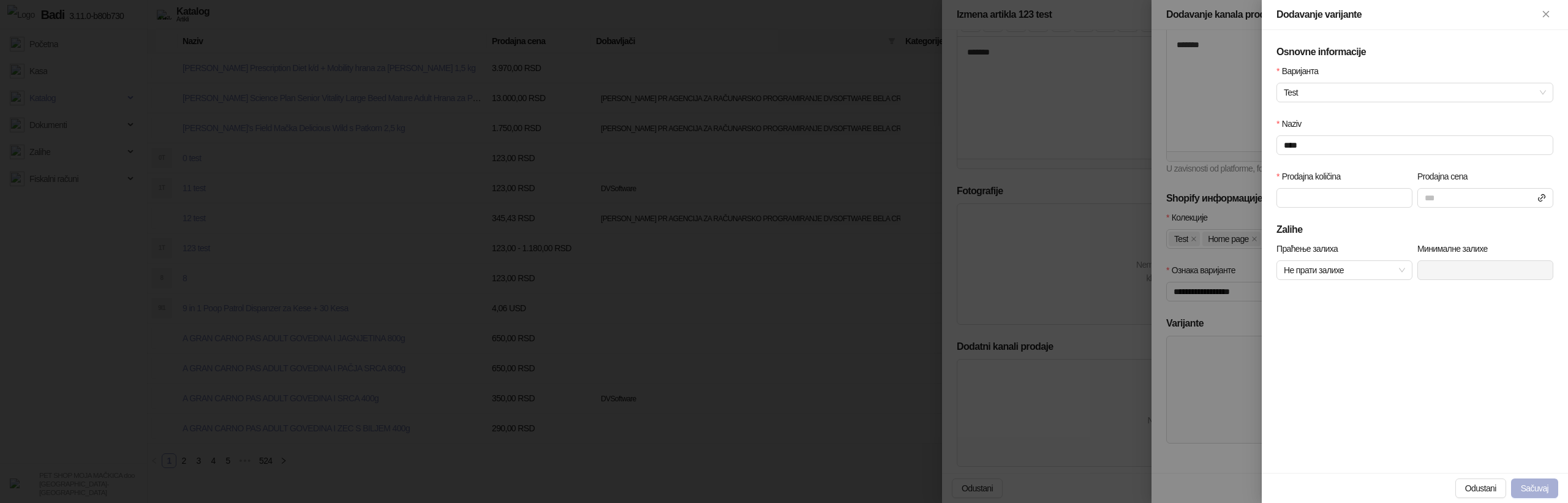
scroll to position [237, 0]
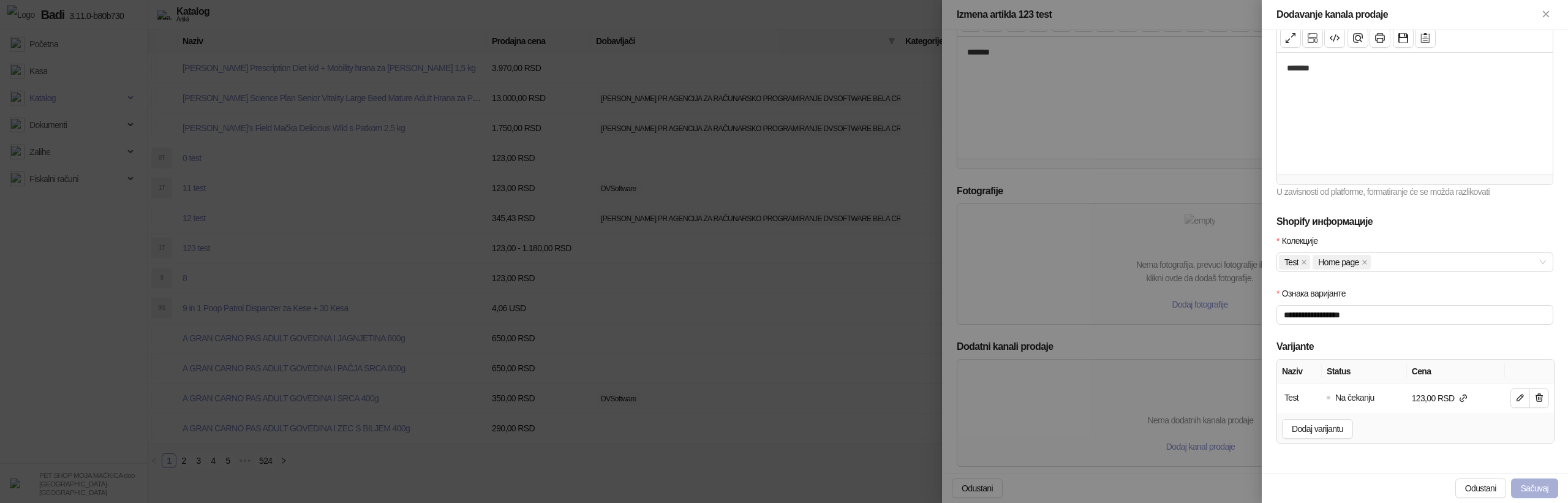
click at [1522, 478] on button "Sačuvaj" at bounding box center [1535, 488] width 47 height 20
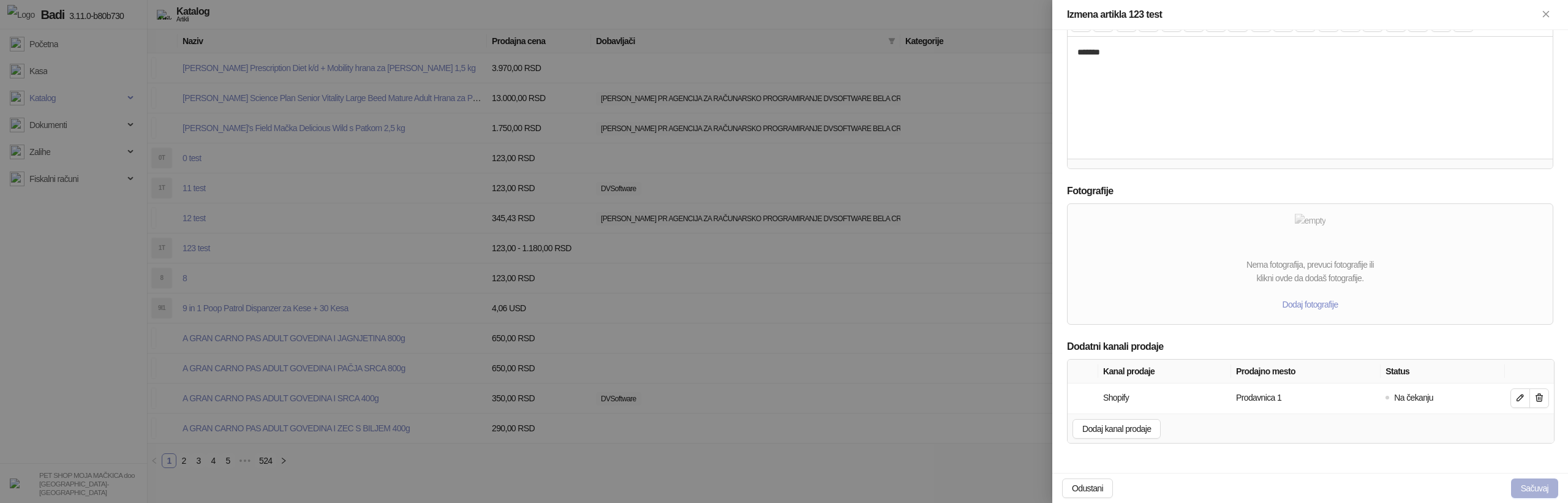
click at [1526, 489] on button "Sačuvaj" at bounding box center [1535, 488] width 47 height 20
